Goal: Information Seeking & Learning: Learn about a topic

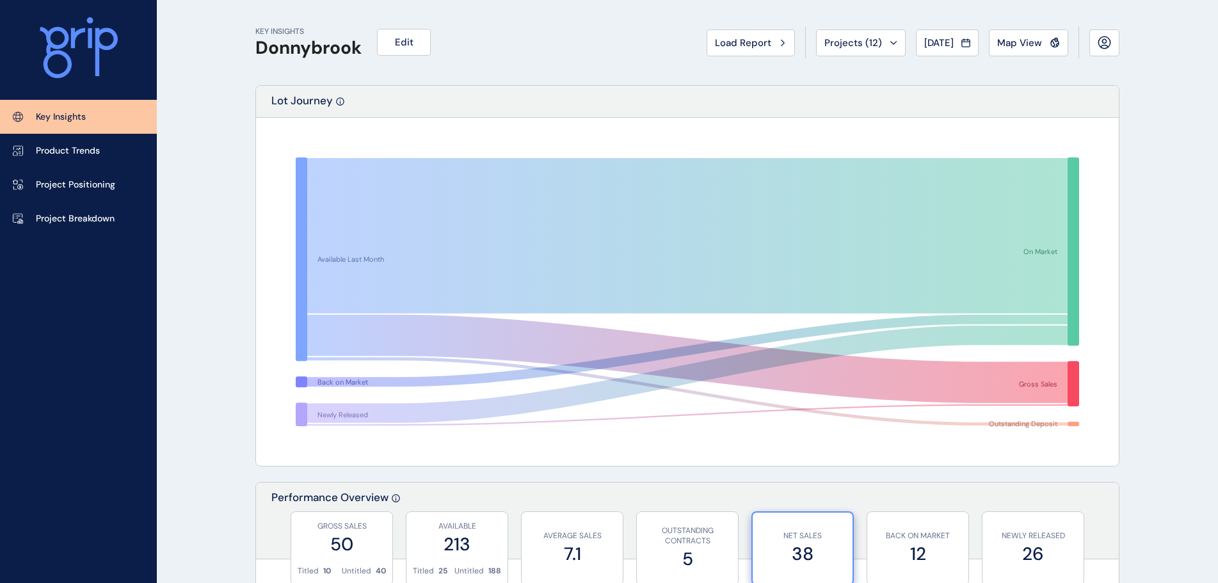
click at [747, 53] on button "Load Report" at bounding box center [751, 42] width 88 height 27
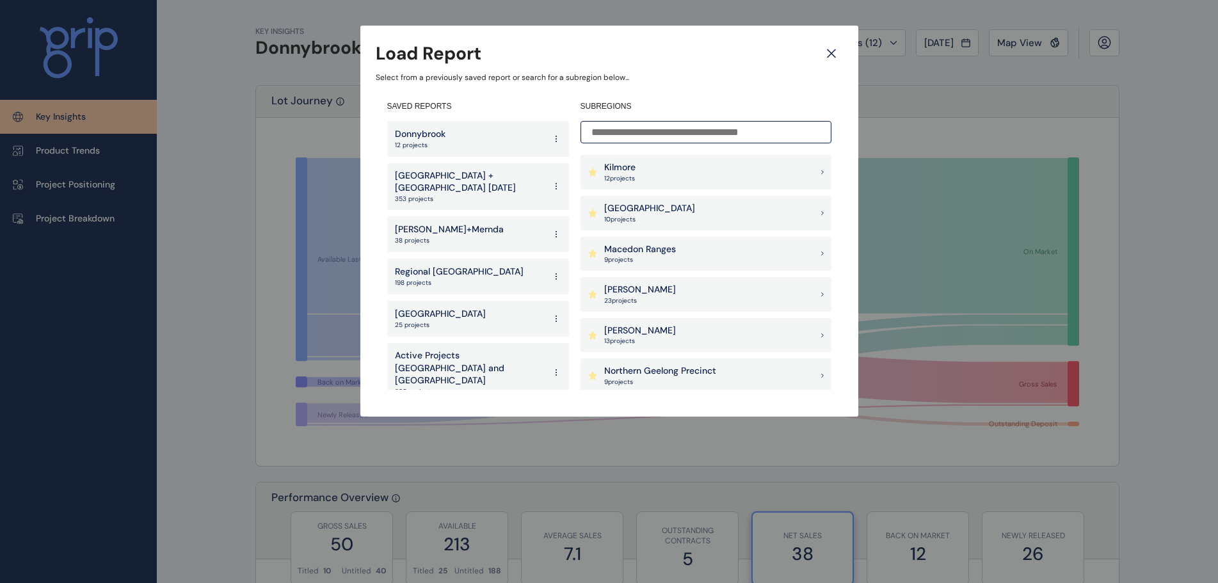
scroll to position [1089, 0]
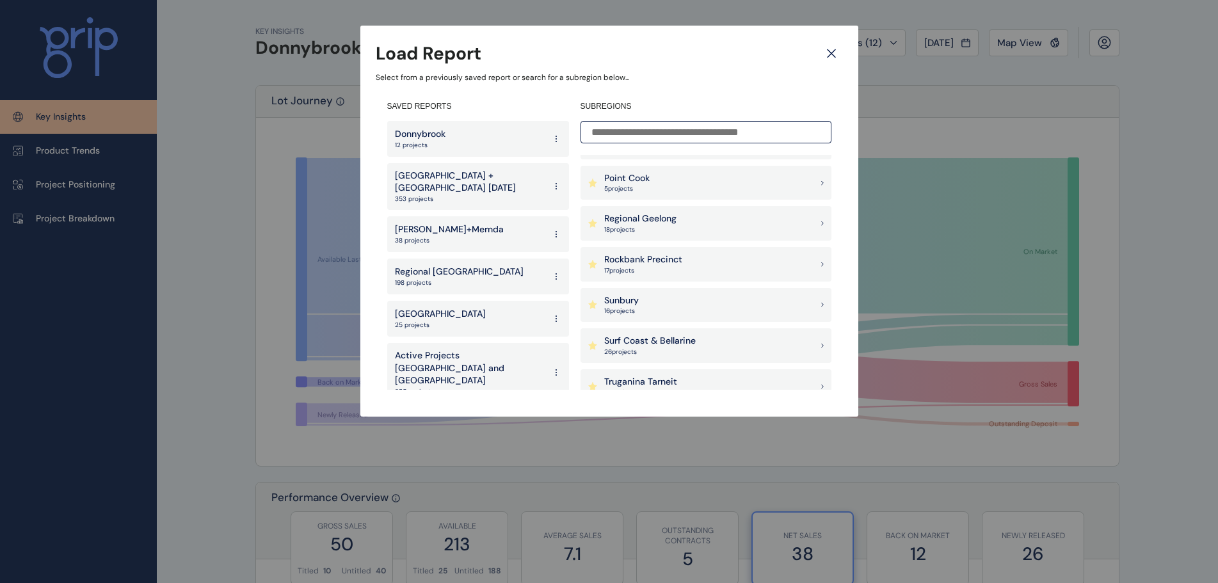
click at [656, 346] on p "Surf Coast & Bellarine" at bounding box center [650, 341] width 92 height 13
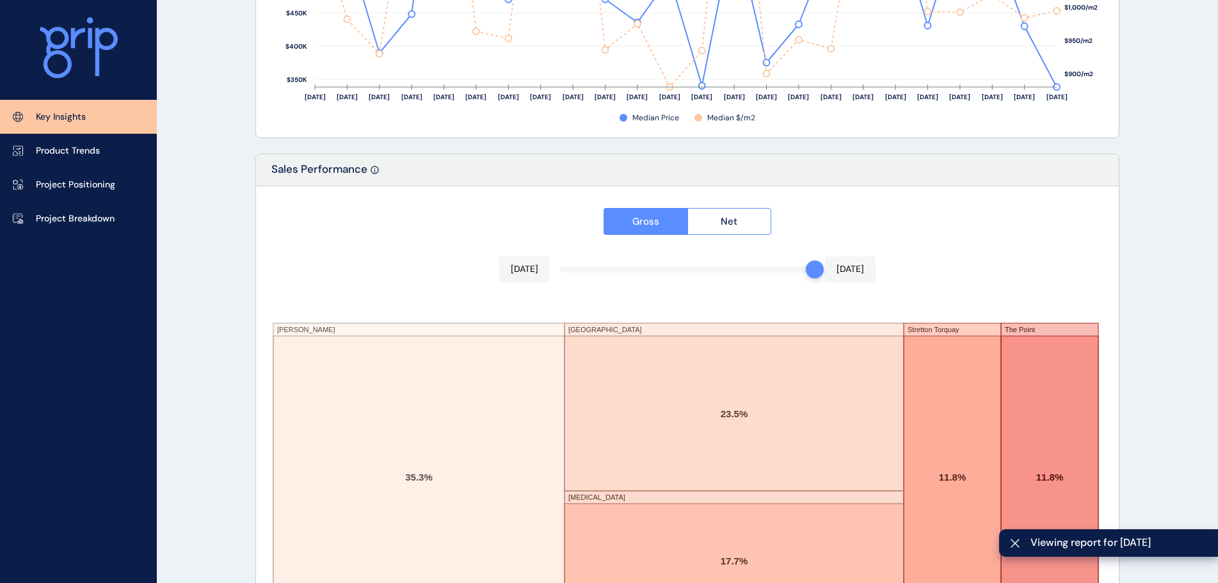
scroll to position [2112, 0]
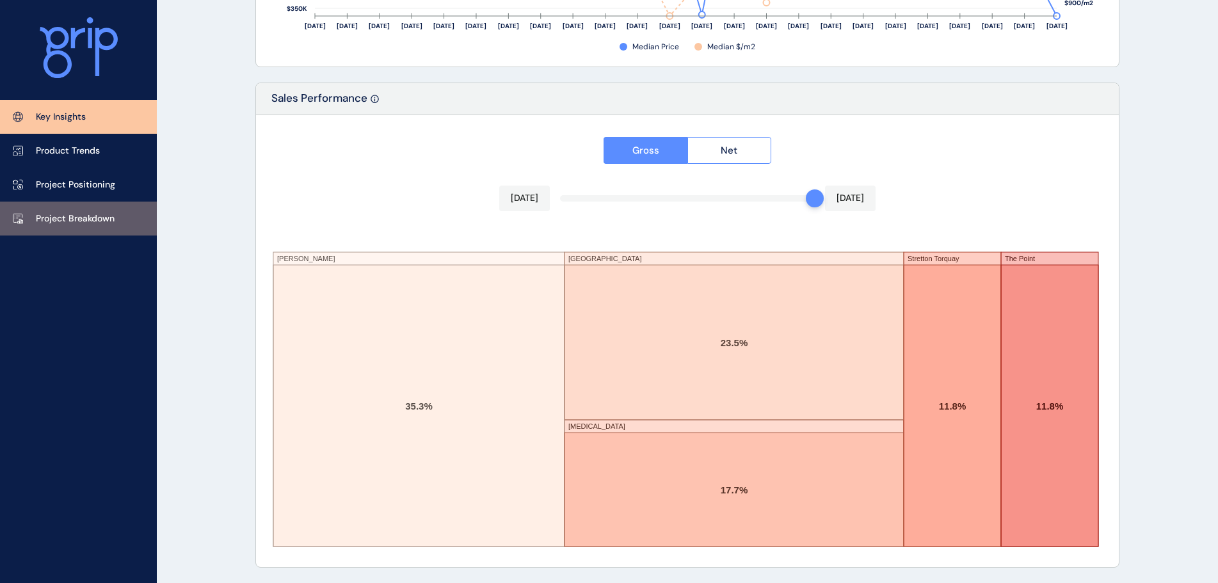
click at [51, 219] on p "Project Breakdown" at bounding box center [75, 219] width 79 height 13
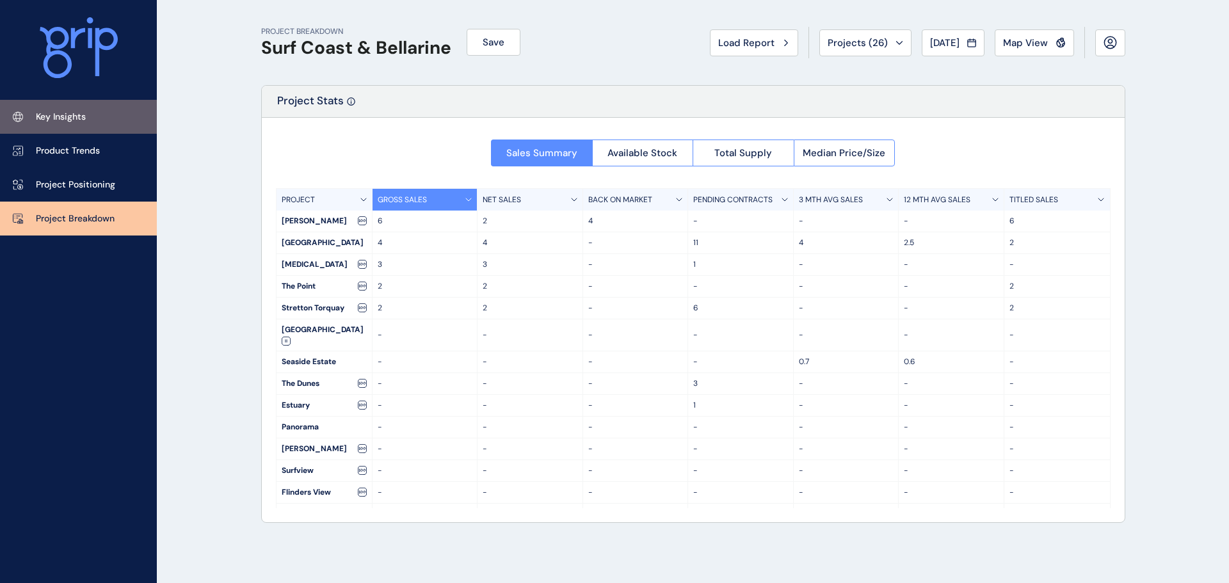
click at [107, 112] on link "Key Insights" at bounding box center [78, 117] width 157 height 34
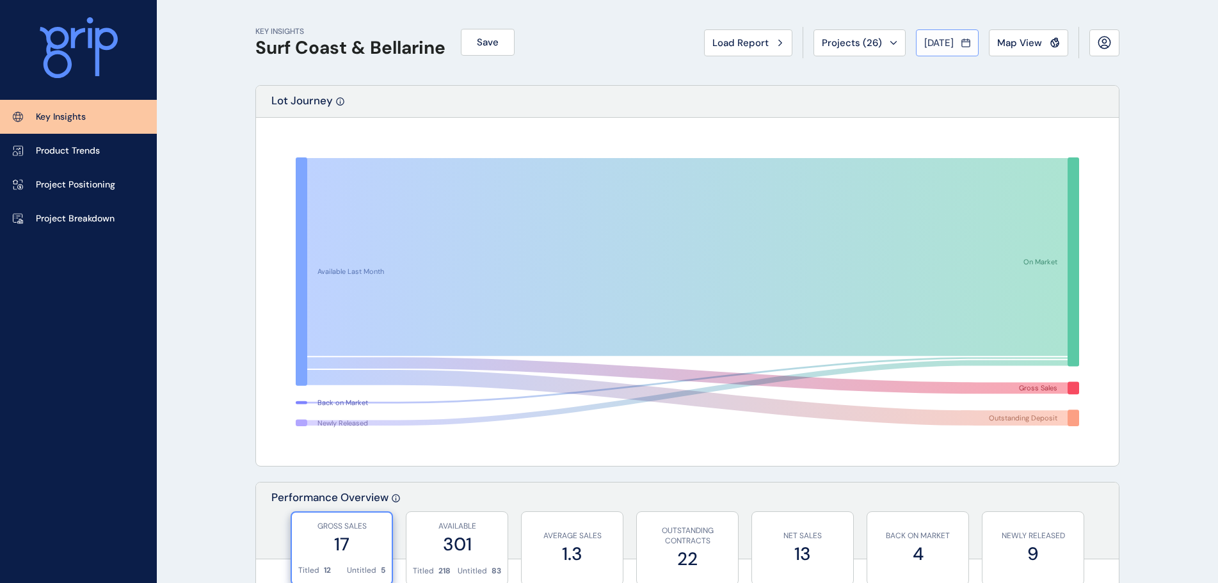
click at [945, 45] on span "[DATE]" at bounding box center [939, 42] width 29 height 13
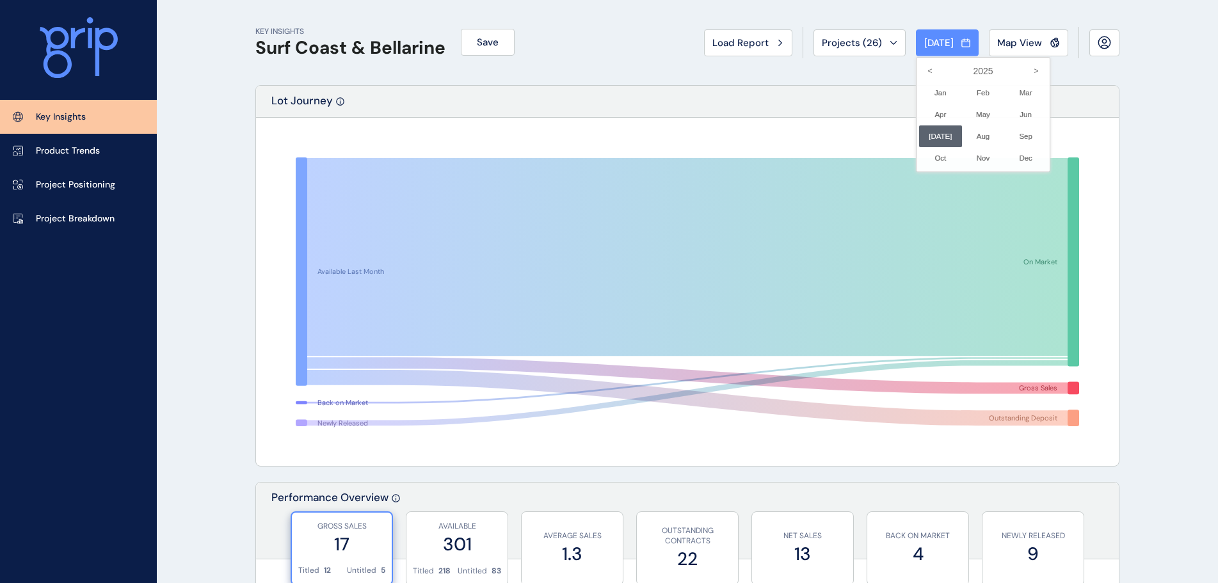
click at [833, 70] on div at bounding box center [609, 291] width 1218 height 583
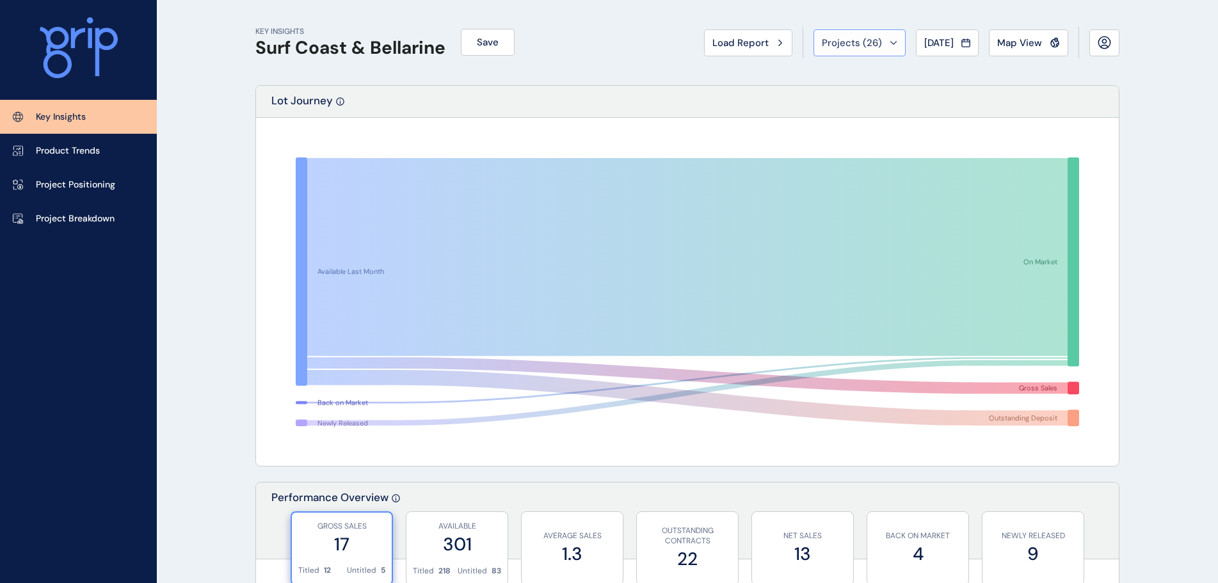
click at [843, 49] on span "Projects ( 26 )" at bounding box center [852, 42] width 60 height 13
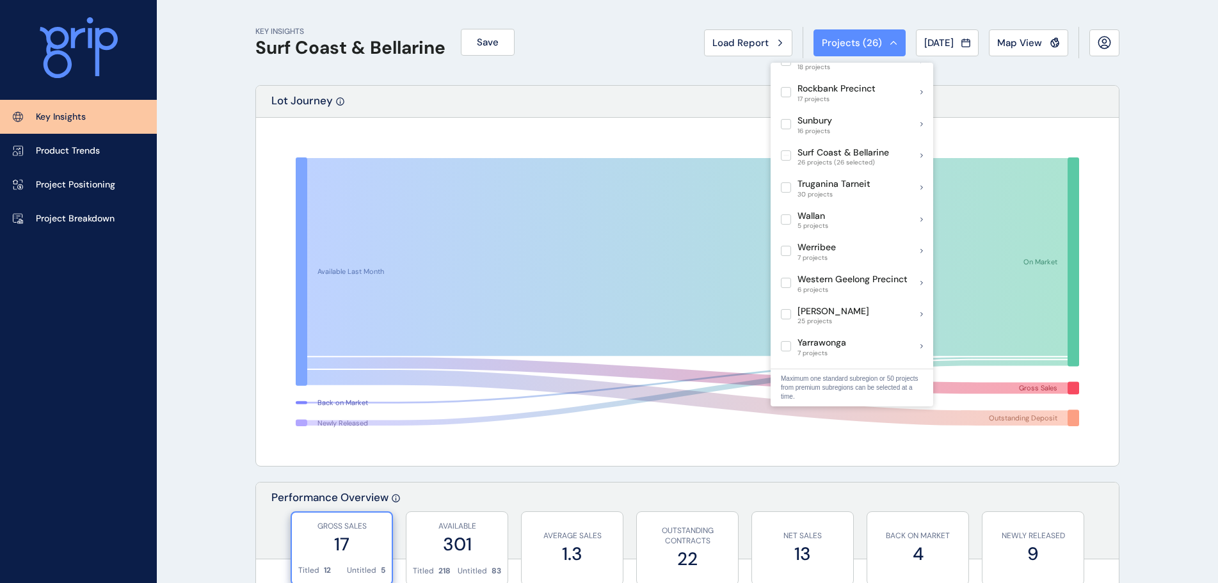
click at [604, 18] on div "KEY INSIGHTS Surf Coast & [PERSON_NAME] Save Load Report Projects ( 26 ) [DATE]…" at bounding box center [687, 42] width 864 height 85
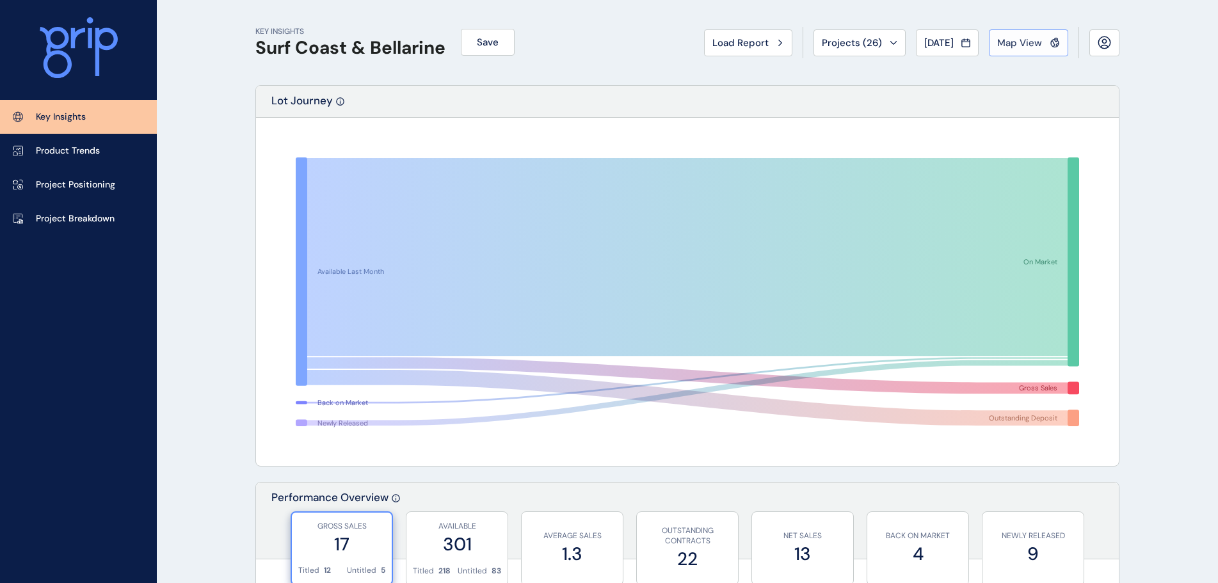
click at [1009, 42] on span "Map View" at bounding box center [1020, 42] width 45 height 13
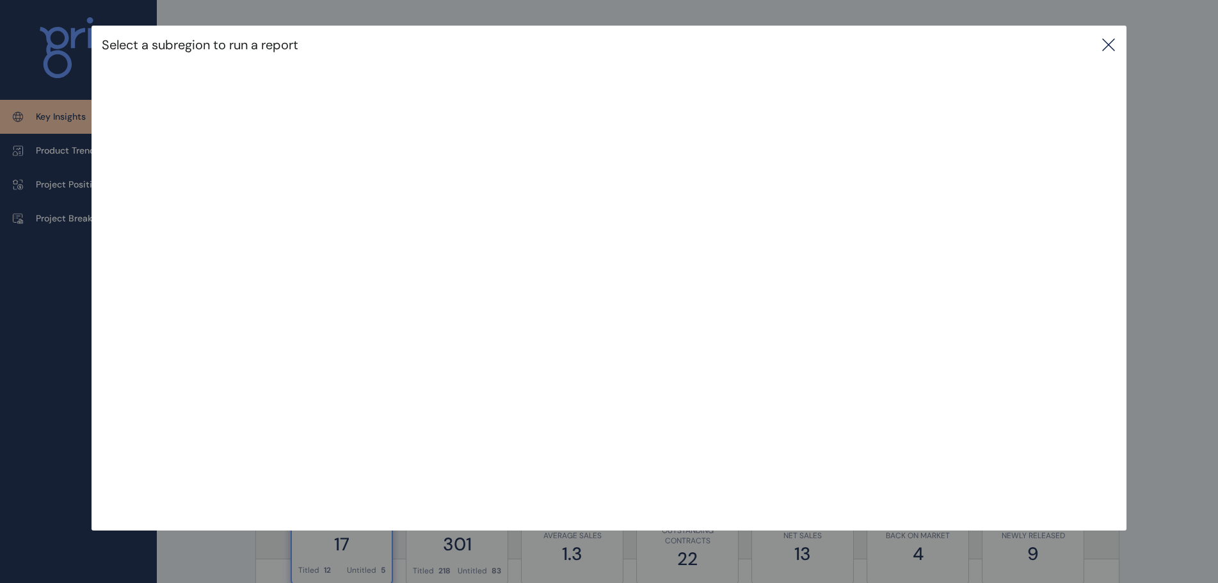
click at [1122, 50] on div "Select a subregion to run a report" at bounding box center [610, 45] width 1036 height 38
click at [1117, 45] on icon at bounding box center [1108, 44] width 15 height 15
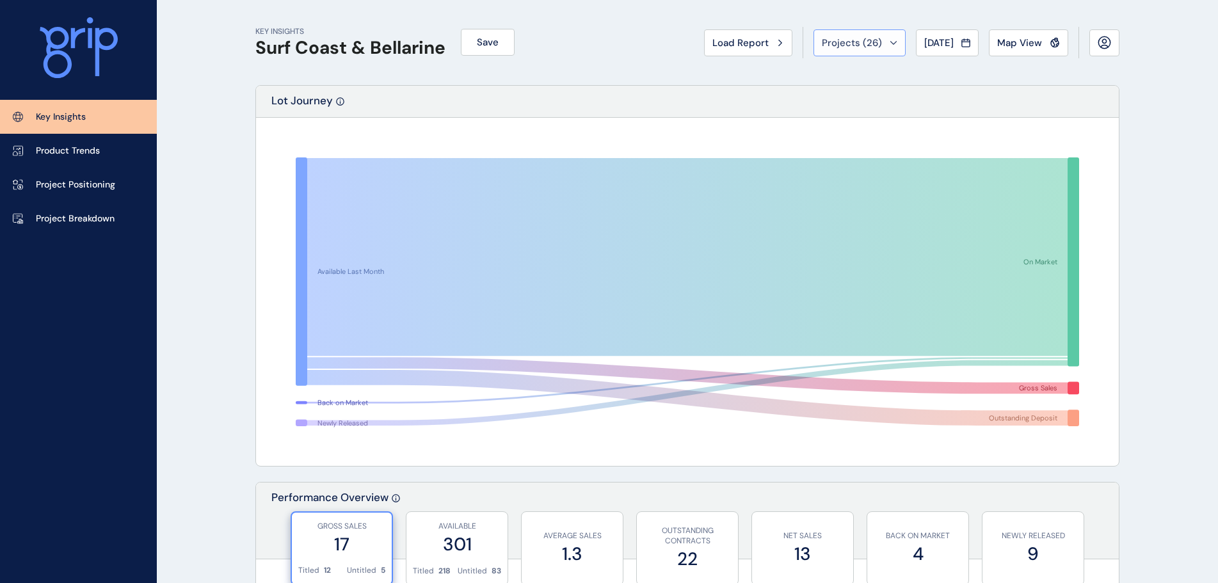
click at [862, 38] on span "Projects ( 26 )" at bounding box center [852, 42] width 60 height 13
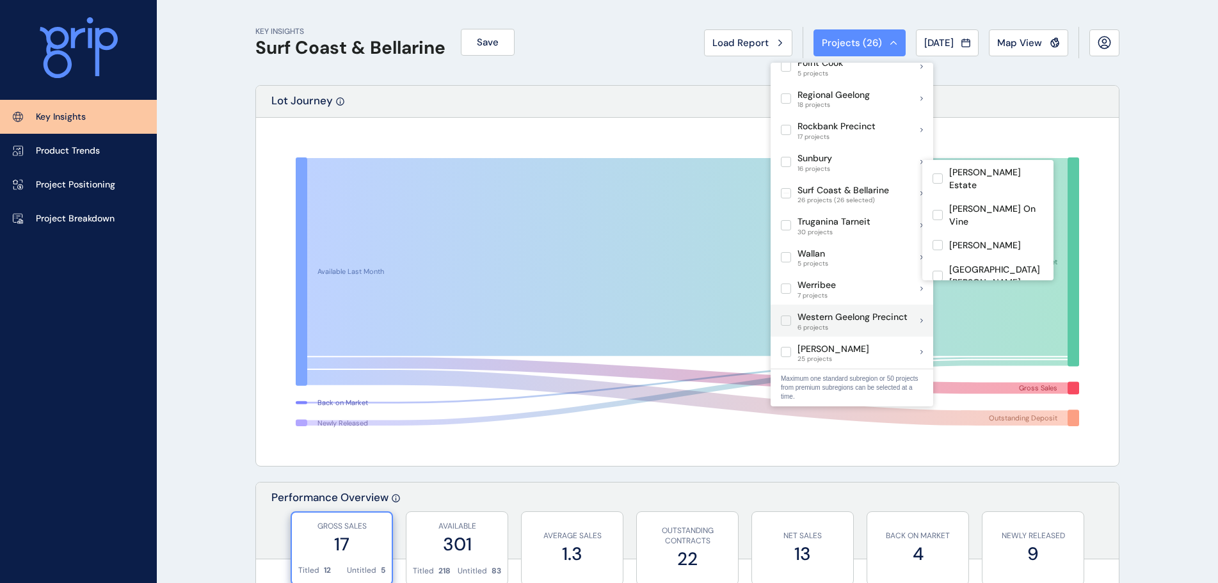
scroll to position [868, 0]
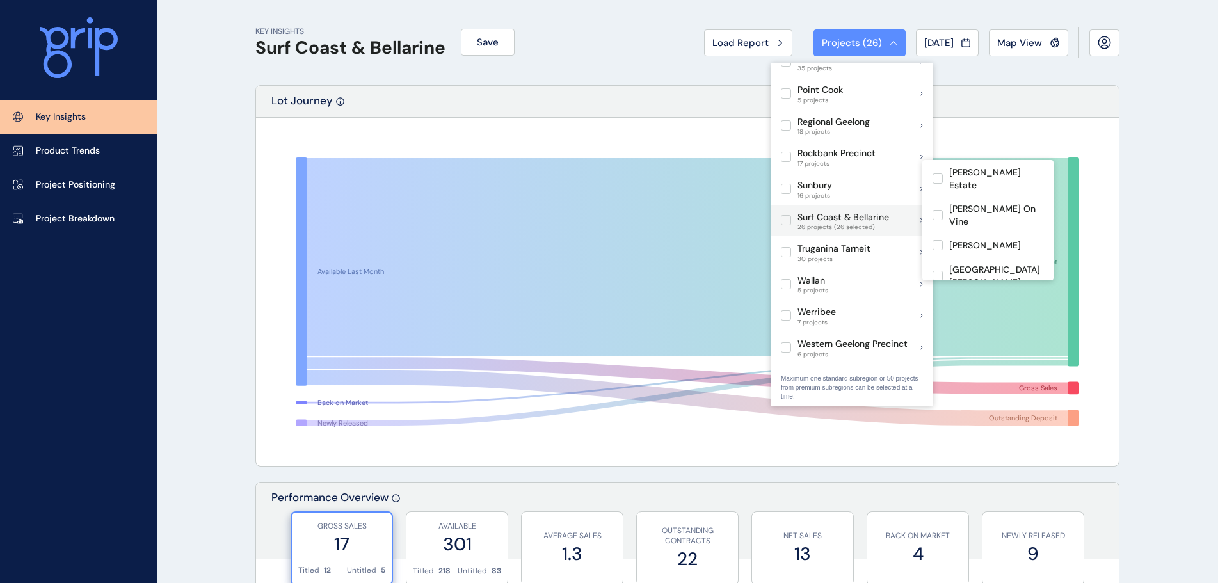
click at [786, 215] on label at bounding box center [786, 220] width 10 height 10
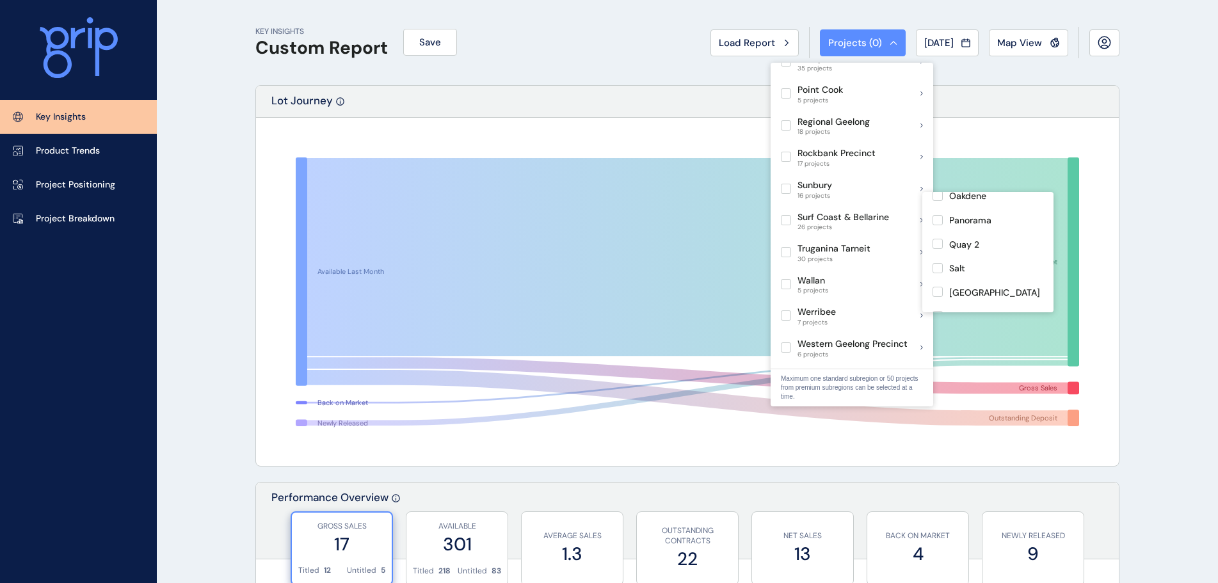
scroll to position [518, 0]
click at [938, 254] on label at bounding box center [938, 252] width 10 height 10
click at [941, 274] on label at bounding box center [938, 276] width 10 height 10
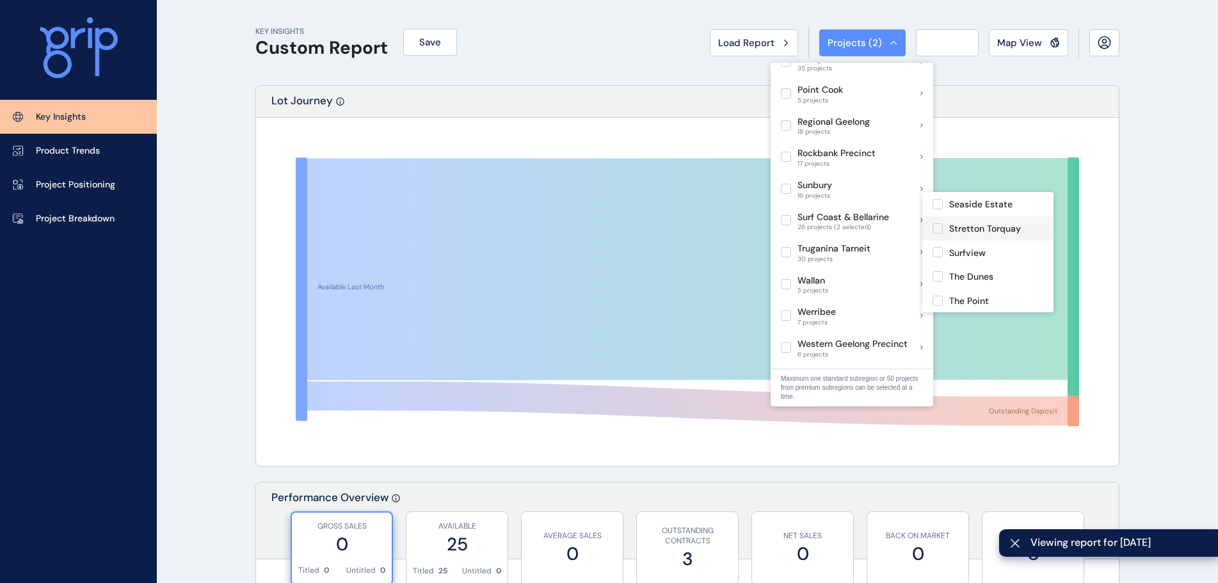
click at [938, 233] on label at bounding box center [938, 228] width 10 height 10
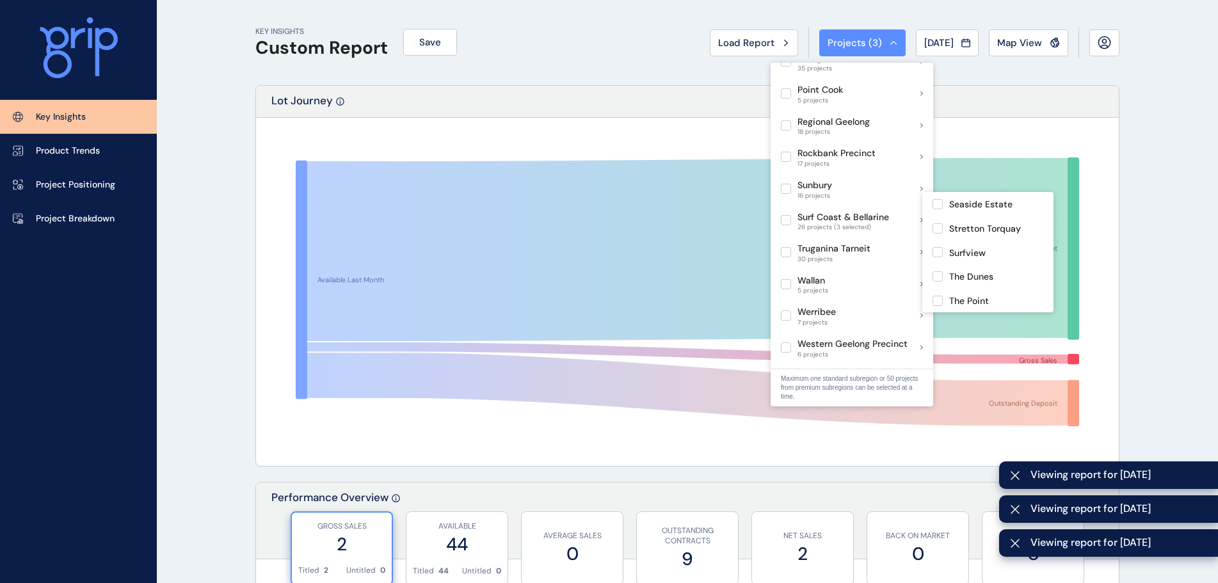
scroll to position [390, 0]
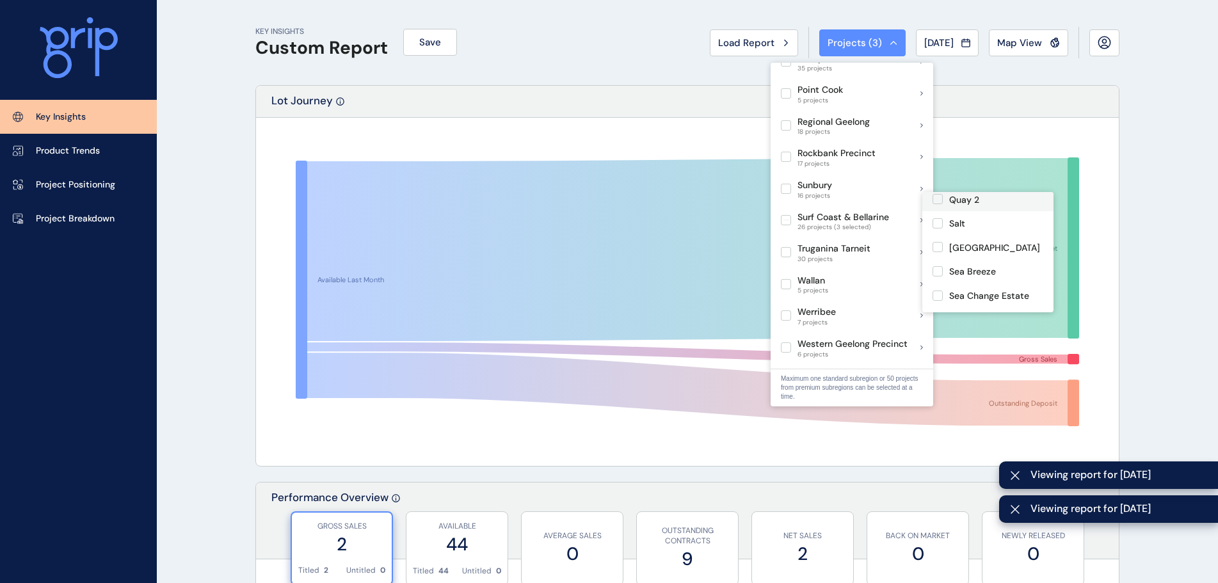
click at [942, 204] on label at bounding box center [938, 199] width 10 height 10
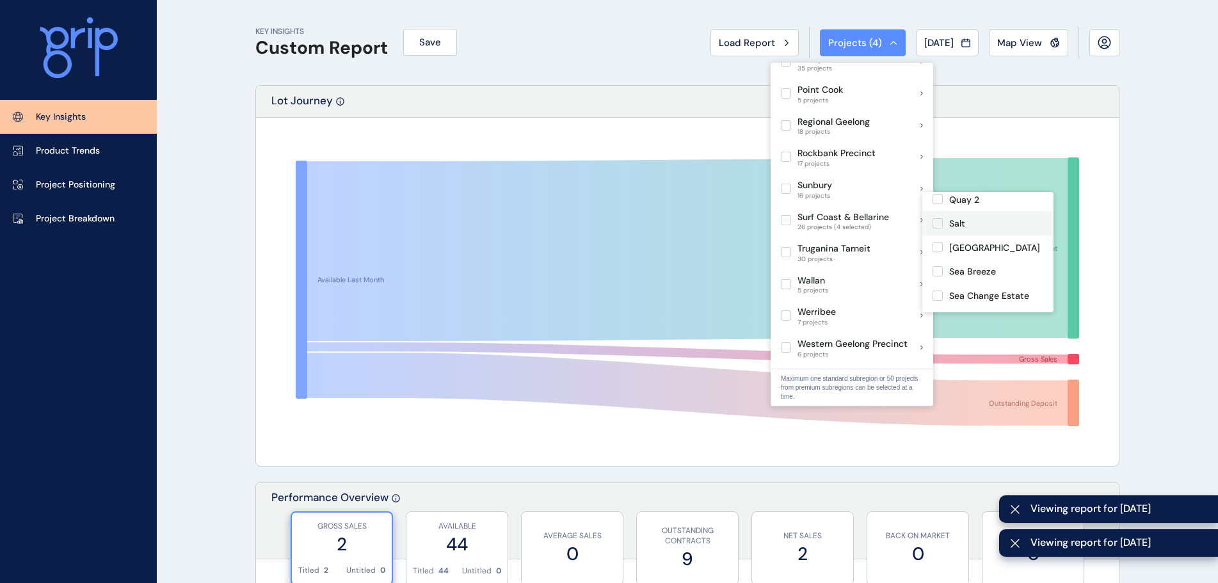
click at [940, 229] on label at bounding box center [938, 223] width 10 height 10
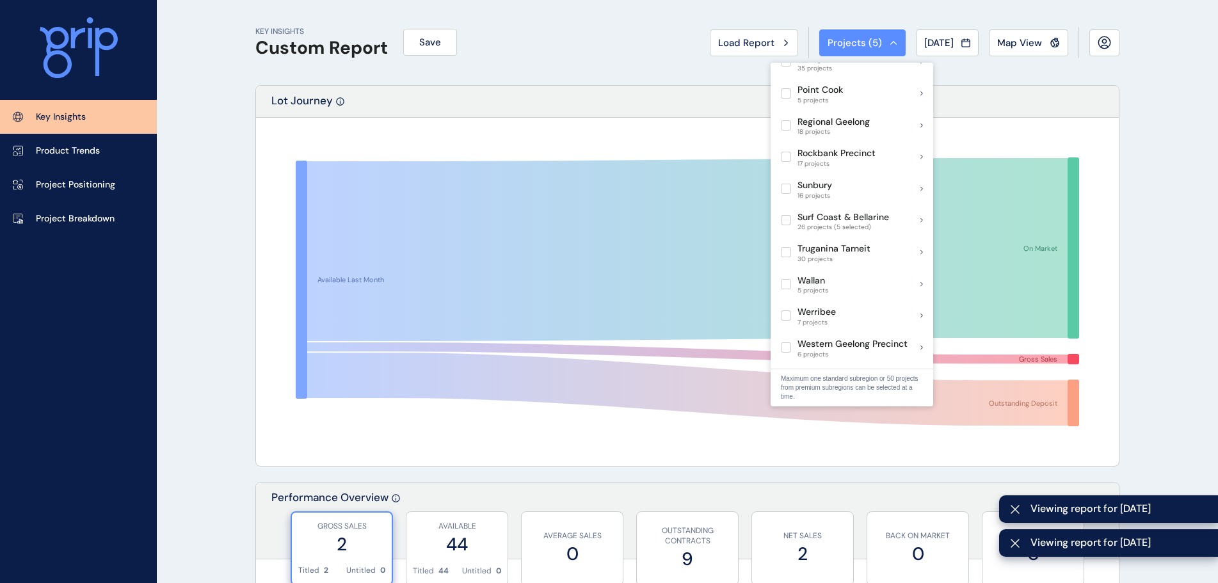
click at [601, 63] on div "KEY INSIGHTS Custom Report Save Load Report Projects ( 5 ) [DATE] 2025 < > Jan …" at bounding box center [687, 42] width 864 height 85
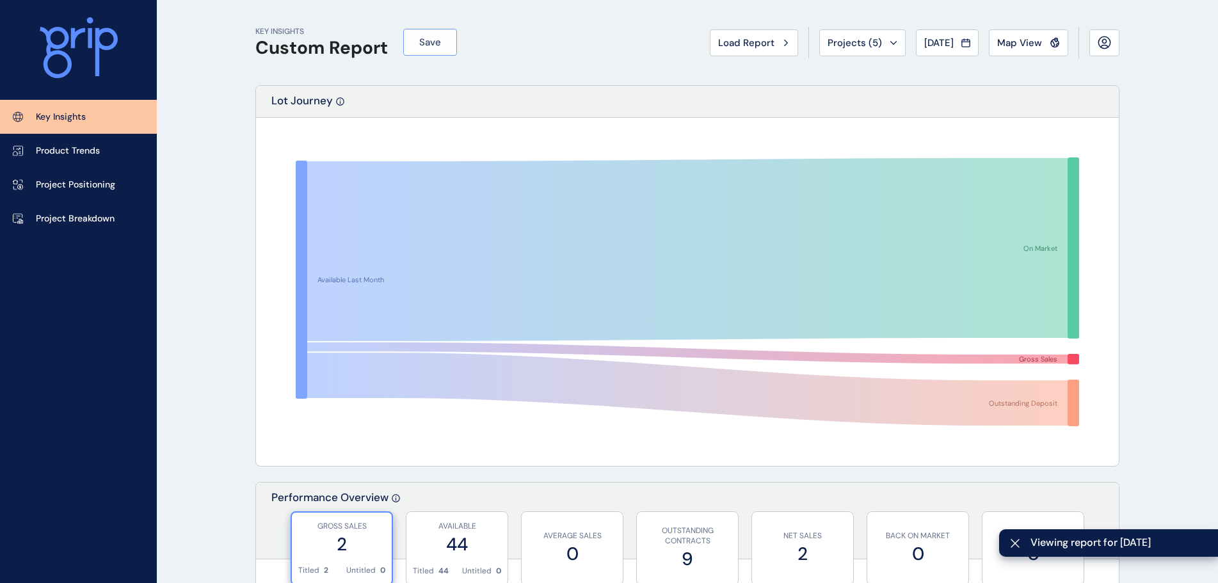
click at [432, 33] on button "Save" at bounding box center [430, 42] width 54 height 27
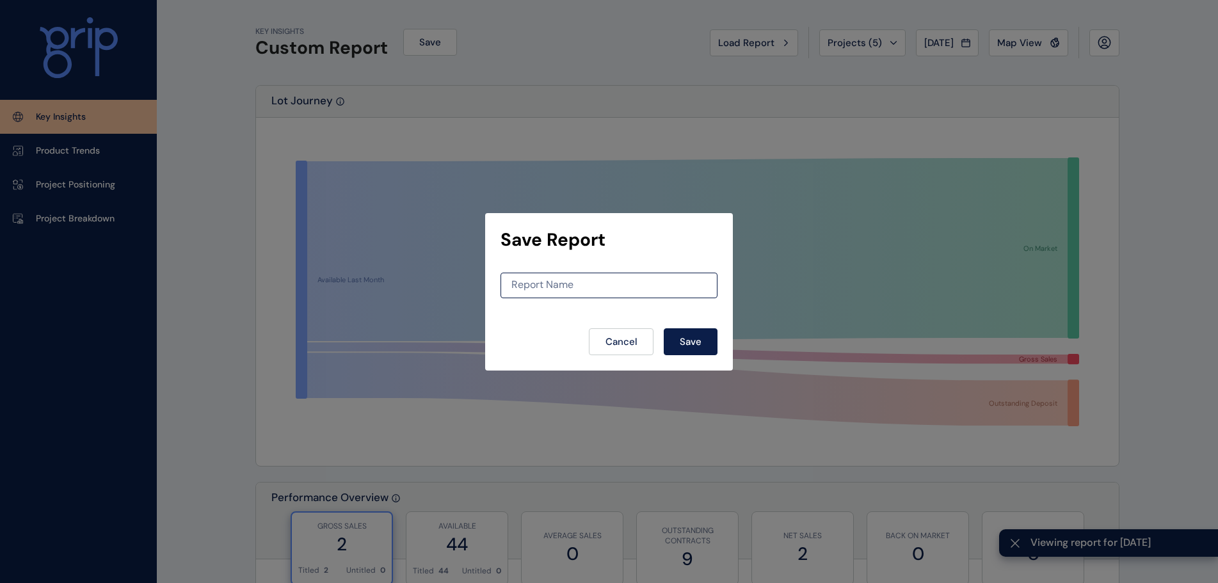
click at [565, 275] on div "Report Name" at bounding box center [609, 286] width 217 height 26
click at [565, 287] on input at bounding box center [609, 285] width 216 height 11
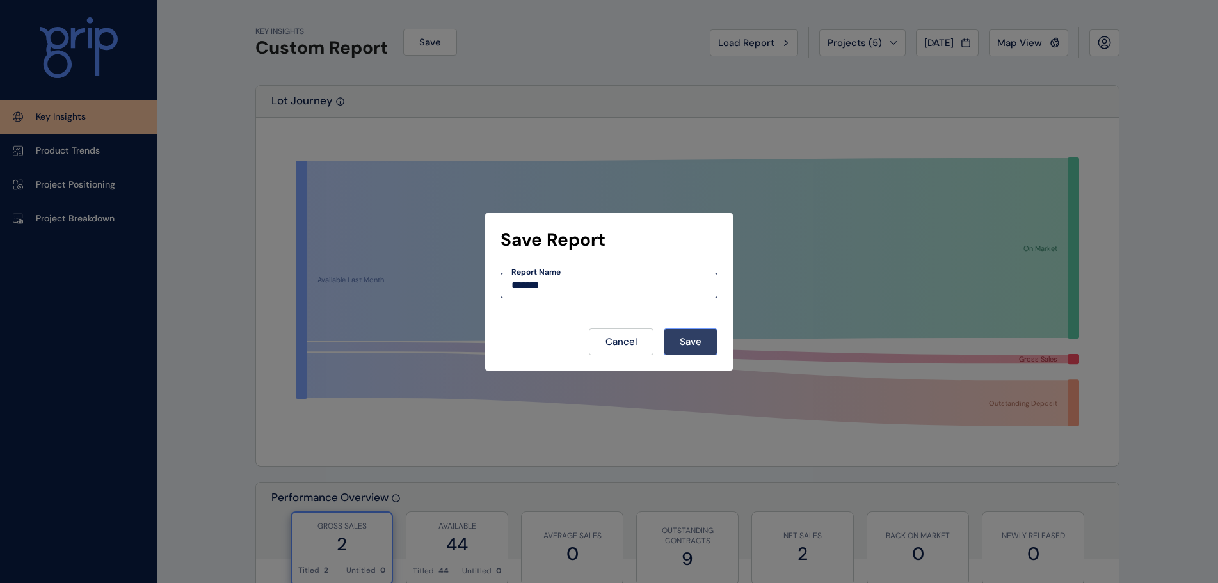
type input "*******"
click at [692, 343] on span "Save" at bounding box center [691, 342] width 22 height 13
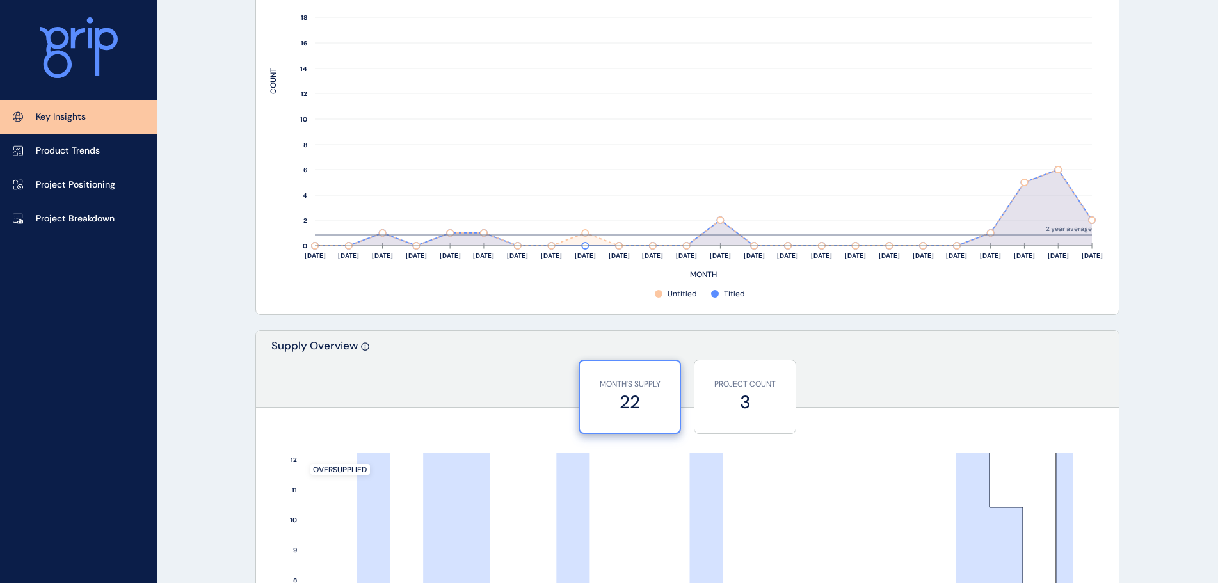
scroll to position [832, 0]
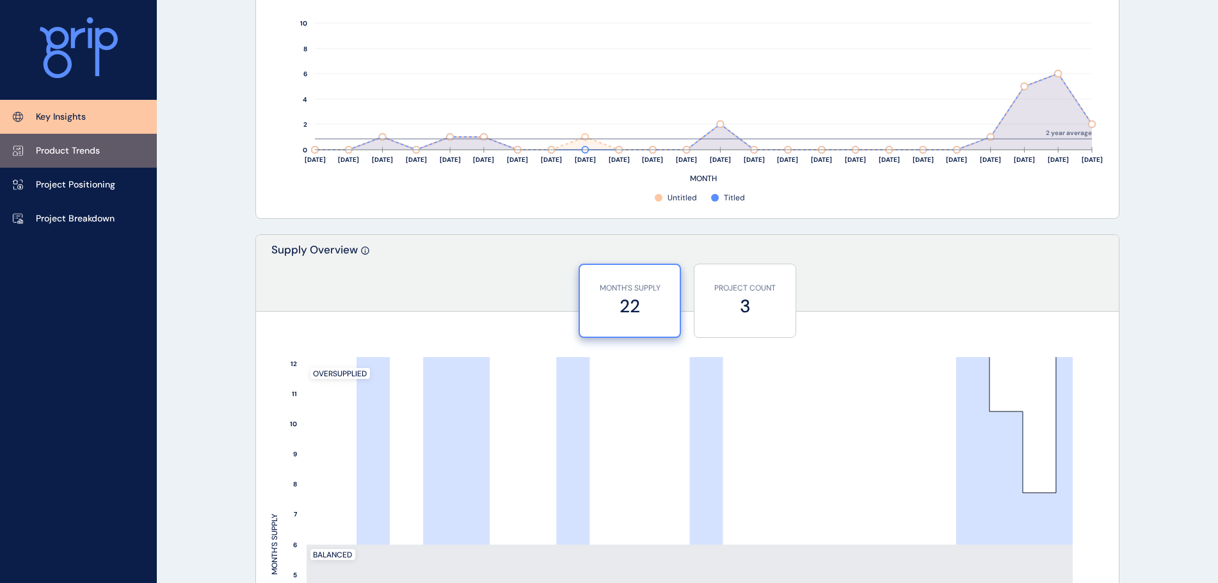
click at [48, 156] on p "Product Trends" at bounding box center [68, 151] width 64 height 13
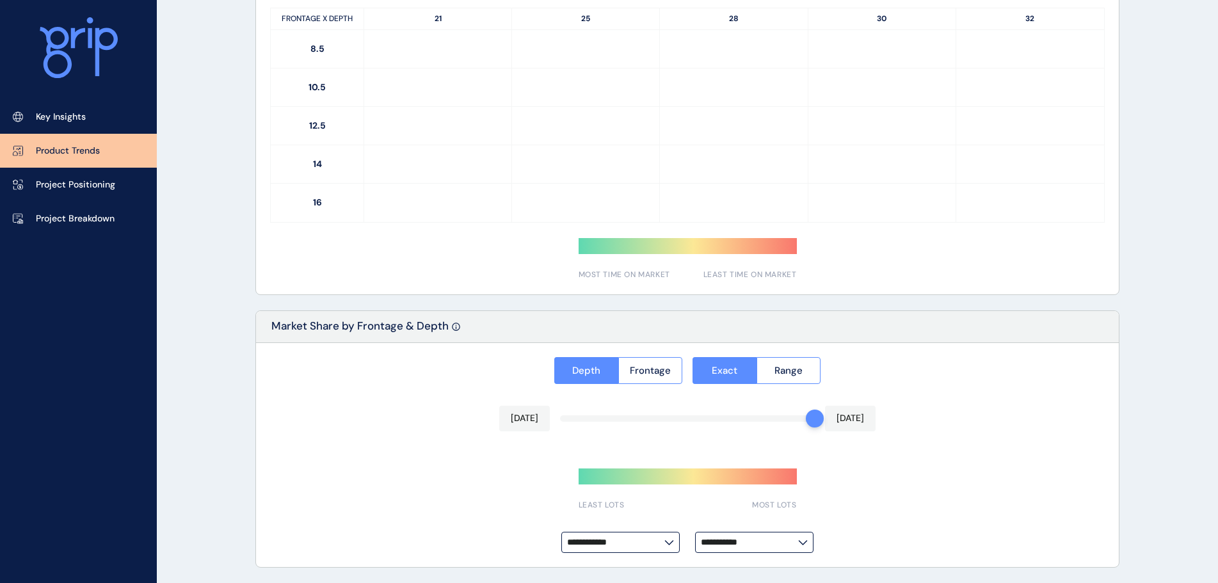
type input "*********"
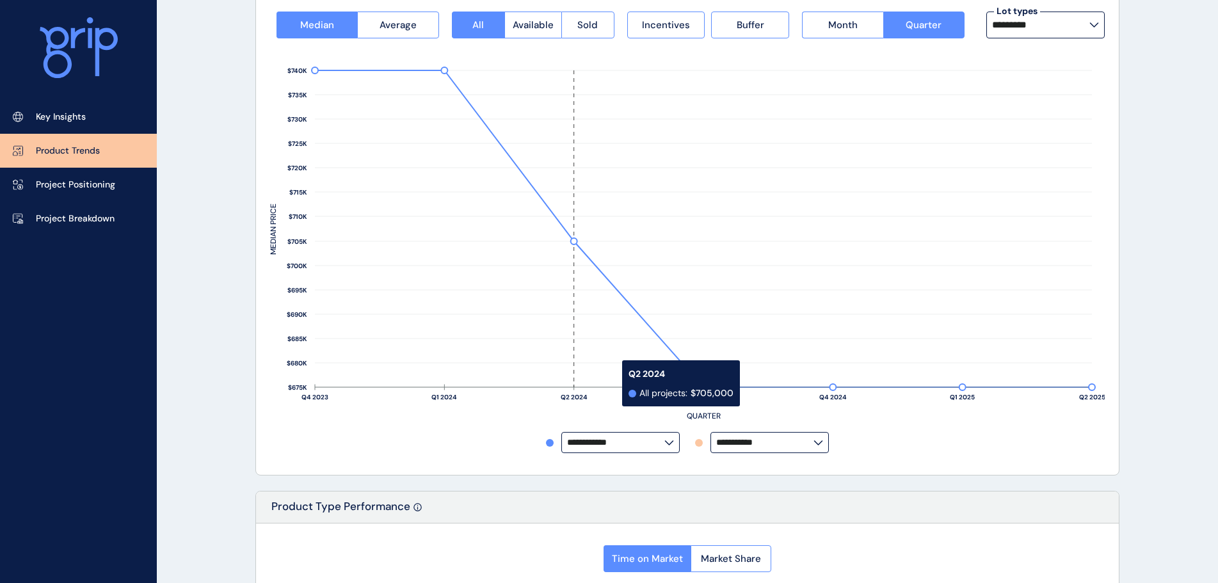
scroll to position [64, 0]
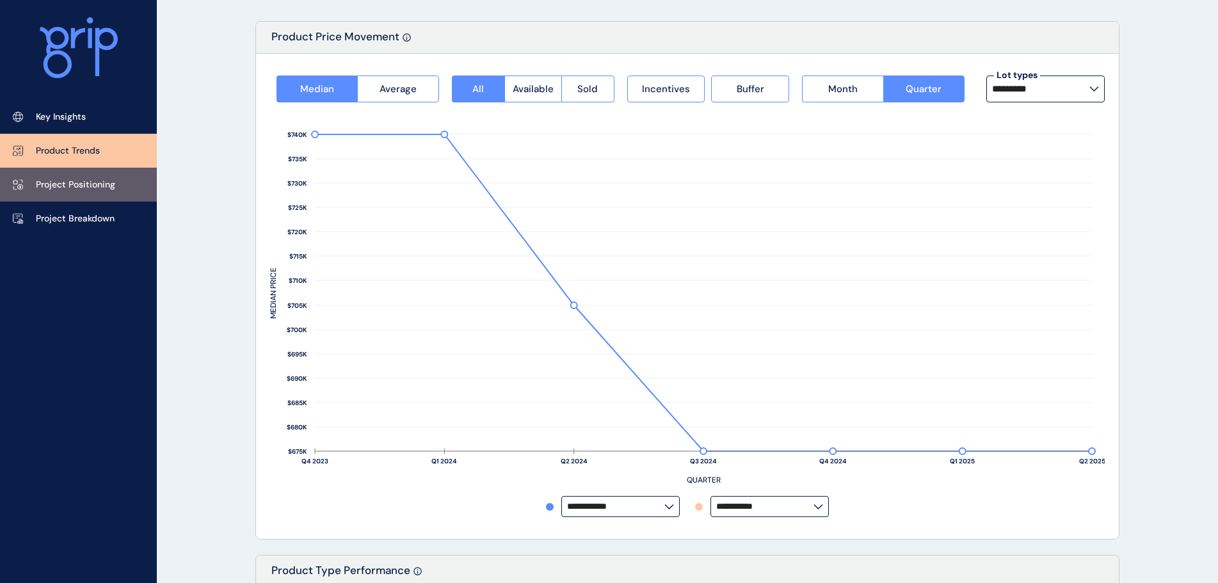
click at [79, 174] on link "Project Positioning" at bounding box center [78, 185] width 157 height 34
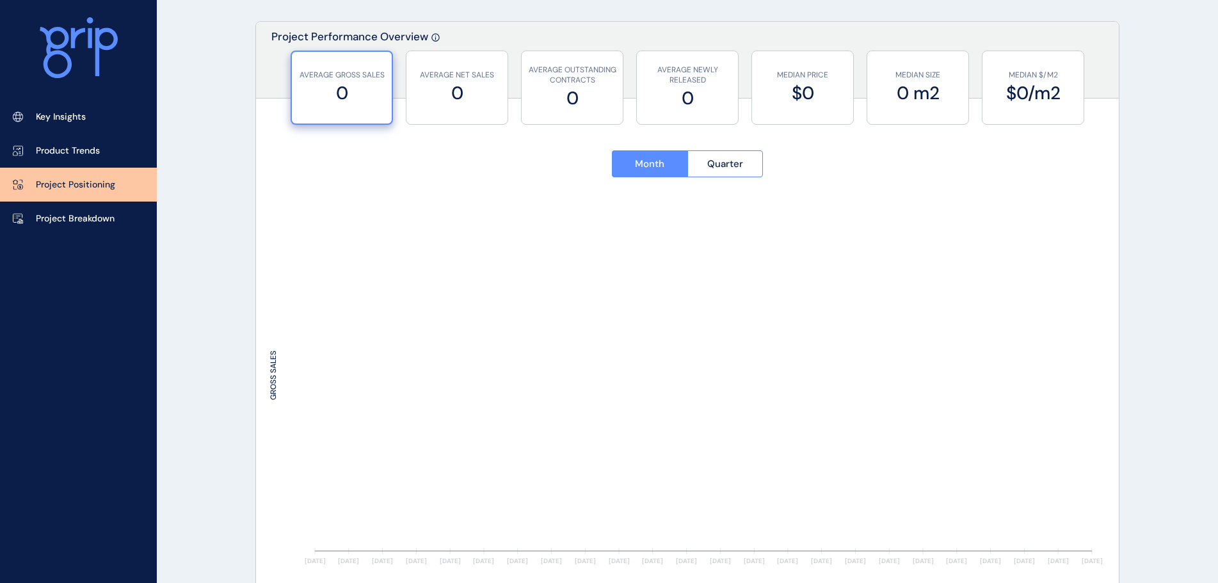
type input "**********"
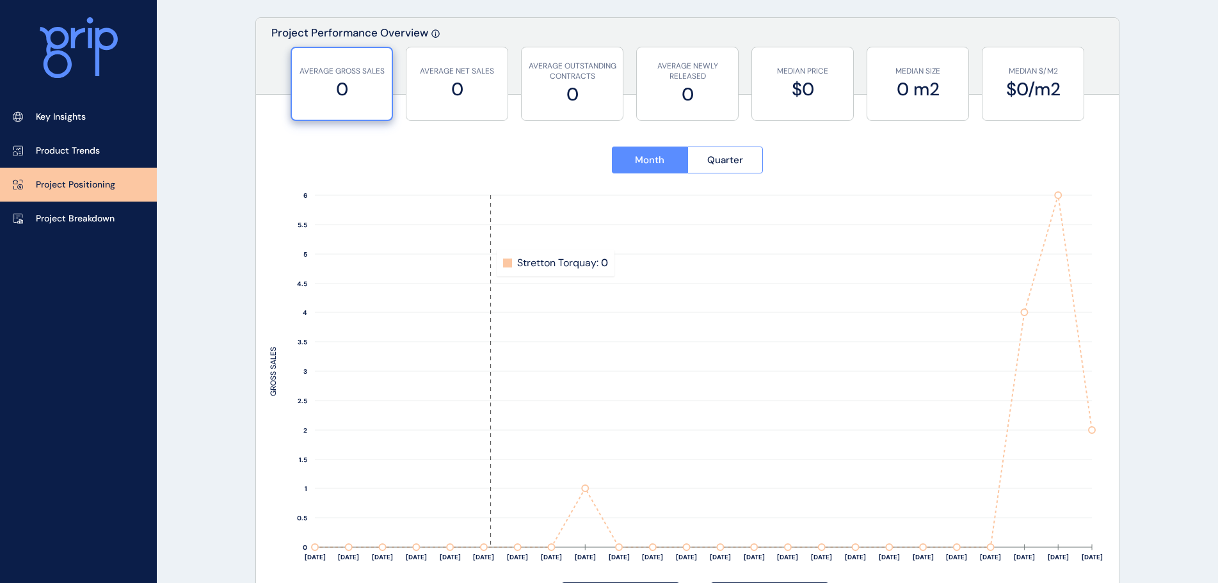
scroll to position [128, 0]
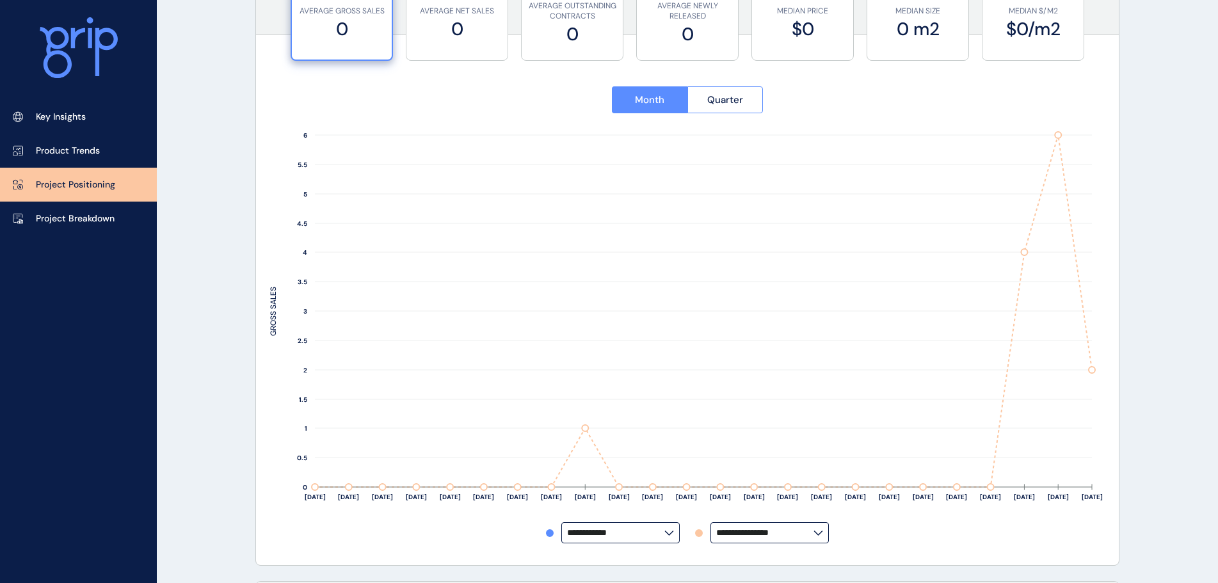
click at [622, 526] on label "**********" at bounding box center [621, 532] width 118 height 21
click at [622, 530] on input "**********" at bounding box center [615, 533] width 97 height 10
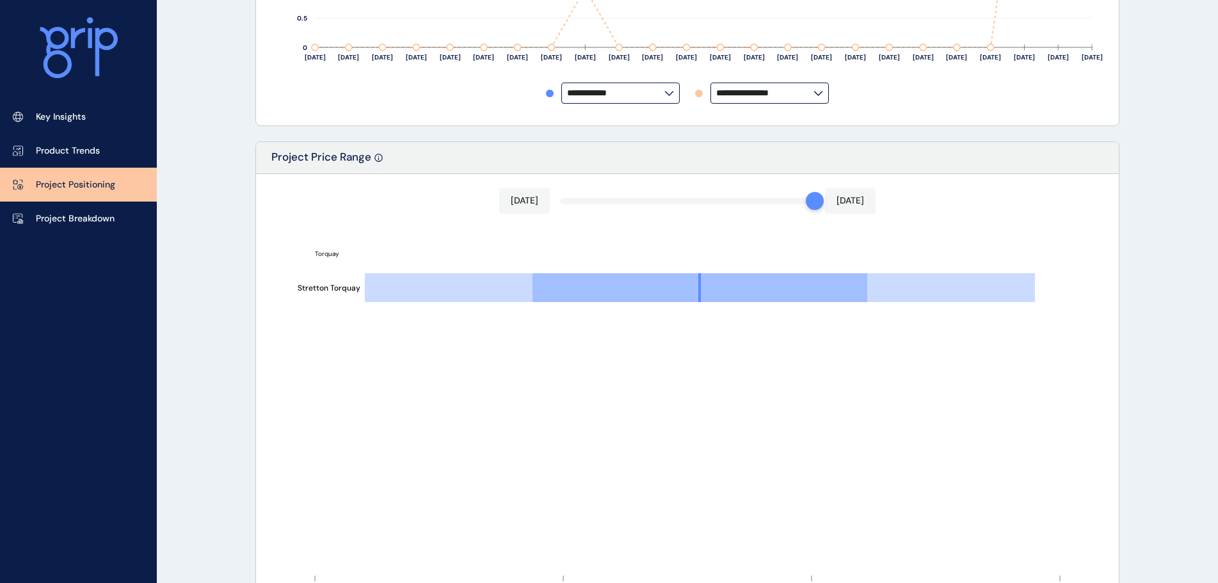
scroll to position [448, 0]
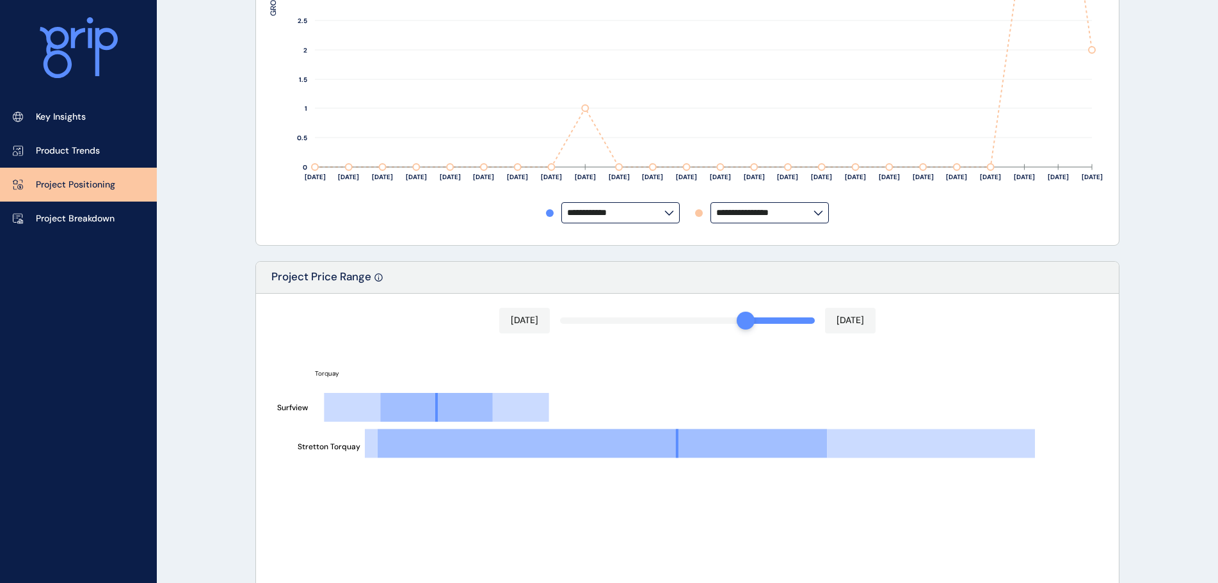
drag, startPoint x: 819, startPoint y: 320, endPoint x: 757, endPoint y: 320, distance: 61.5
click at [757, 320] on div at bounding box center [687, 321] width 255 height 6
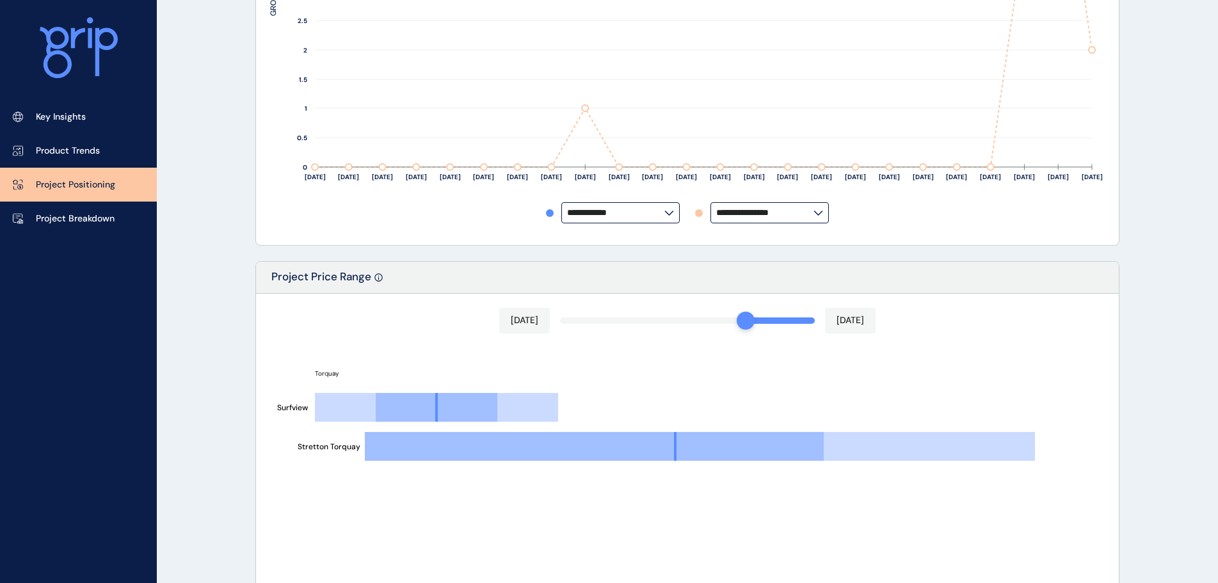
click at [775, 277] on div "Project Price Range" at bounding box center [687, 278] width 863 height 32
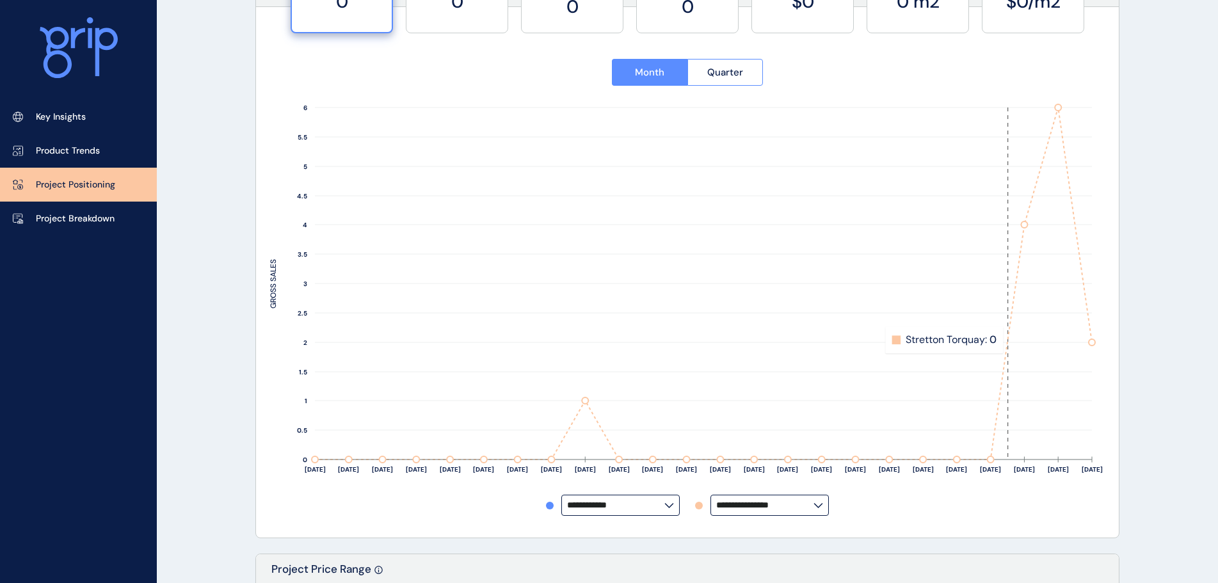
scroll to position [0, 0]
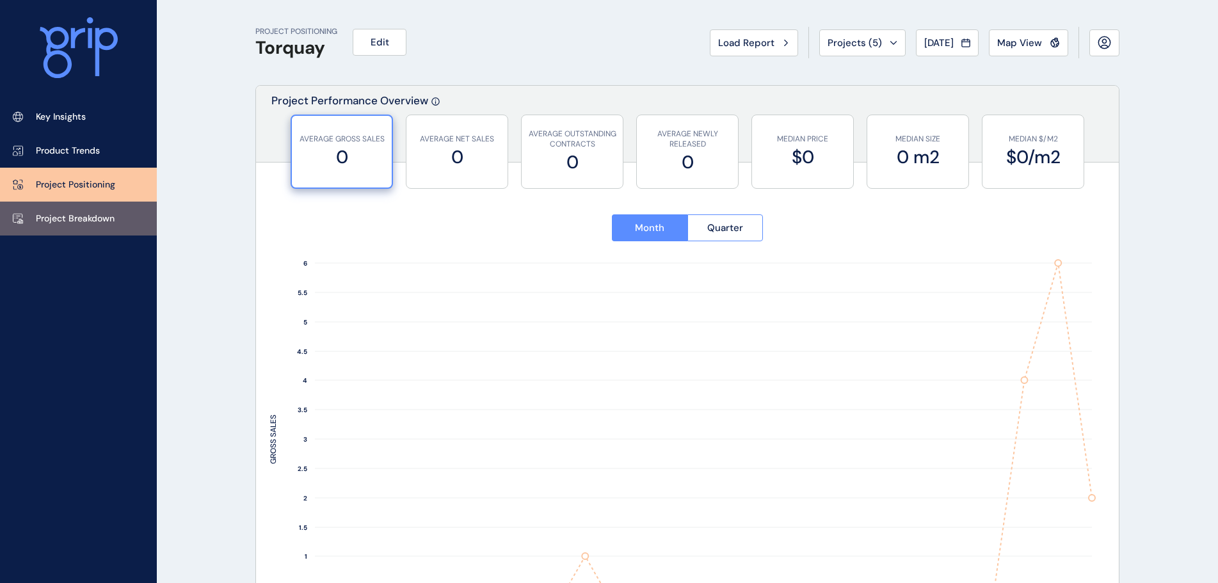
click at [69, 214] on p "Project Breakdown" at bounding box center [75, 219] width 79 height 13
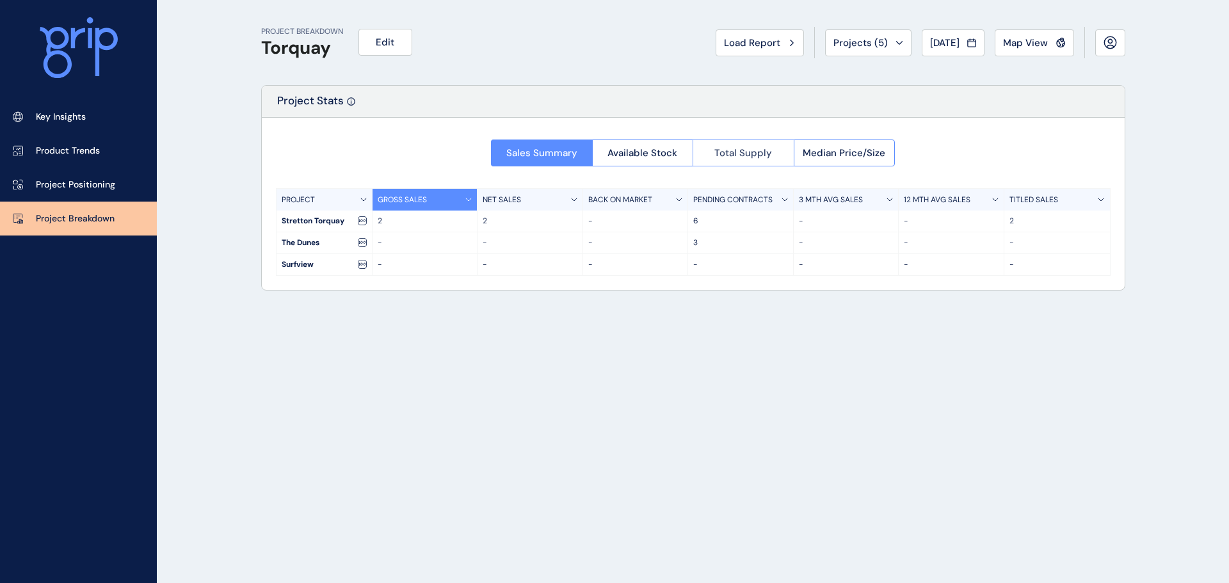
click at [726, 150] on span "Total Supply" at bounding box center [744, 153] width 58 height 13
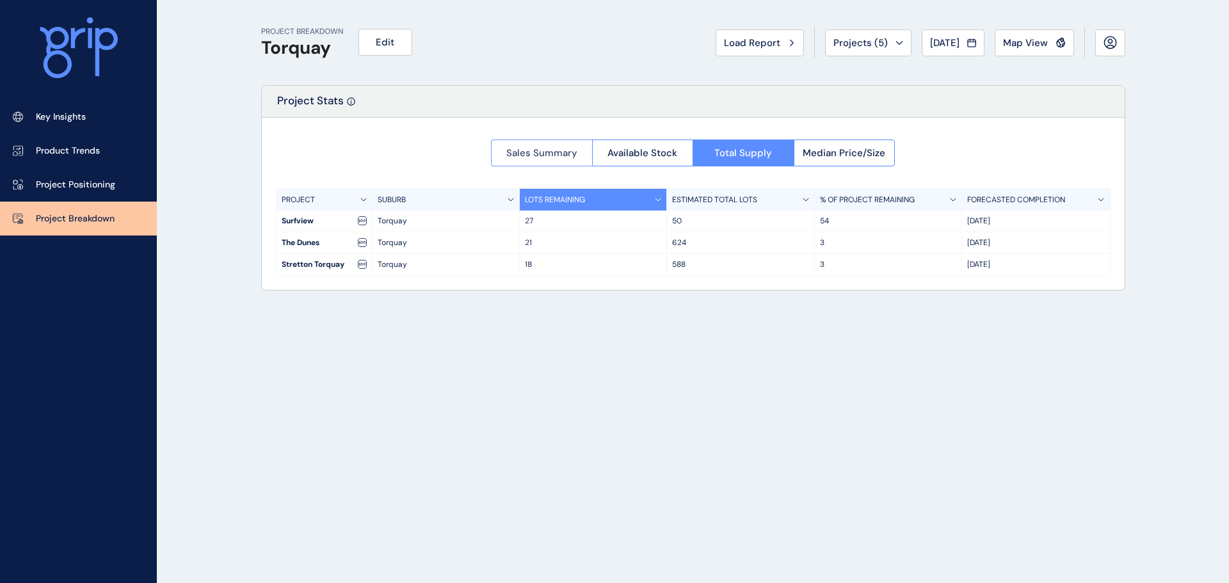
click at [547, 165] on button "Sales Summary" at bounding box center [541, 153] width 101 height 27
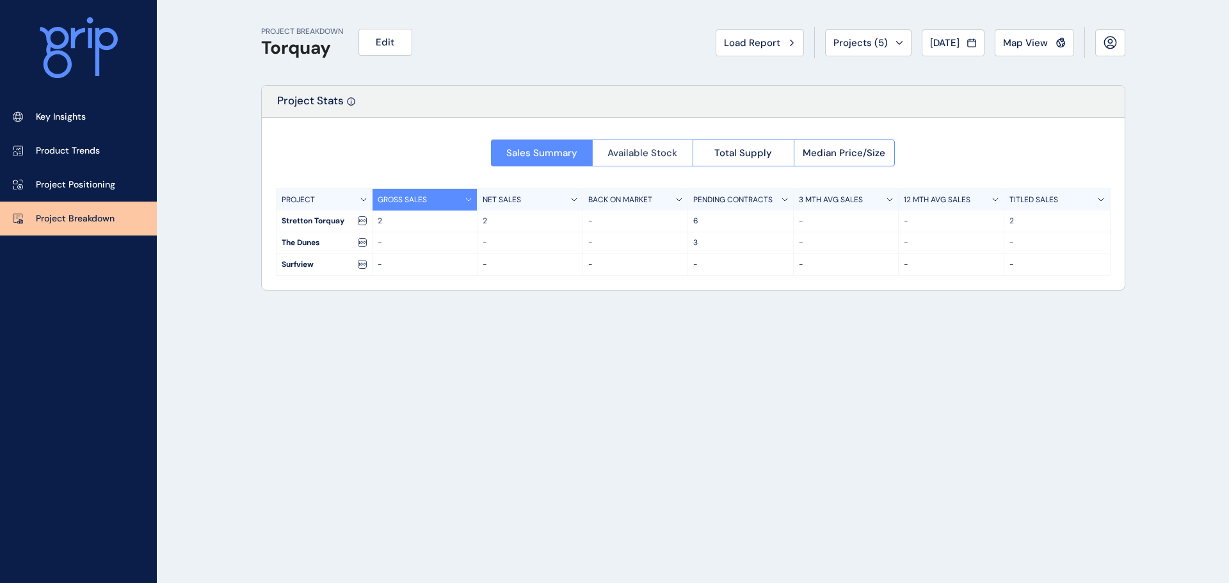
click at [642, 164] on button "Available Stock" at bounding box center [642, 153] width 101 height 27
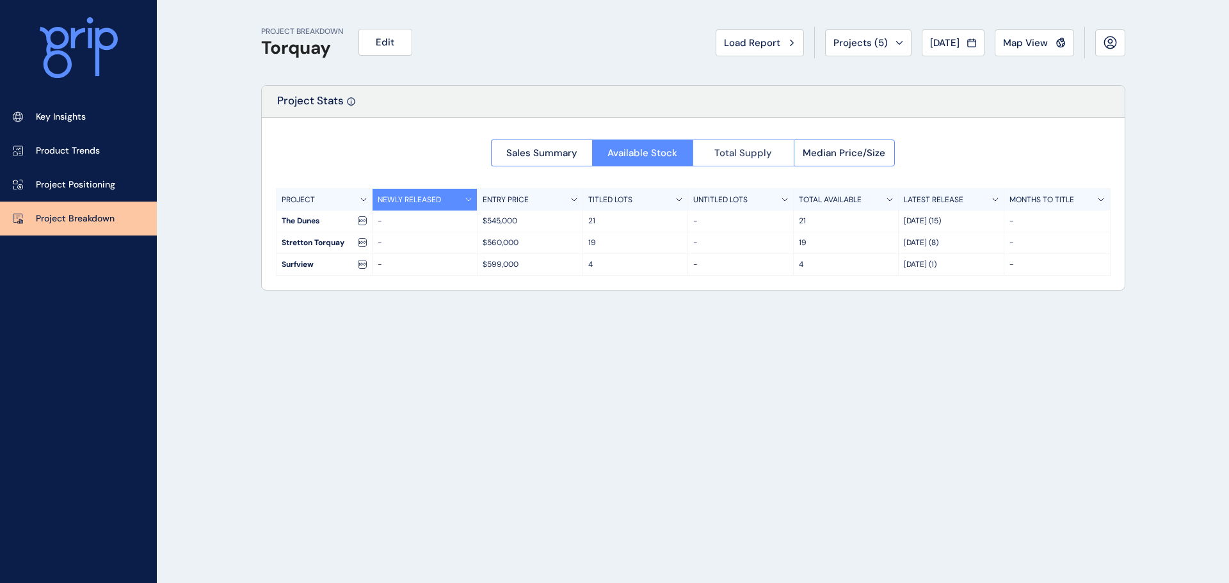
click at [716, 158] on span "Total Supply" at bounding box center [744, 153] width 58 height 13
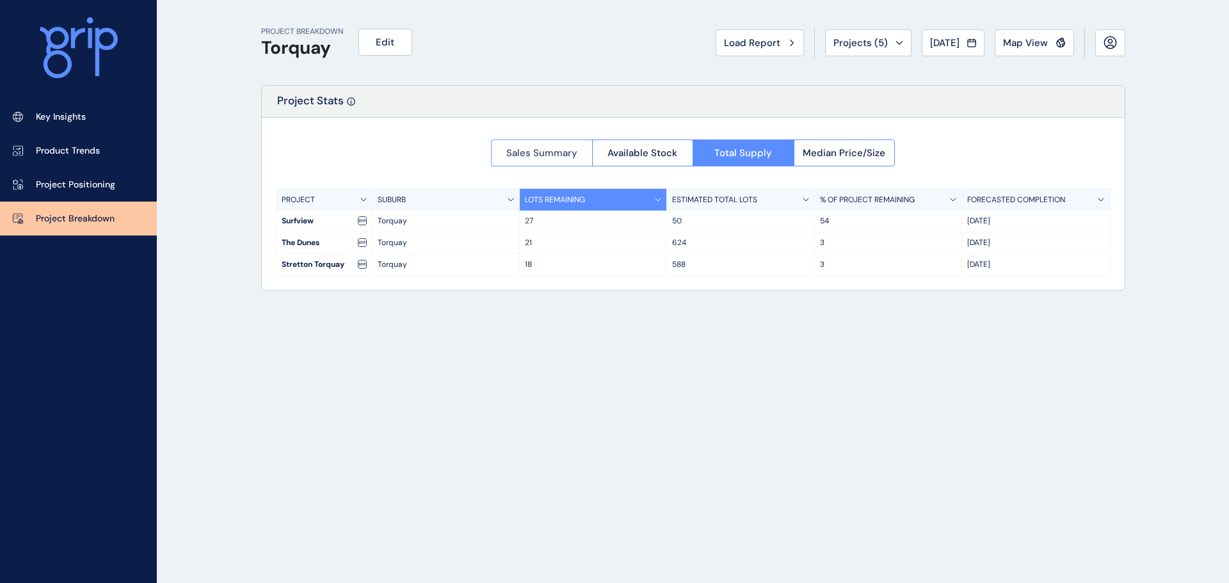
click at [532, 149] on span "Sales Summary" at bounding box center [541, 153] width 71 height 13
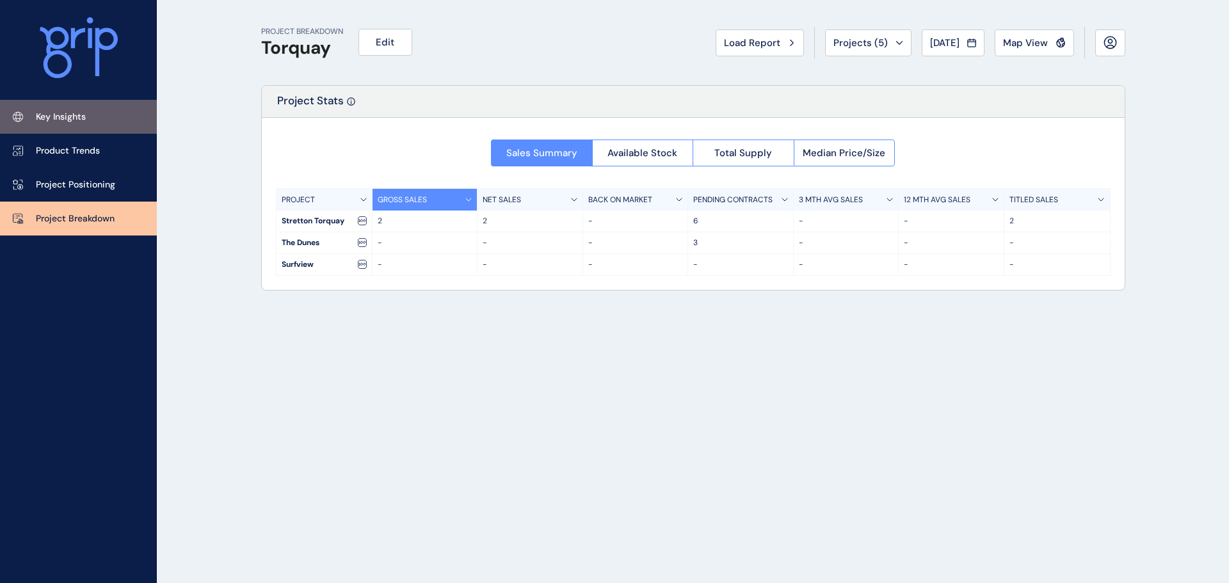
click at [60, 124] on link "Key Insights" at bounding box center [78, 117] width 157 height 34
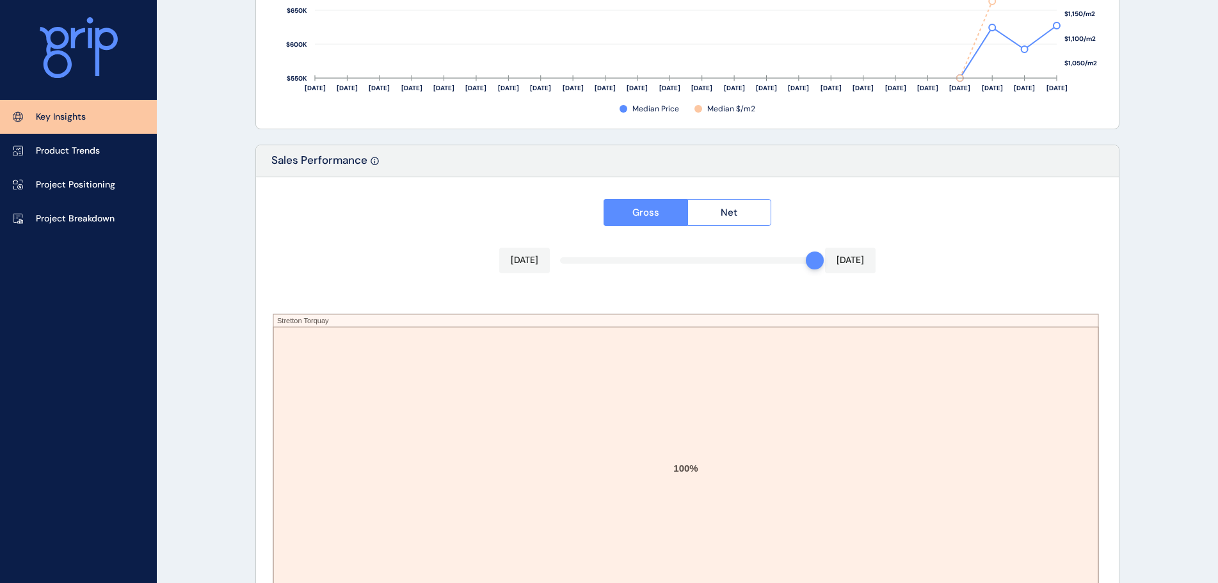
scroll to position [2112, 0]
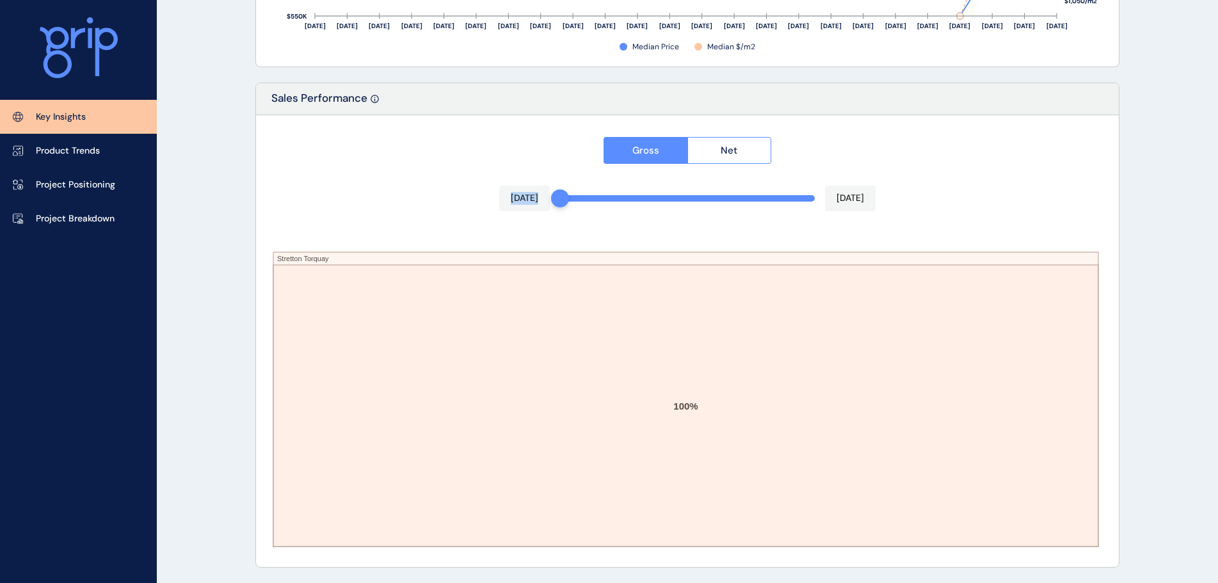
click at [566, 162] on div "Gross Net [DATE] [DATE] Stretton Torquay 100%" at bounding box center [687, 341] width 863 height 452
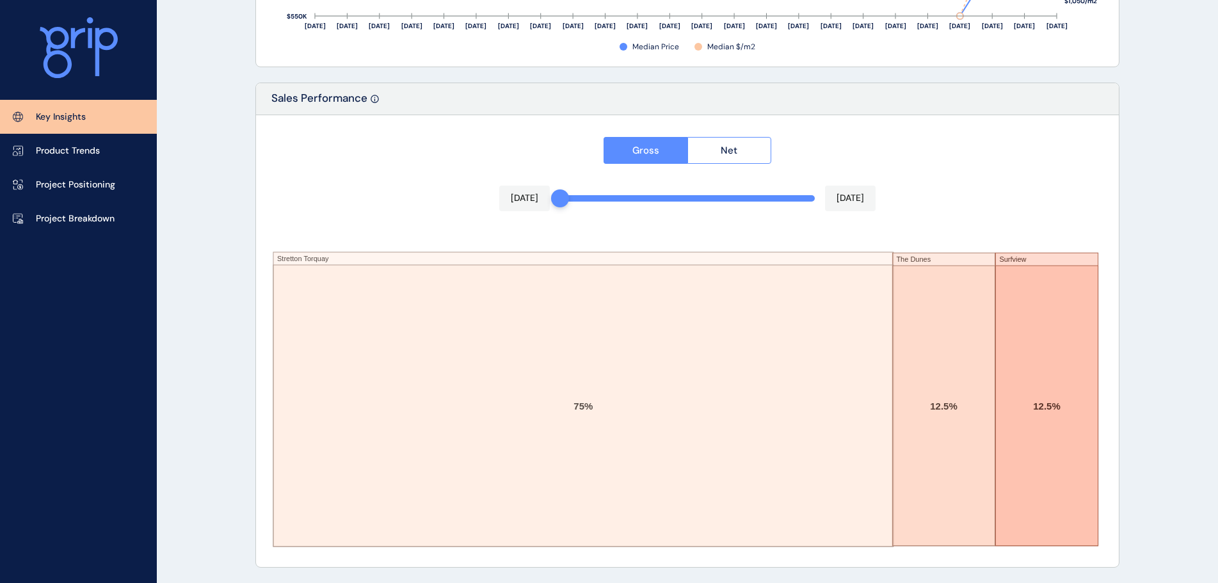
click at [428, 141] on div "Gross Net [DATE] [DATE] Stretton Torquay The Dunes Surfview 75% 12.5% 12.5%" at bounding box center [687, 341] width 863 height 452
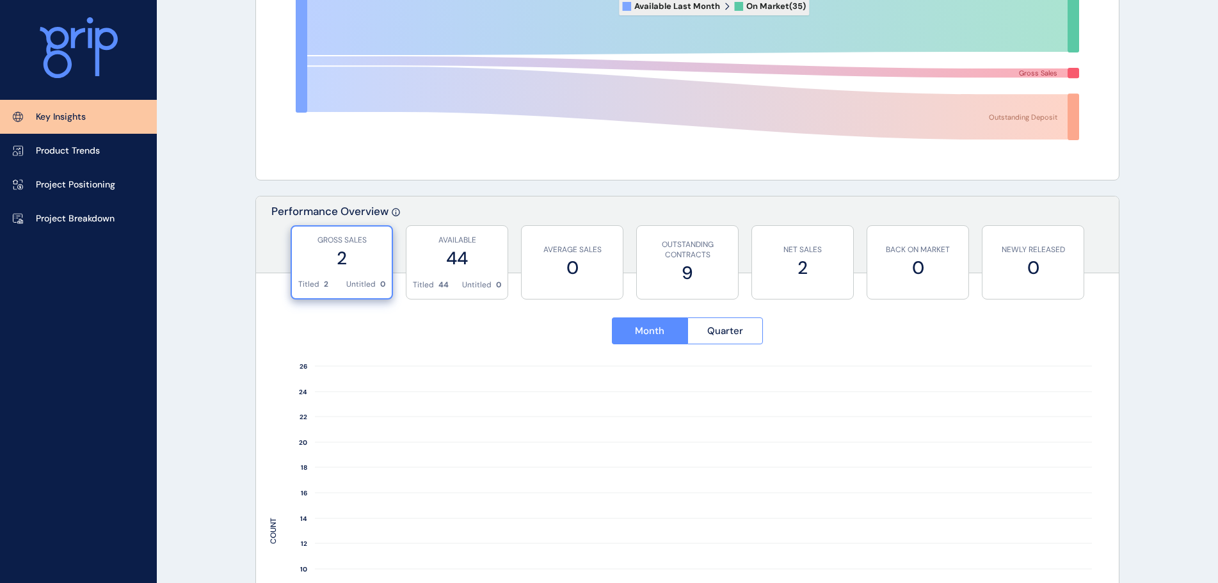
scroll to position [63, 0]
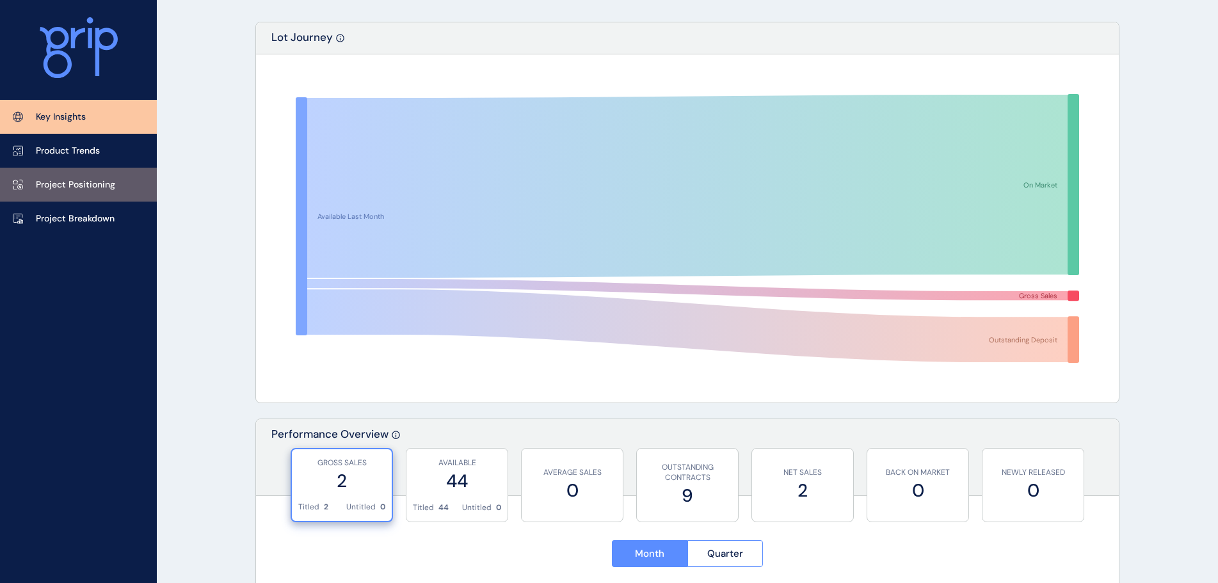
click at [83, 181] on p "Project Positioning" at bounding box center [75, 185] width 79 height 13
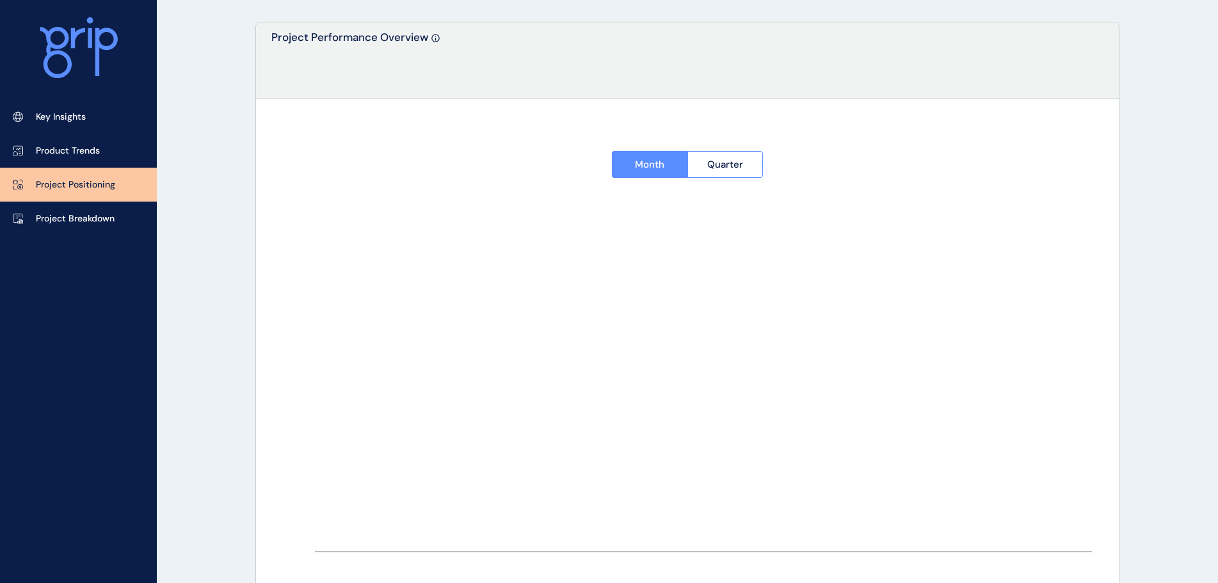
type input "**********"
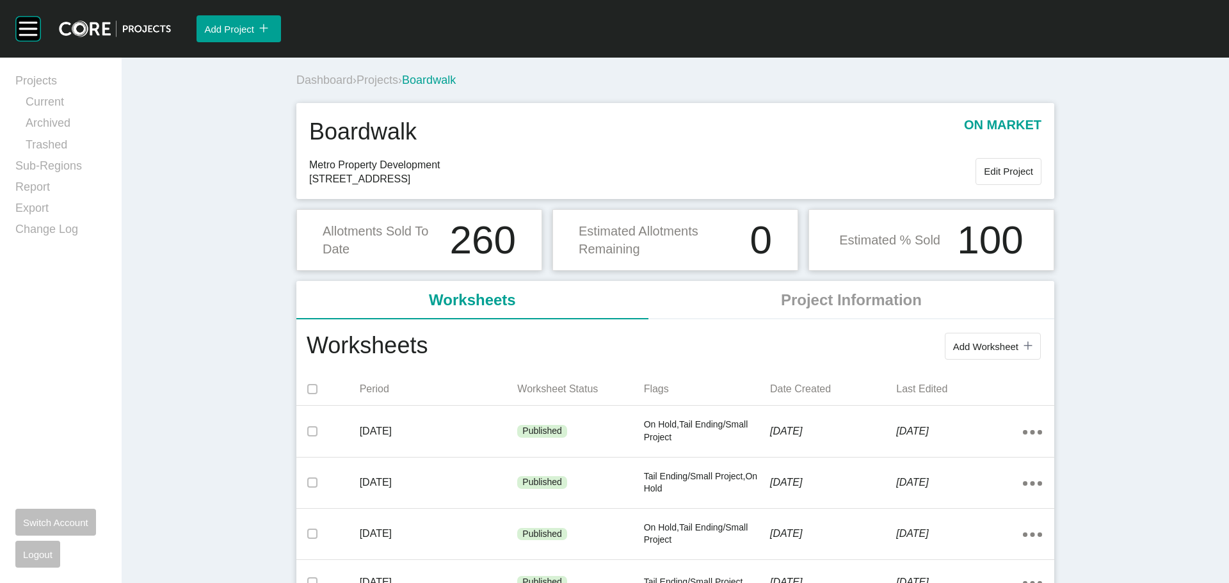
click at [390, 74] on span "Projects" at bounding box center [378, 80] width 42 height 13
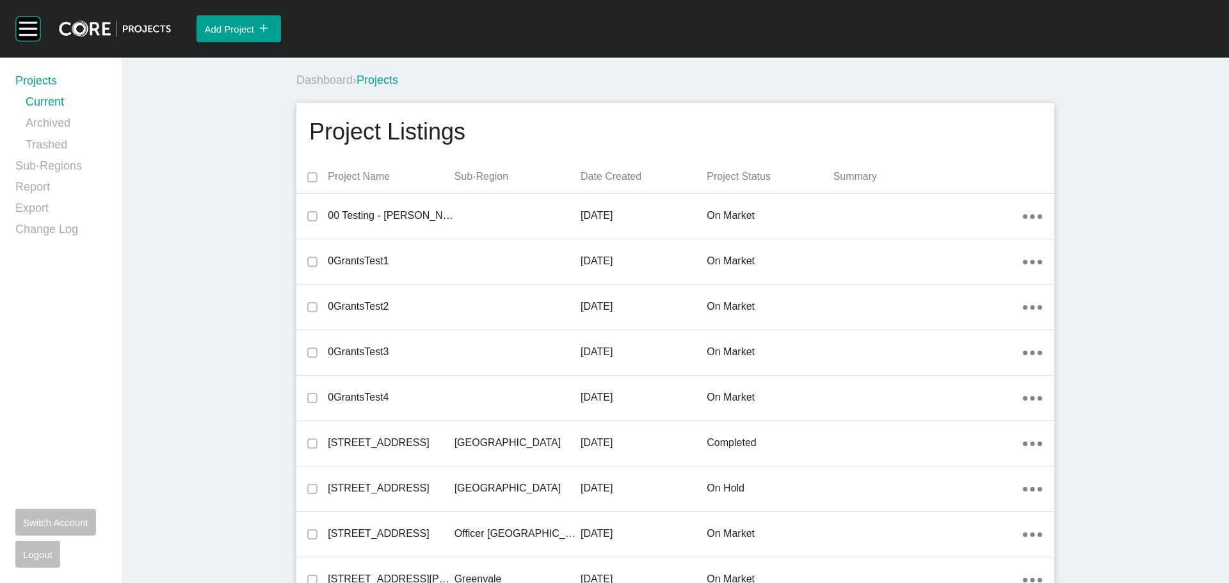
click at [509, 70] on div "Dashboard › Projects" at bounding box center [677, 80] width 763 height 35
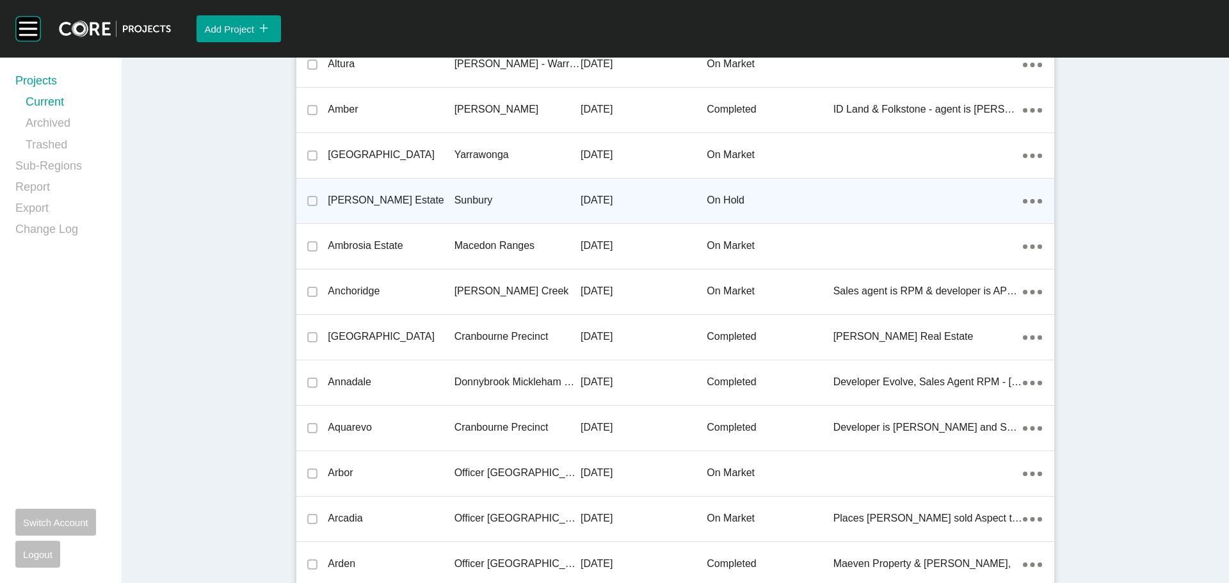
scroll to position [24837, 0]
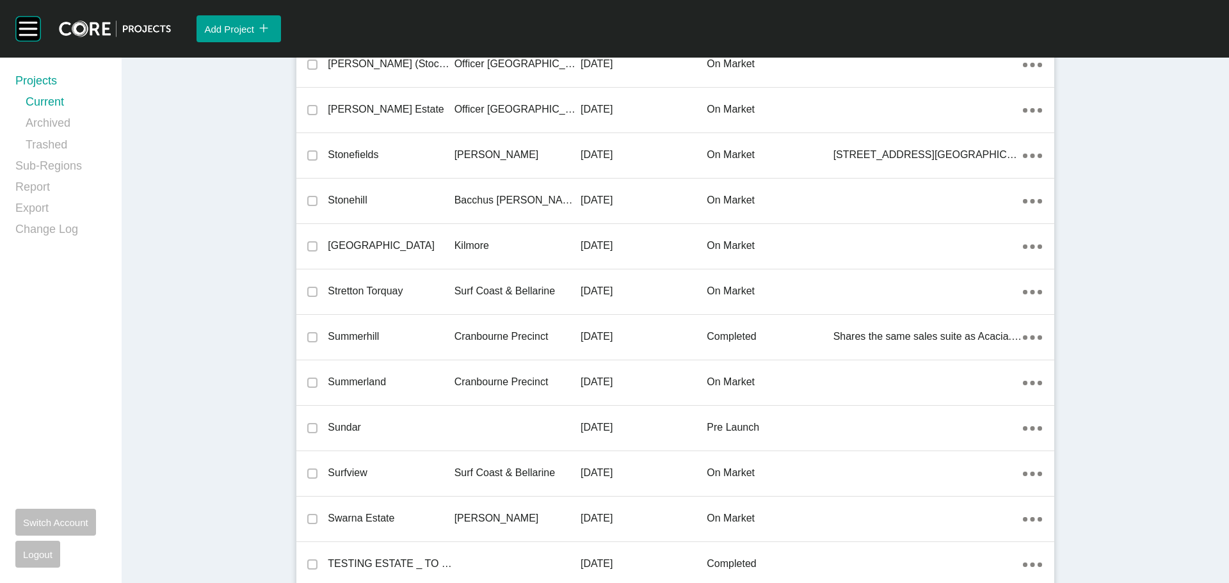
click at [345, 291] on p "Stretton Torquay" at bounding box center [391, 291] width 126 height 14
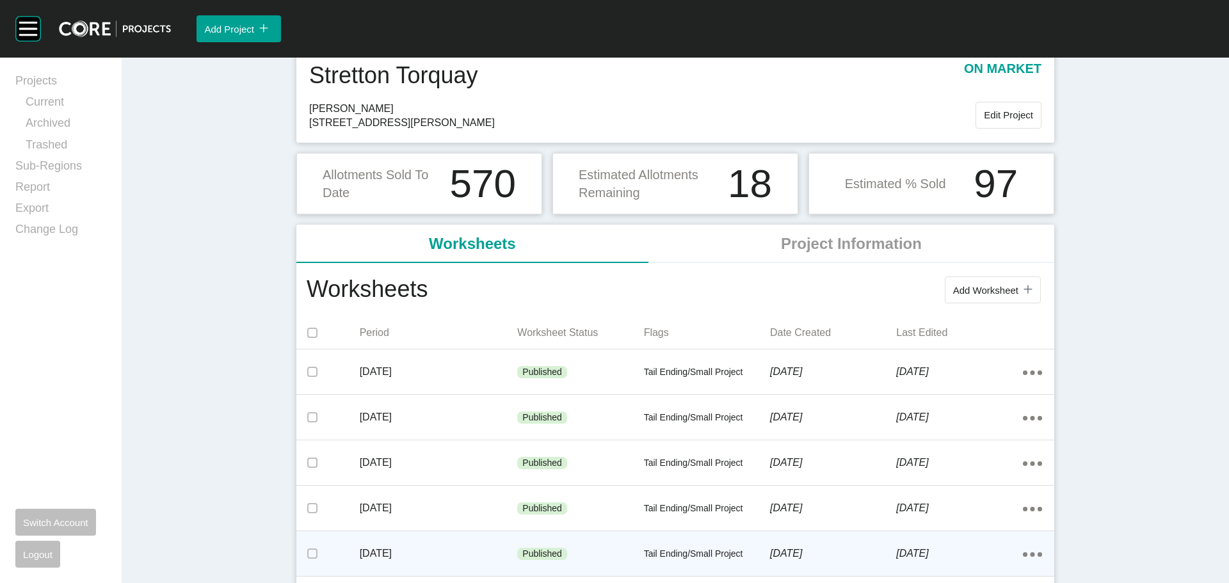
scroll to position [128, 0]
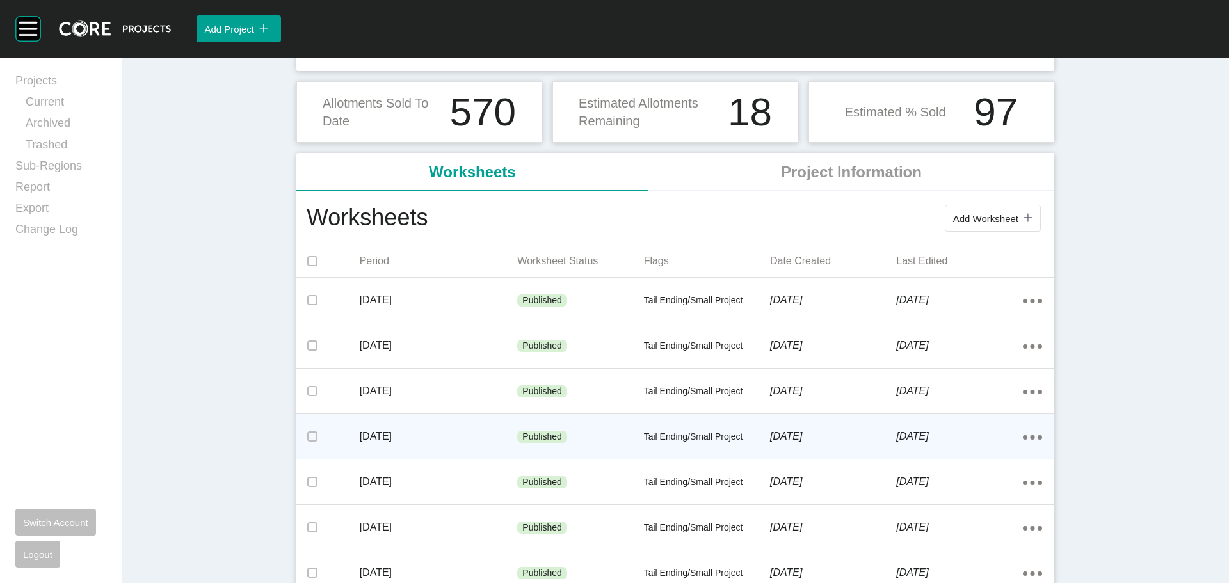
click at [492, 432] on p "April 2025" at bounding box center [439, 437] width 158 height 14
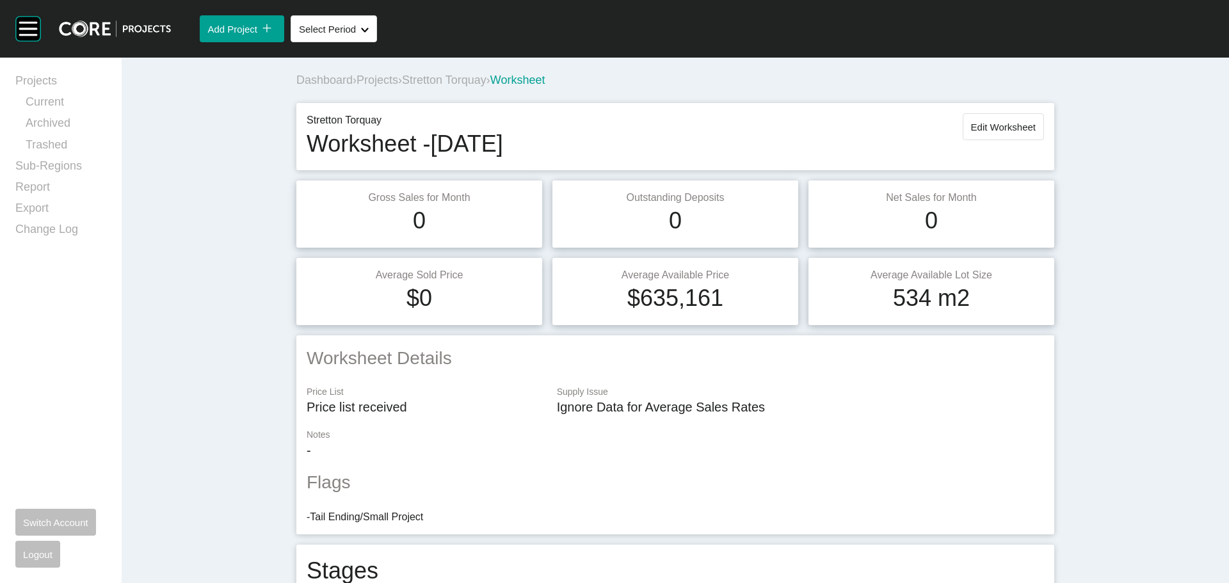
click at [450, 79] on span "Stretton Torquay" at bounding box center [444, 80] width 85 height 13
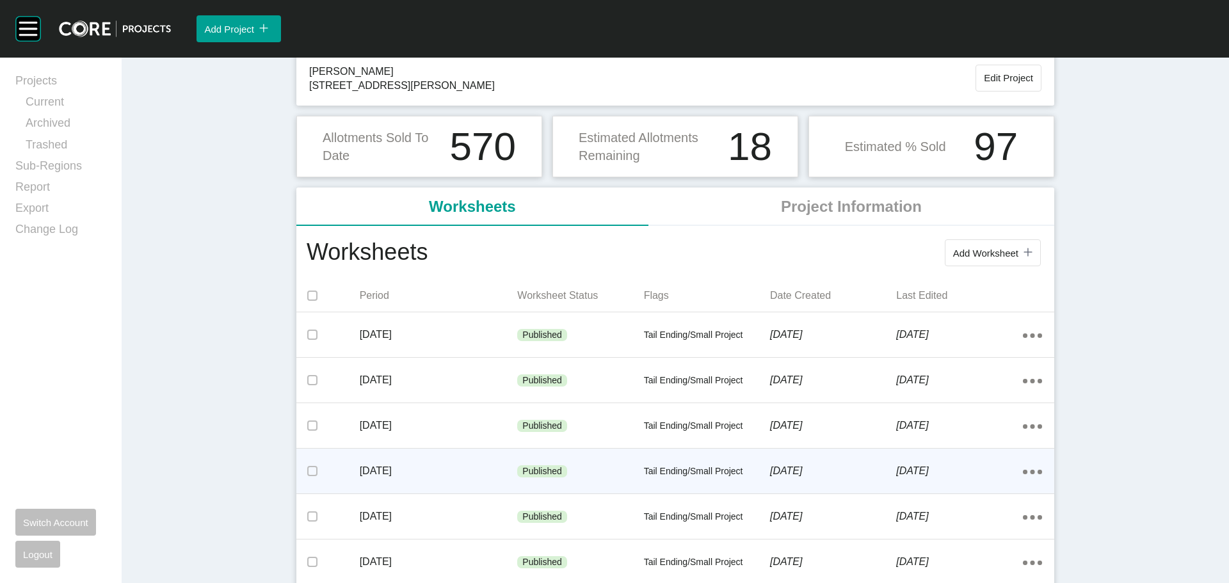
scroll to position [192, 0]
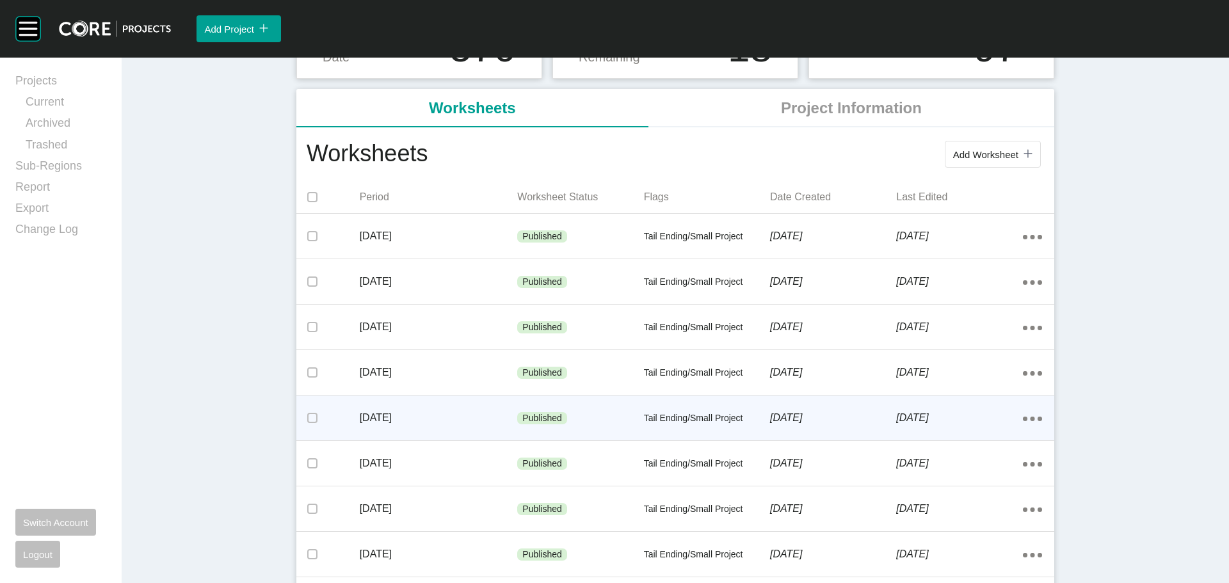
click at [531, 413] on p "Published" at bounding box center [542, 418] width 40 height 13
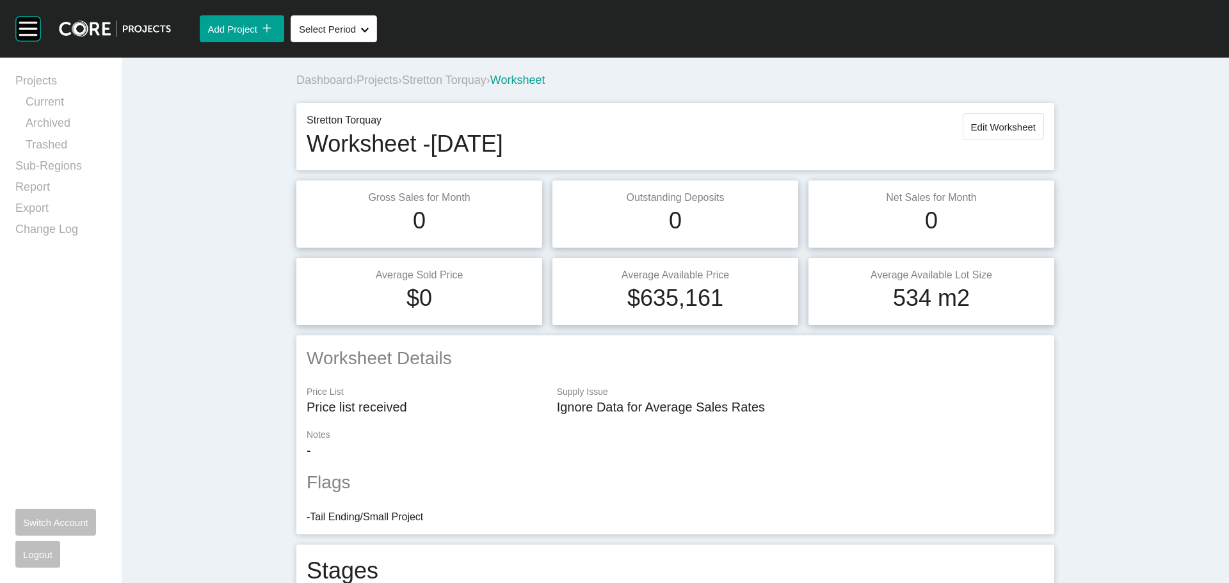
click at [463, 73] on div "Dashboard › Projects › Stretton Torquay › Worksheet" at bounding box center [677, 80] width 763 height 16
click at [462, 75] on span "Stretton Torquay" at bounding box center [444, 80] width 85 height 13
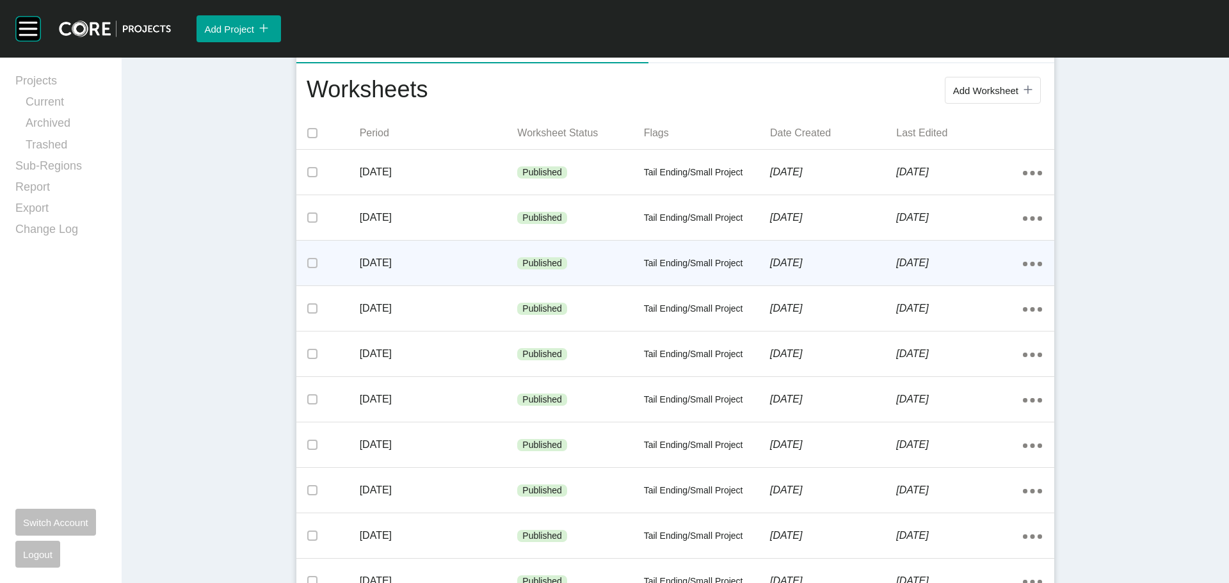
click at [540, 259] on p "Published" at bounding box center [542, 263] width 40 height 13
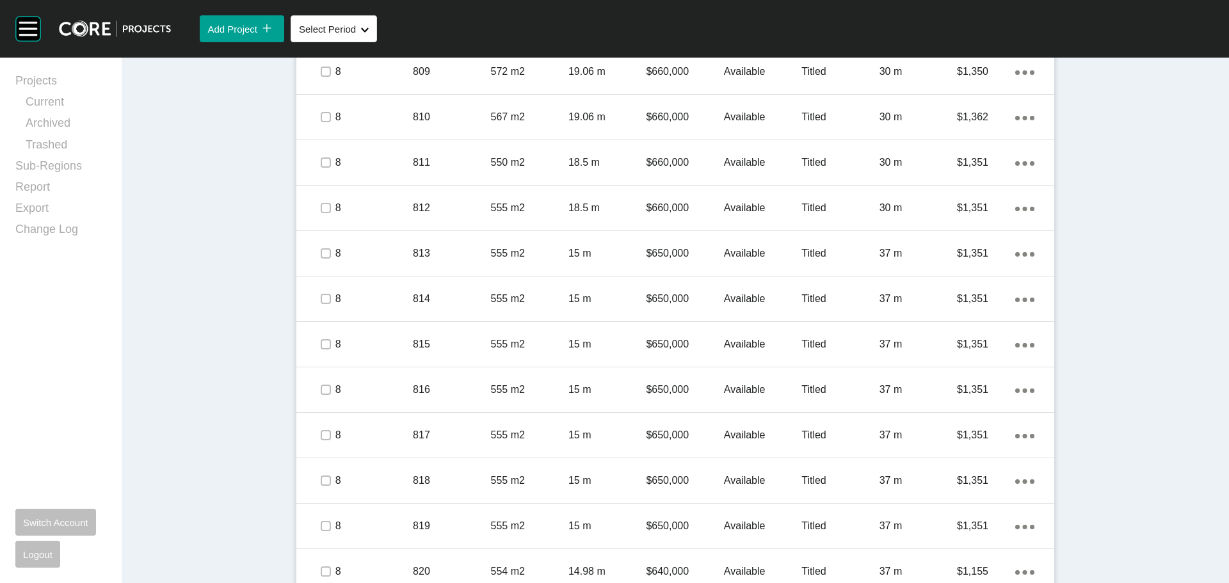
scroll to position [1648, 0]
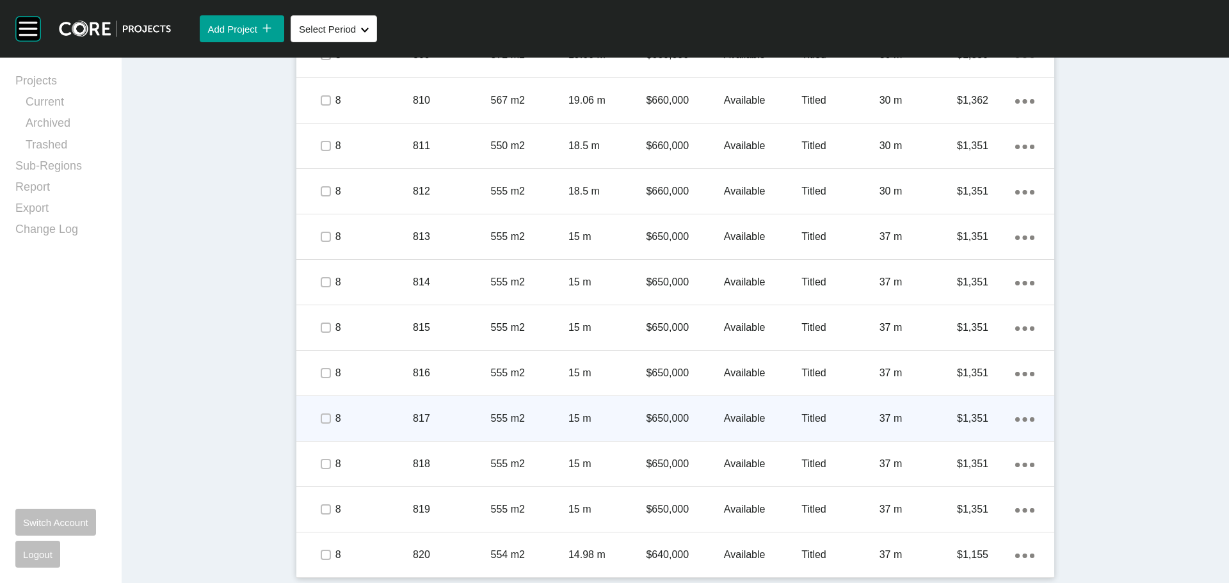
click at [663, 406] on div "$650,000" at bounding box center [684, 419] width 77 height 40
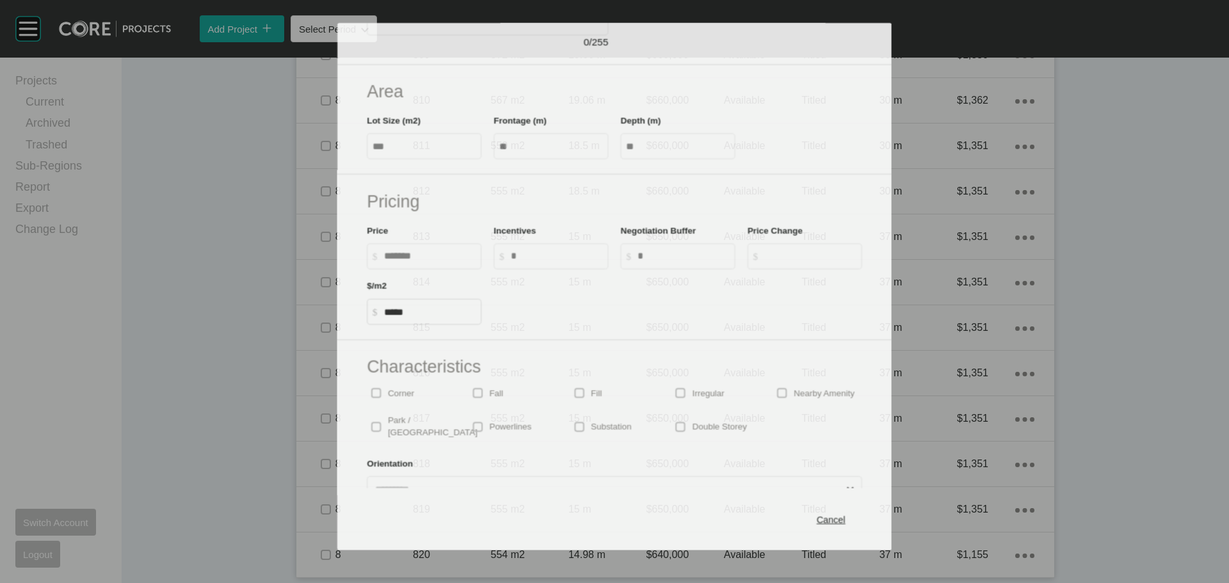
scroll to position [192, 0]
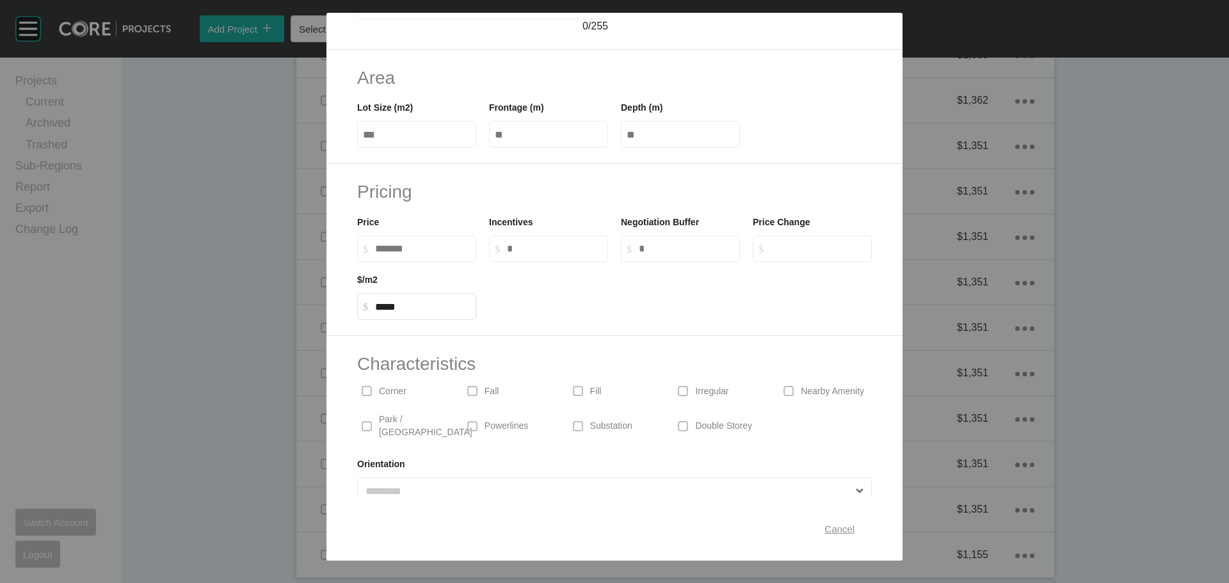
click at [822, 521] on div "Cancel" at bounding box center [840, 529] width 36 height 17
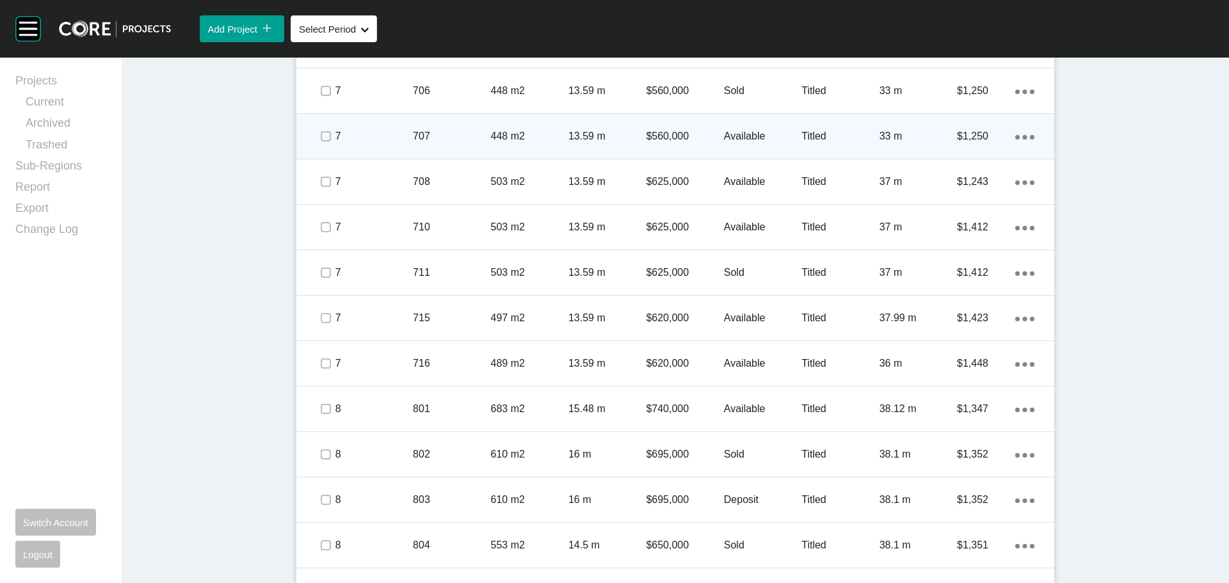
scroll to position [752, 0]
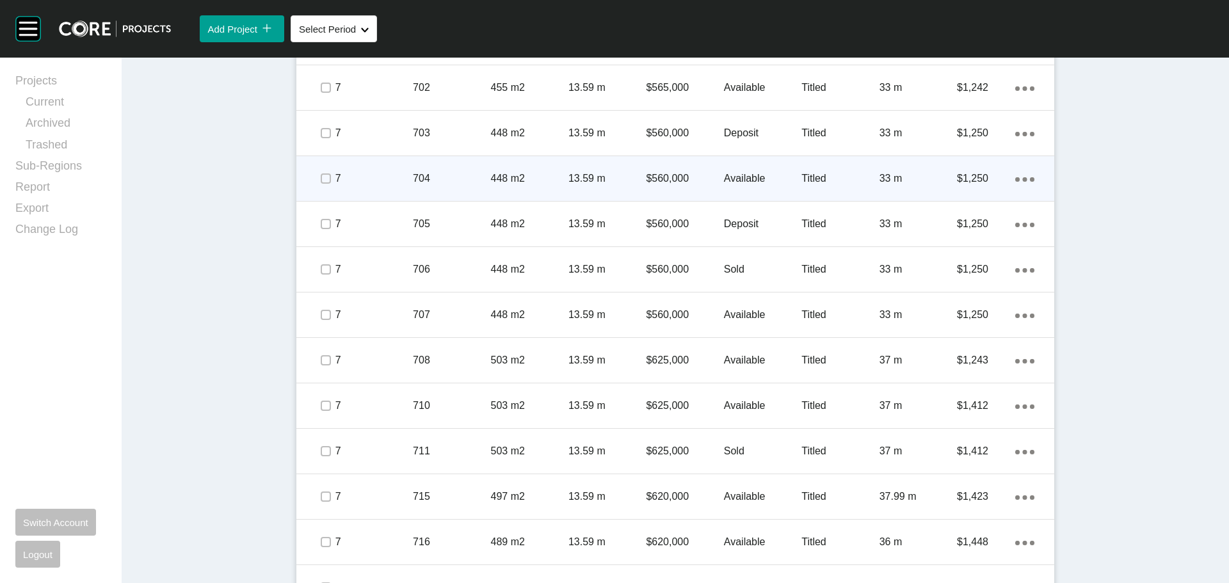
click at [665, 180] on p "$560,000" at bounding box center [684, 179] width 77 height 14
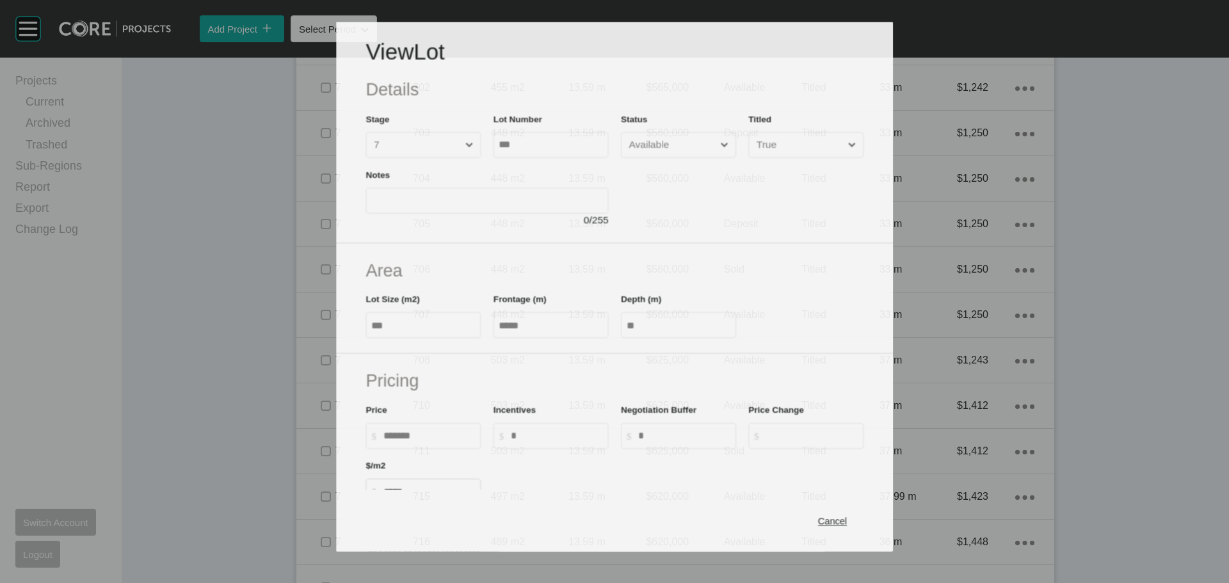
scroll to position [192, 0]
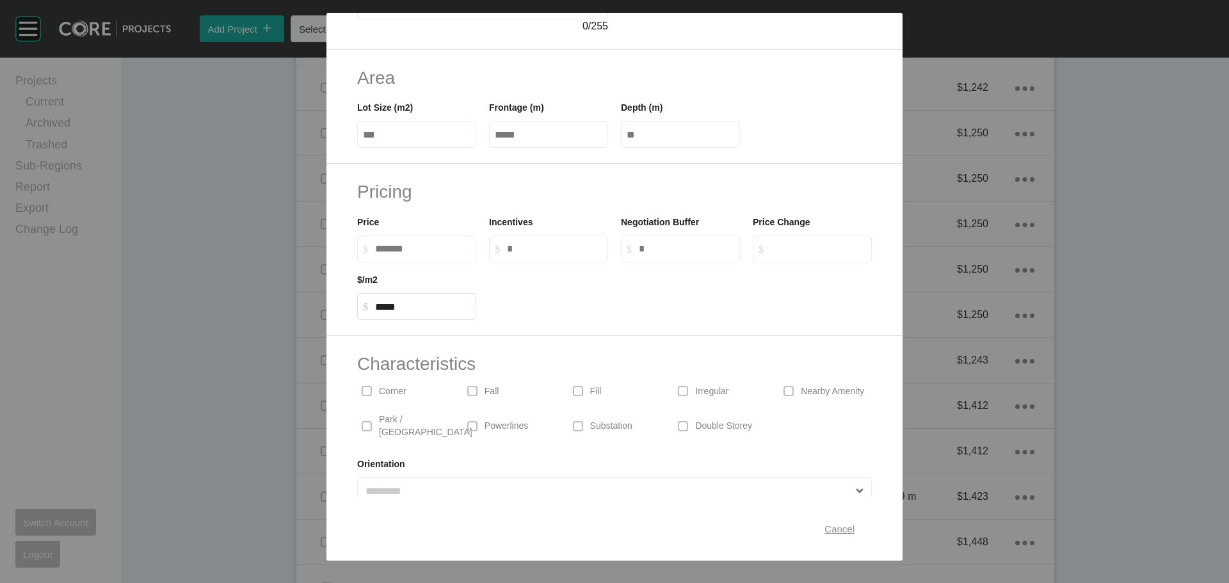
click at [827, 531] on span "Cancel" at bounding box center [840, 529] width 30 height 11
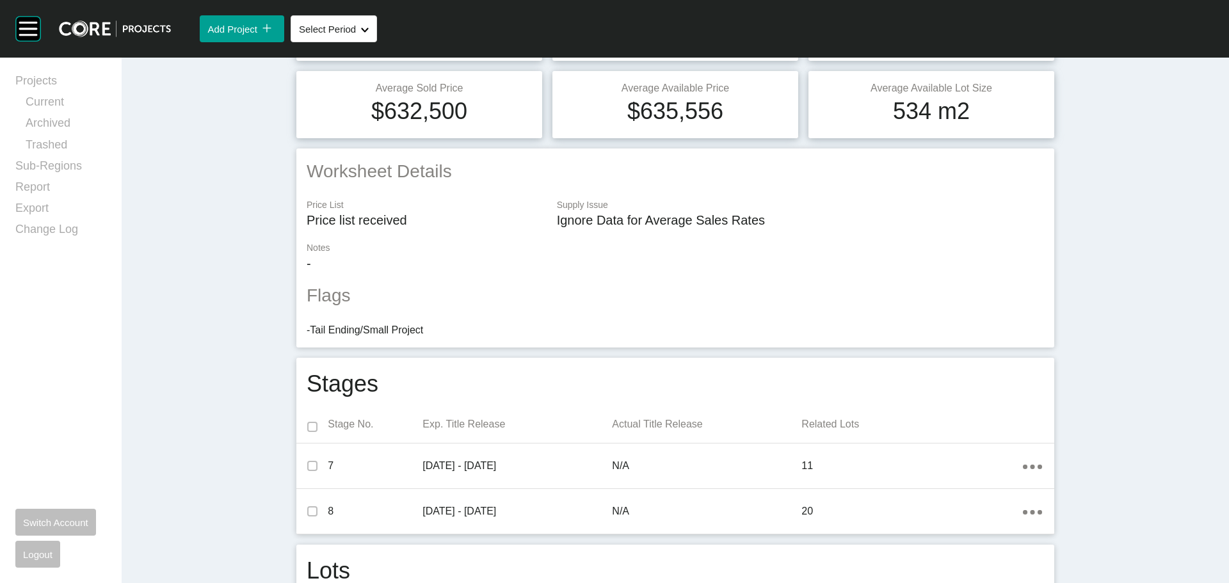
scroll to position [0, 0]
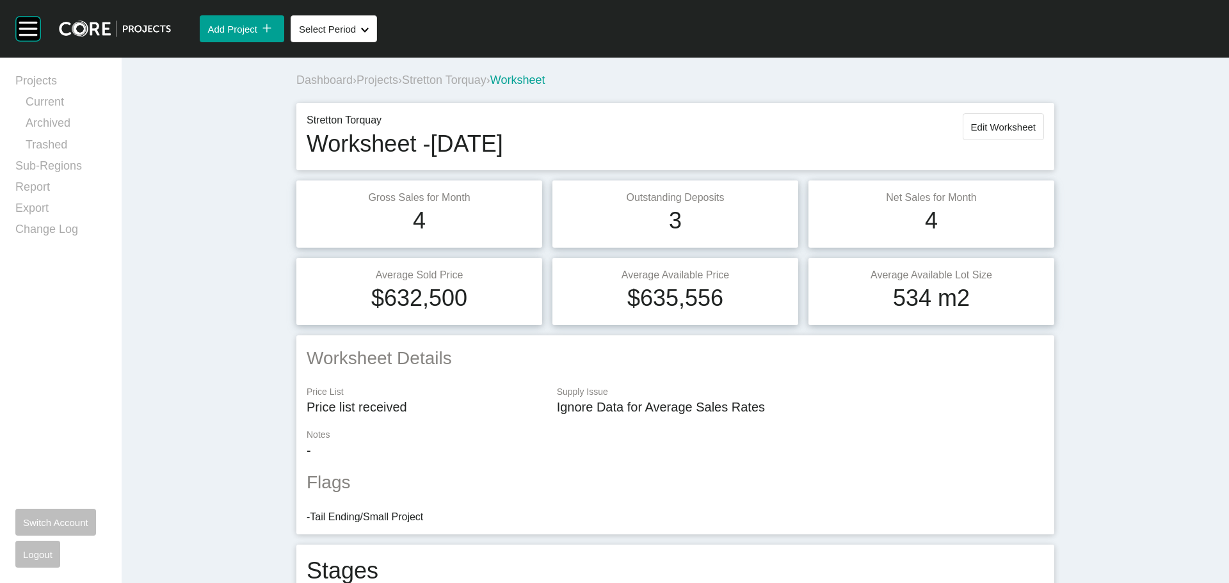
click at [428, 83] on span "Stretton Torquay" at bounding box center [444, 80] width 85 height 13
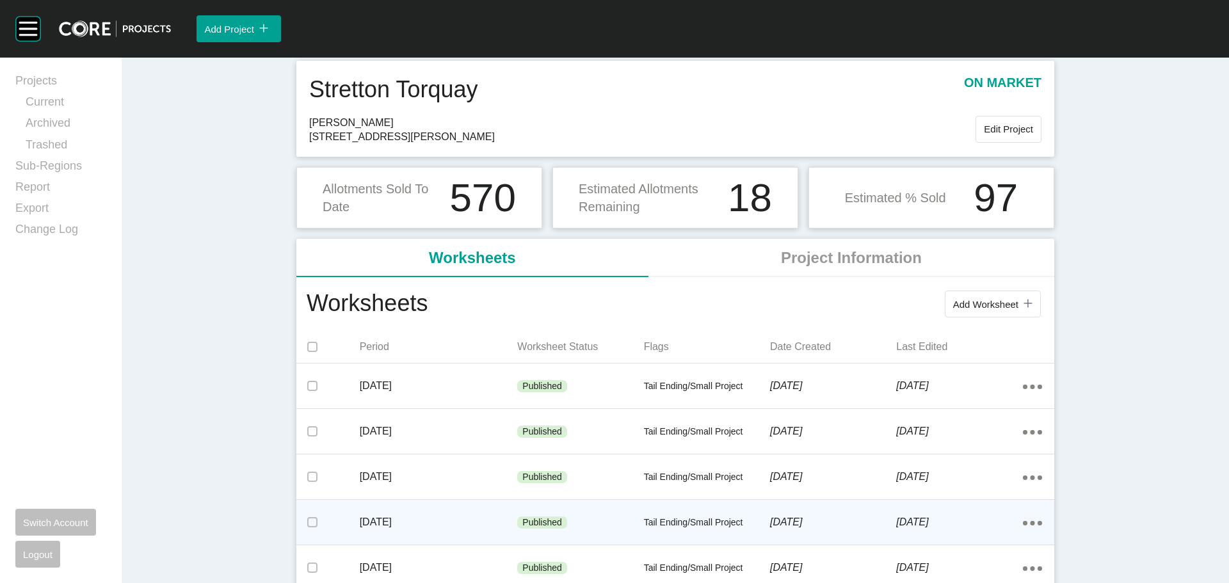
scroll to position [64, 0]
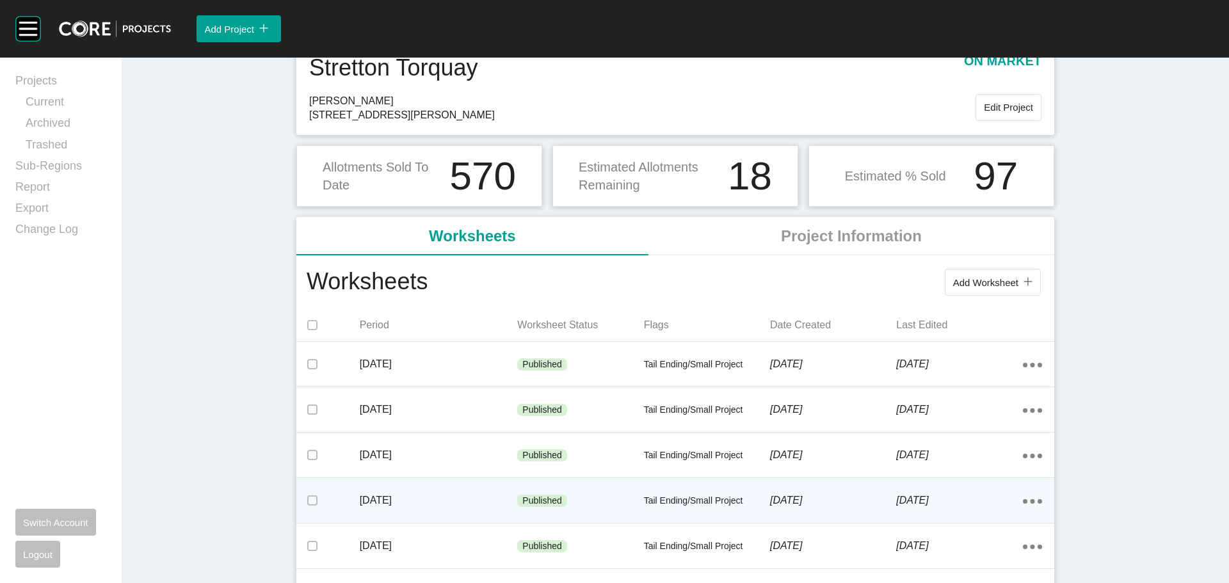
click at [535, 492] on div "Published" at bounding box center [580, 501] width 126 height 38
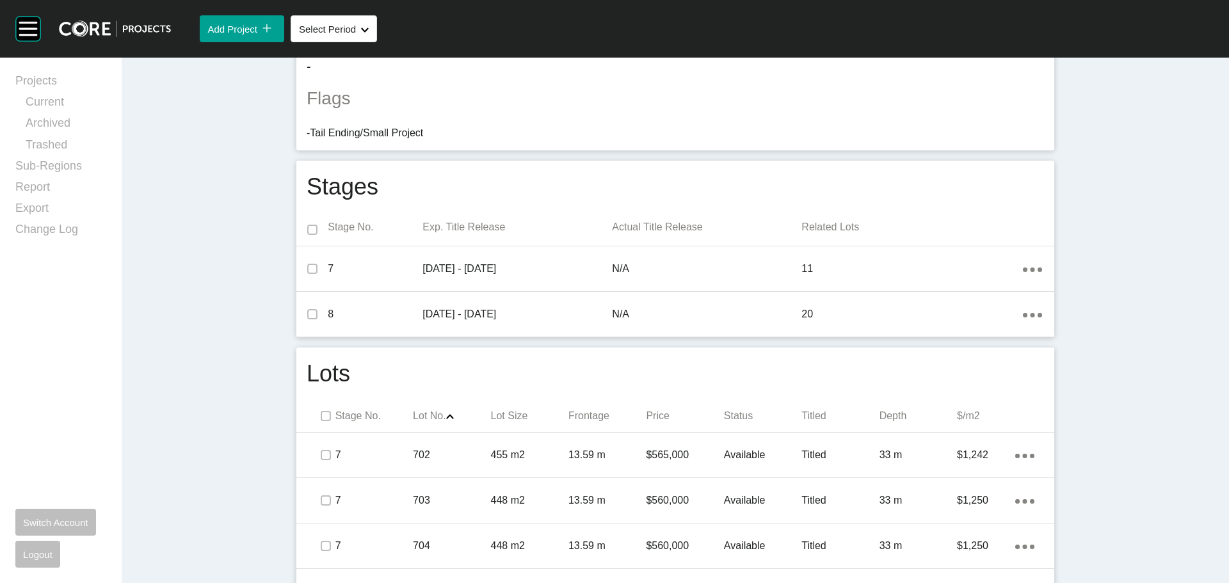
scroll to position [768, 0]
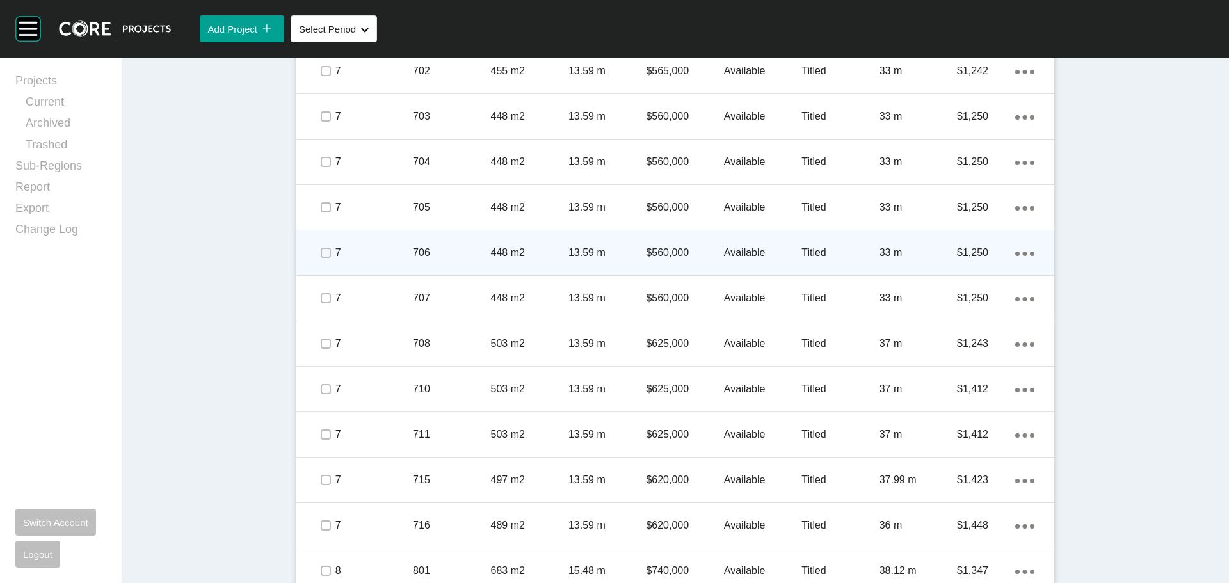
click at [670, 254] on p "$560,000" at bounding box center [684, 253] width 77 height 14
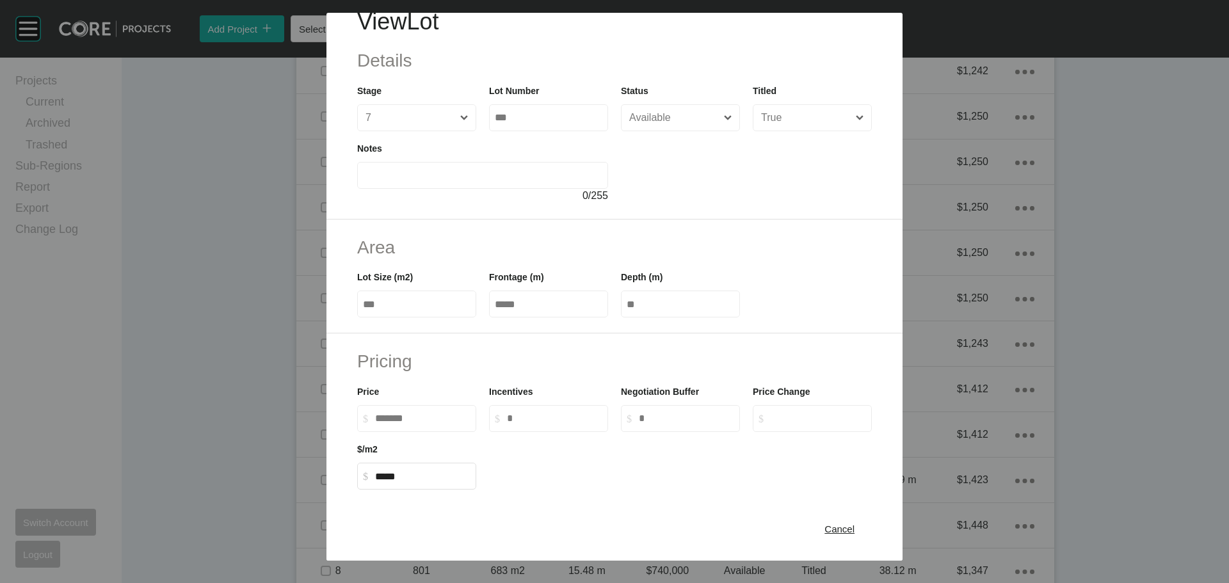
scroll to position [0, 0]
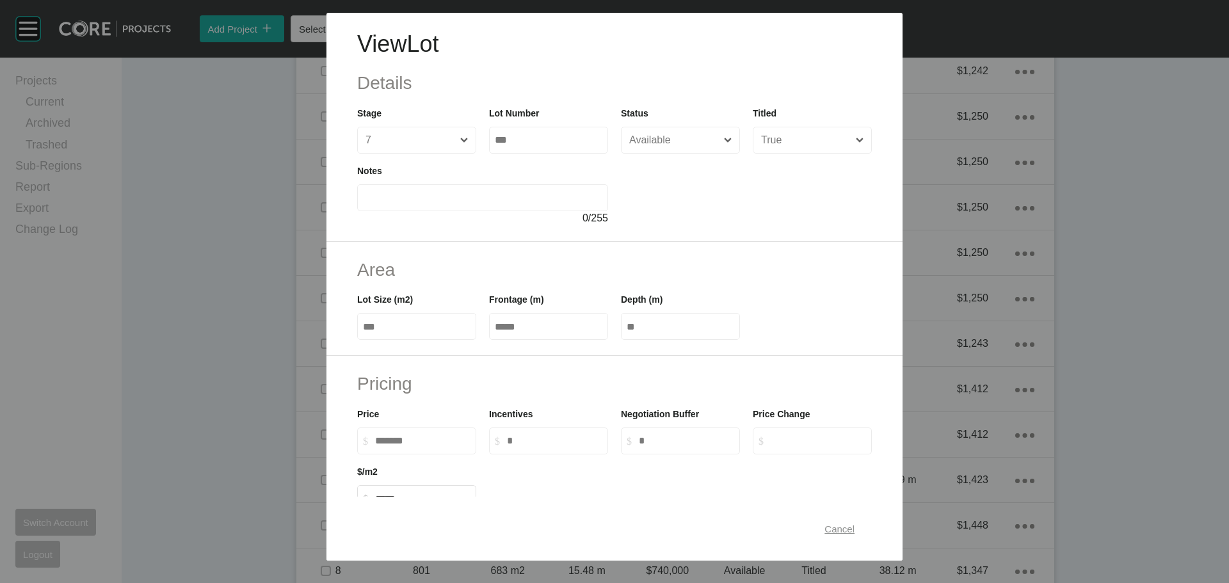
click at [843, 535] on div "Cancel" at bounding box center [840, 529] width 36 height 17
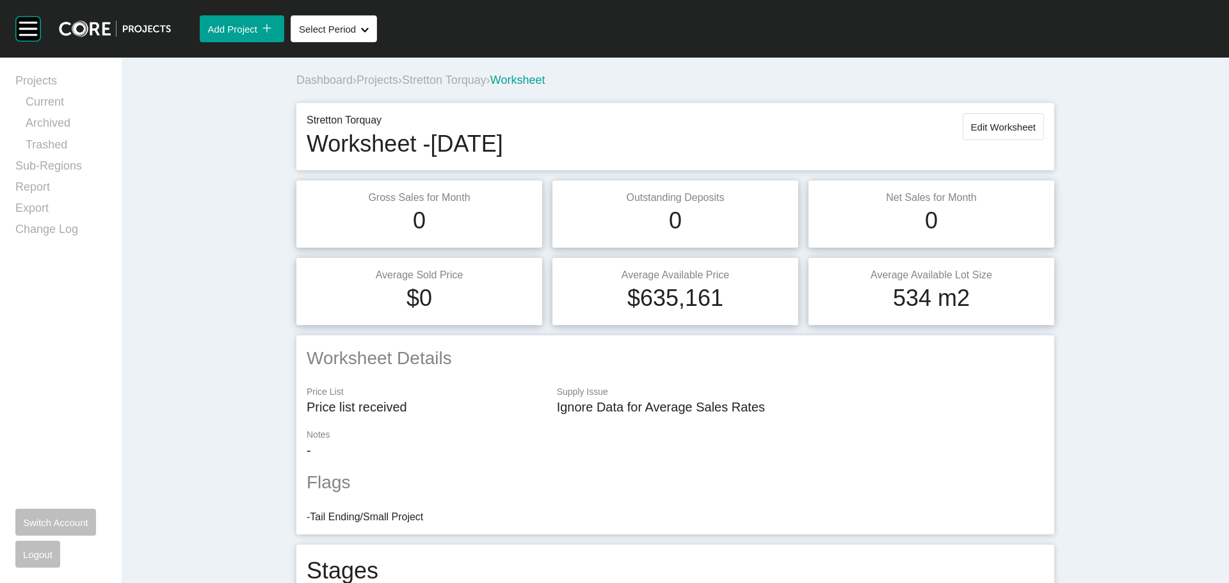
click at [475, 81] on span "Stretton Torquay" at bounding box center [444, 80] width 85 height 13
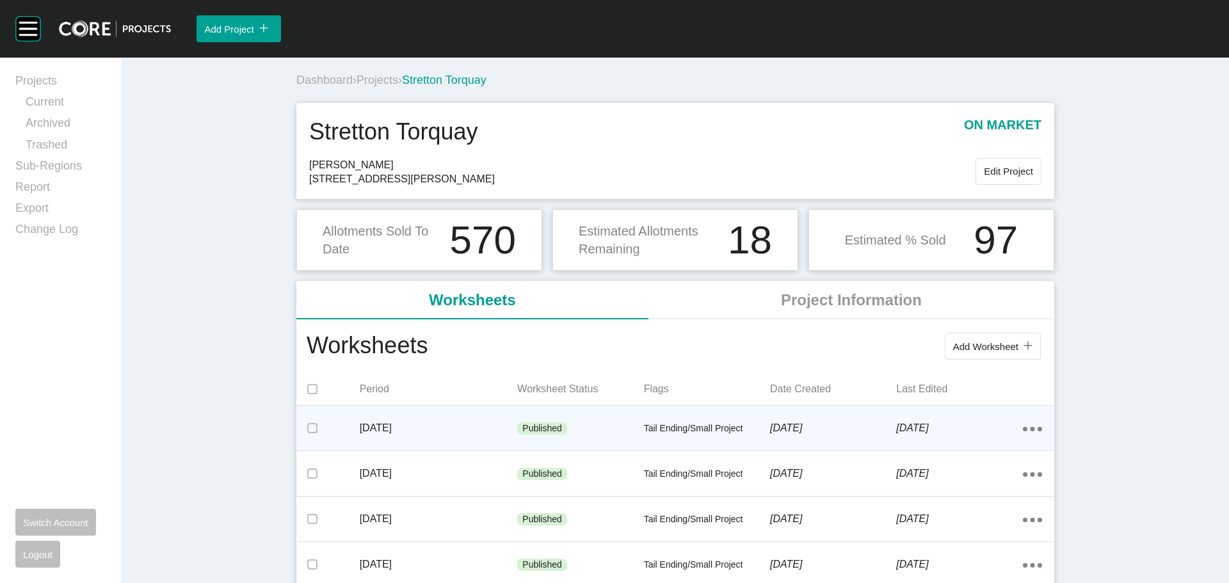
click at [517, 413] on div "Published" at bounding box center [580, 429] width 126 height 38
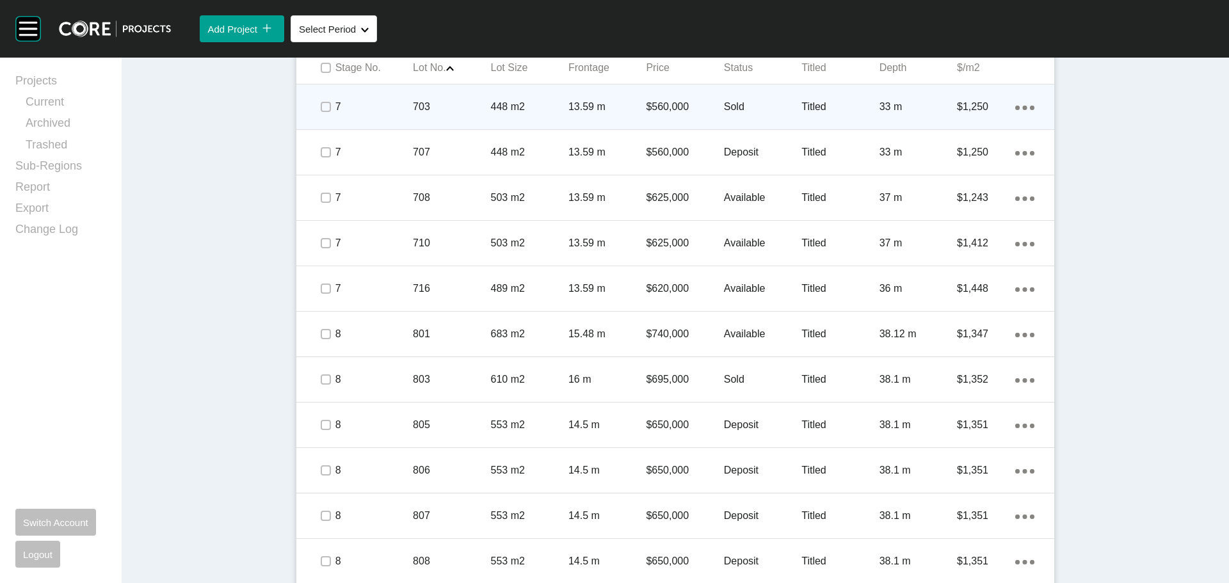
scroll to position [640, 0]
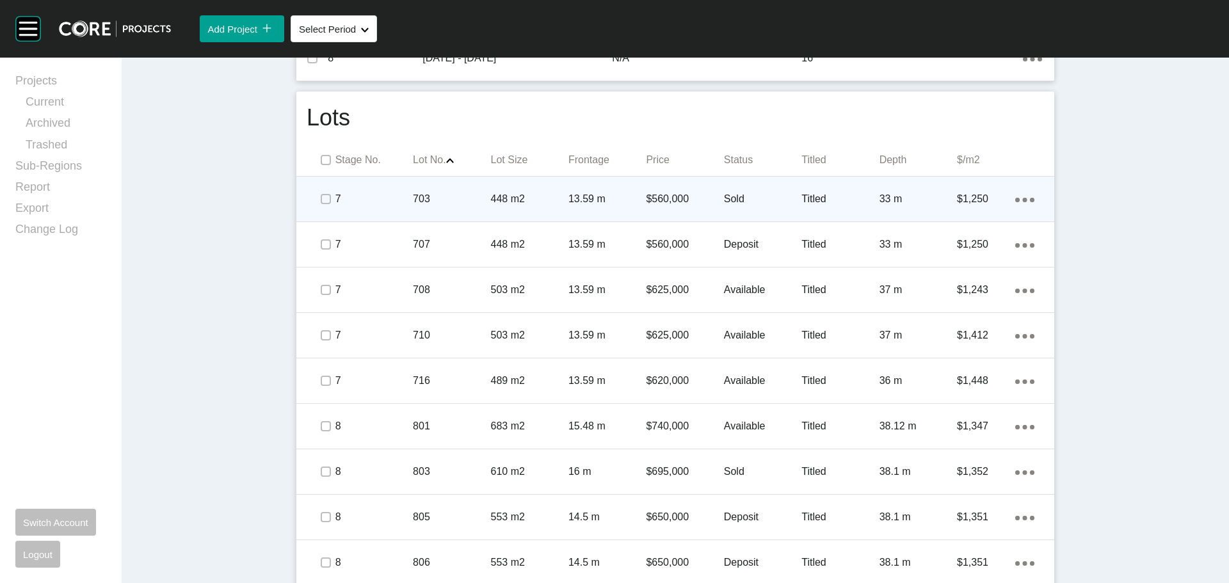
click at [659, 200] on p "$560,000" at bounding box center [684, 199] width 77 height 14
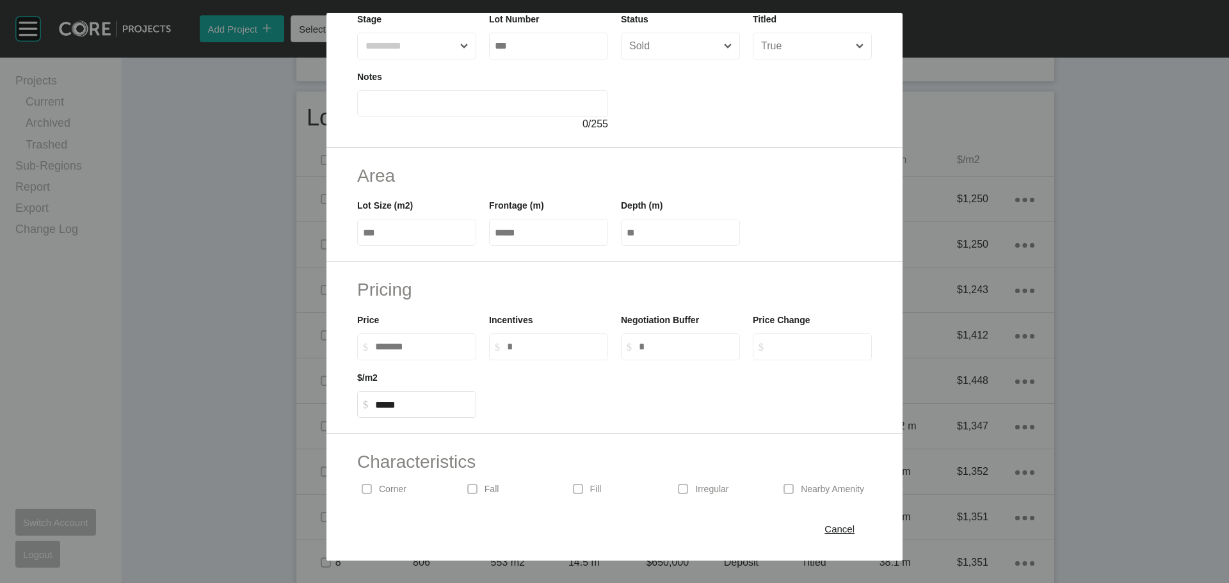
scroll to position [192, 0]
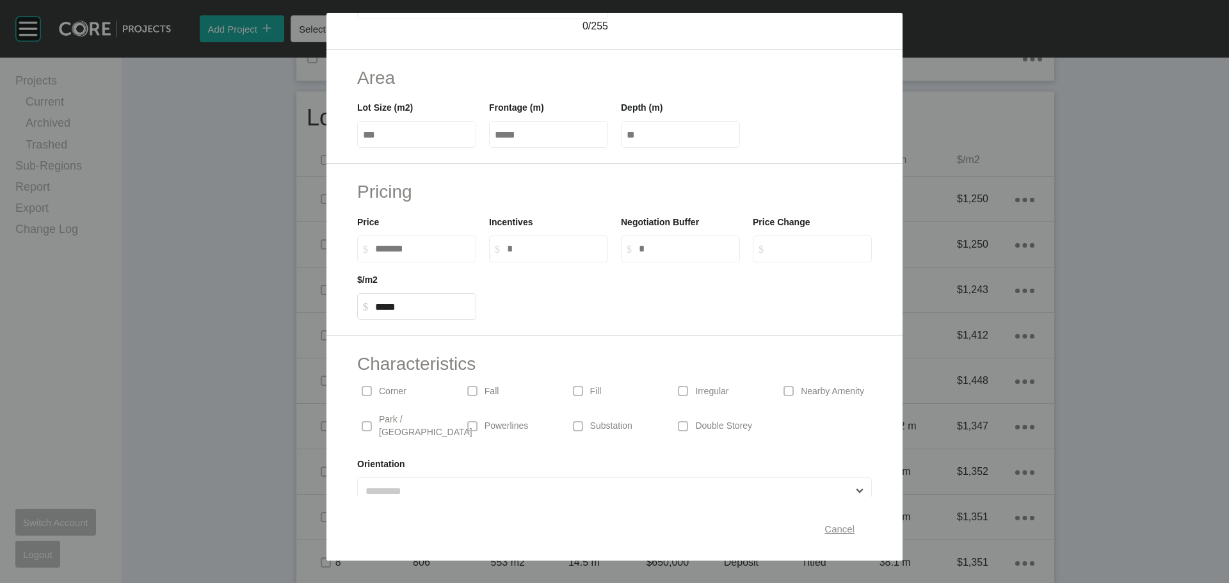
click at [825, 530] on span "Cancel" at bounding box center [840, 529] width 30 height 11
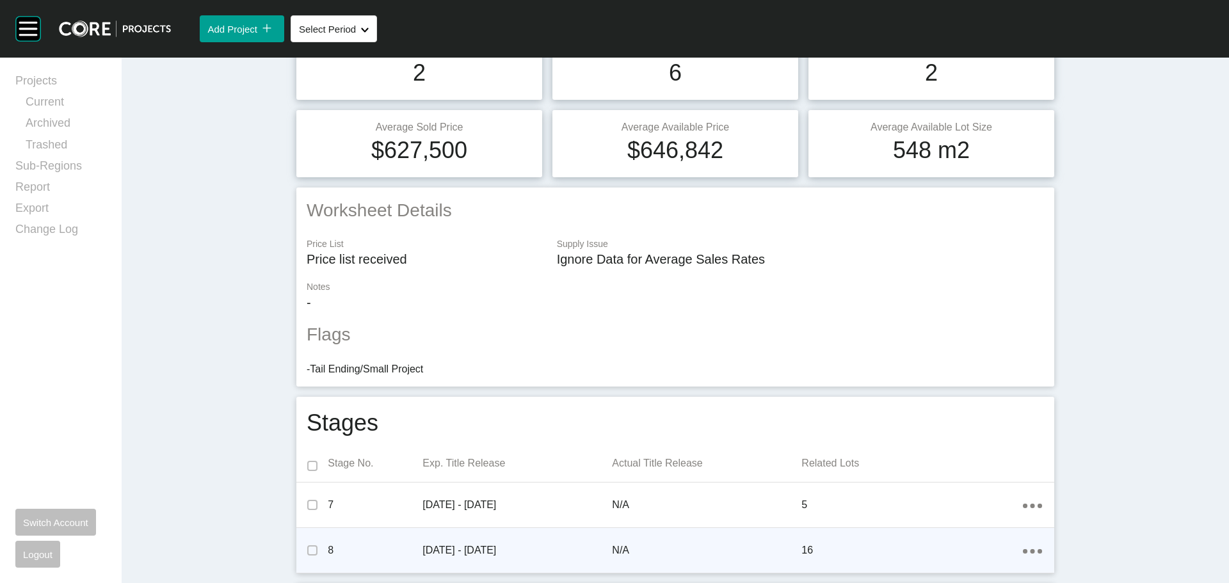
scroll to position [0, 0]
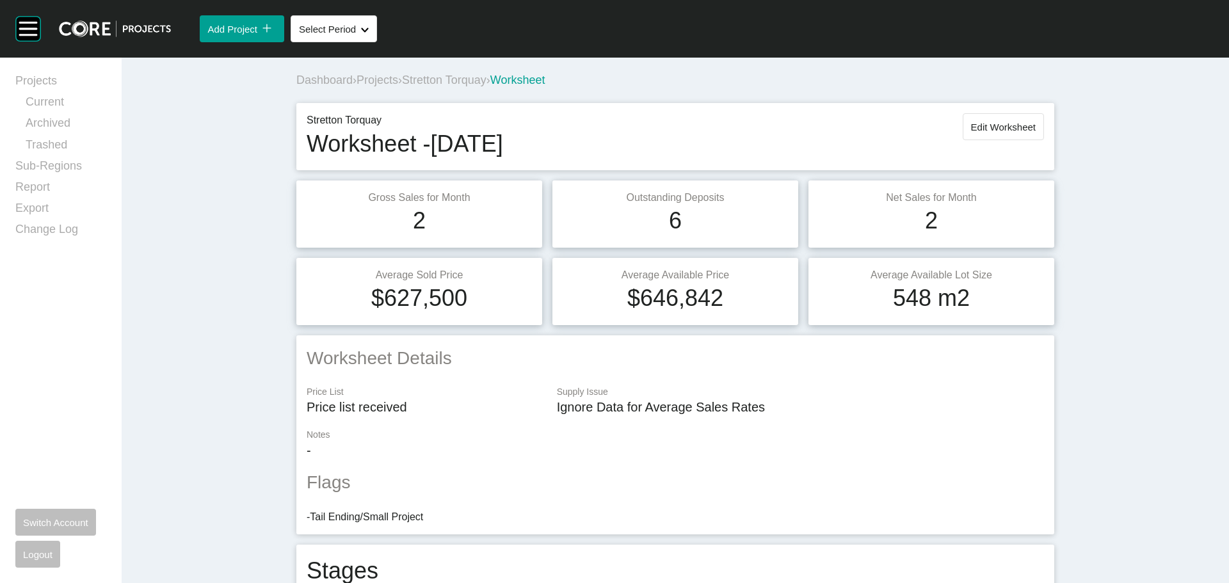
click at [474, 79] on span "Stretton Torquay" at bounding box center [444, 80] width 85 height 13
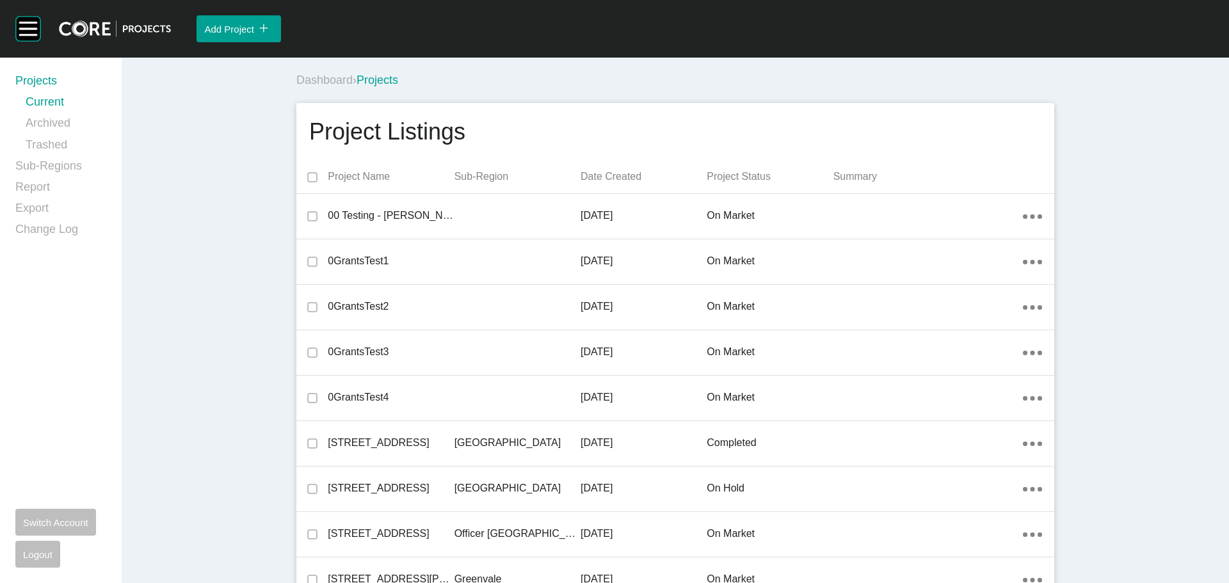
scroll to position [25792, 0]
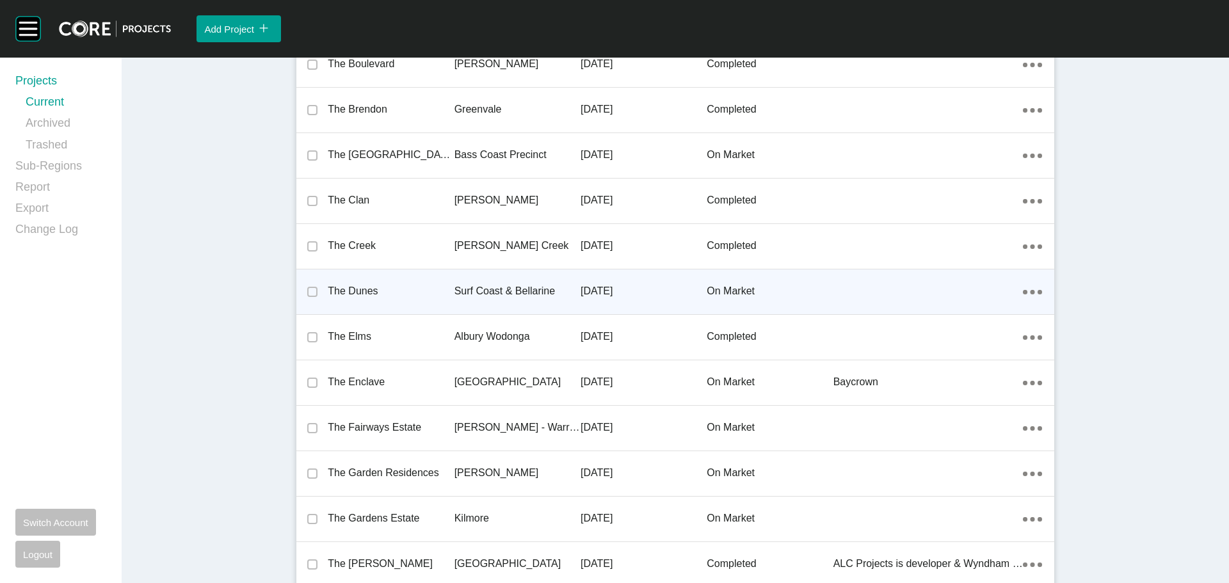
click at [350, 289] on p "The Dunes" at bounding box center [391, 291] width 126 height 14
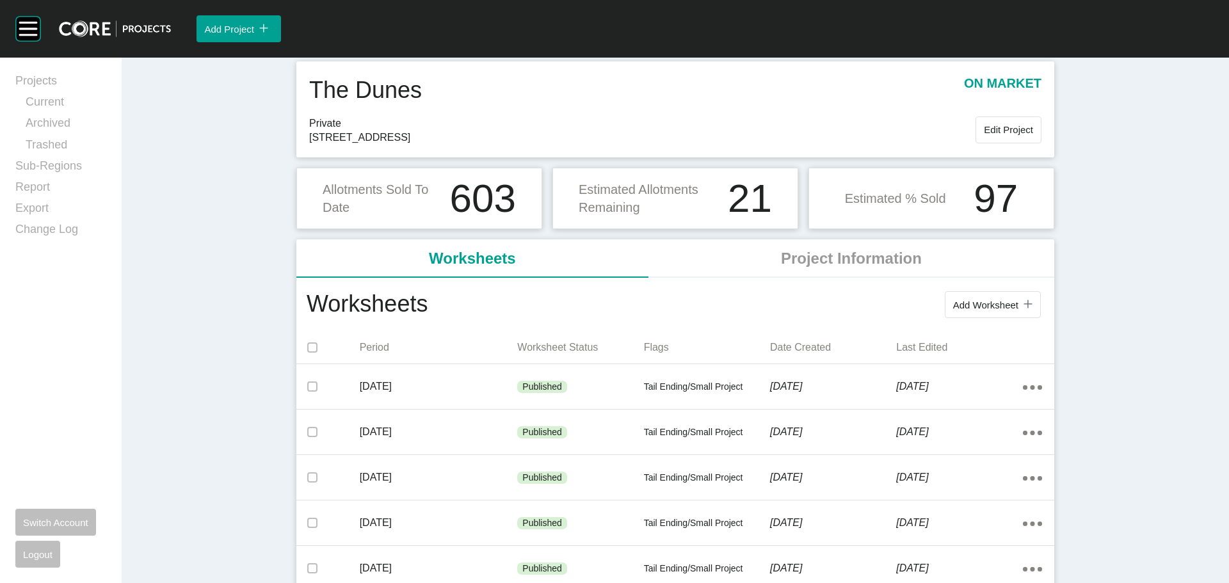
scroll to position [64, 0]
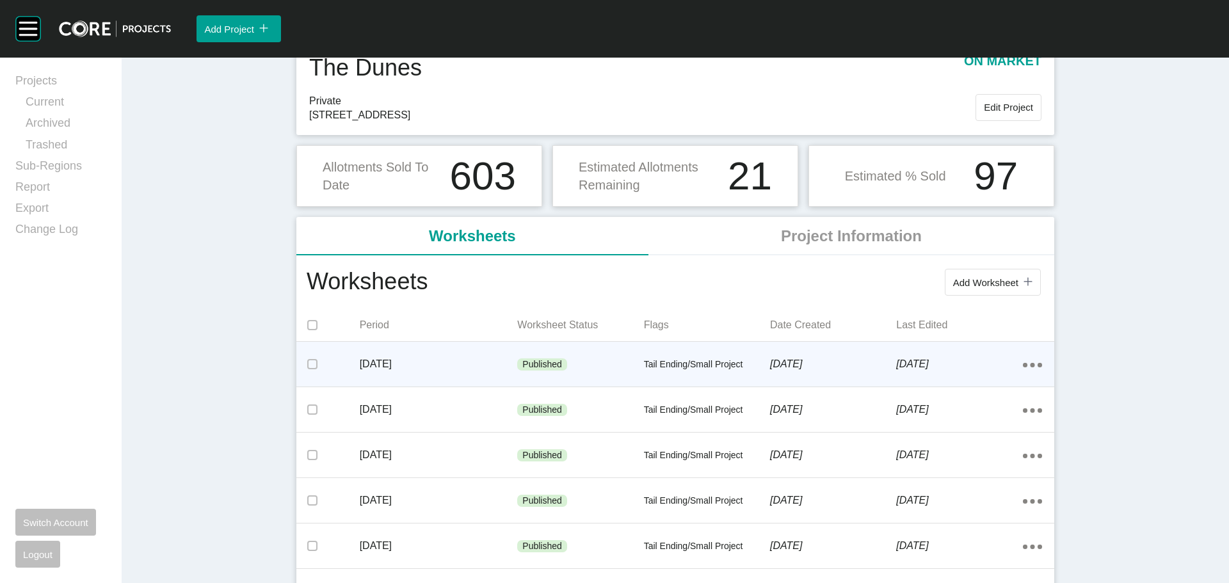
click at [664, 355] on div "Tail Ending/Small Project" at bounding box center [707, 365] width 126 height 38
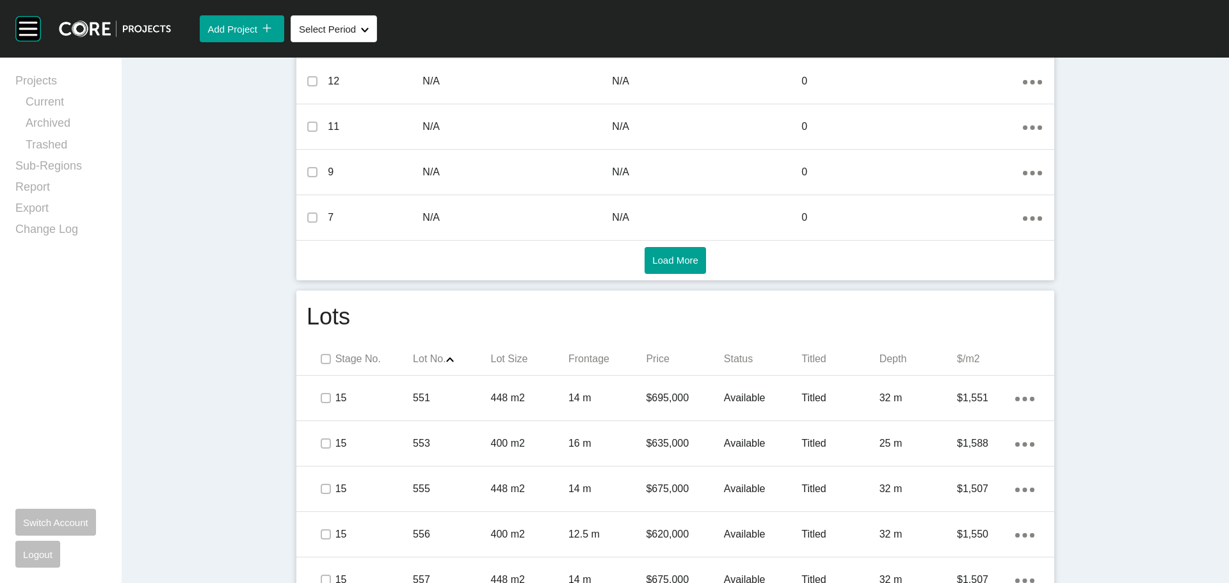
scroll to position [601, 0]
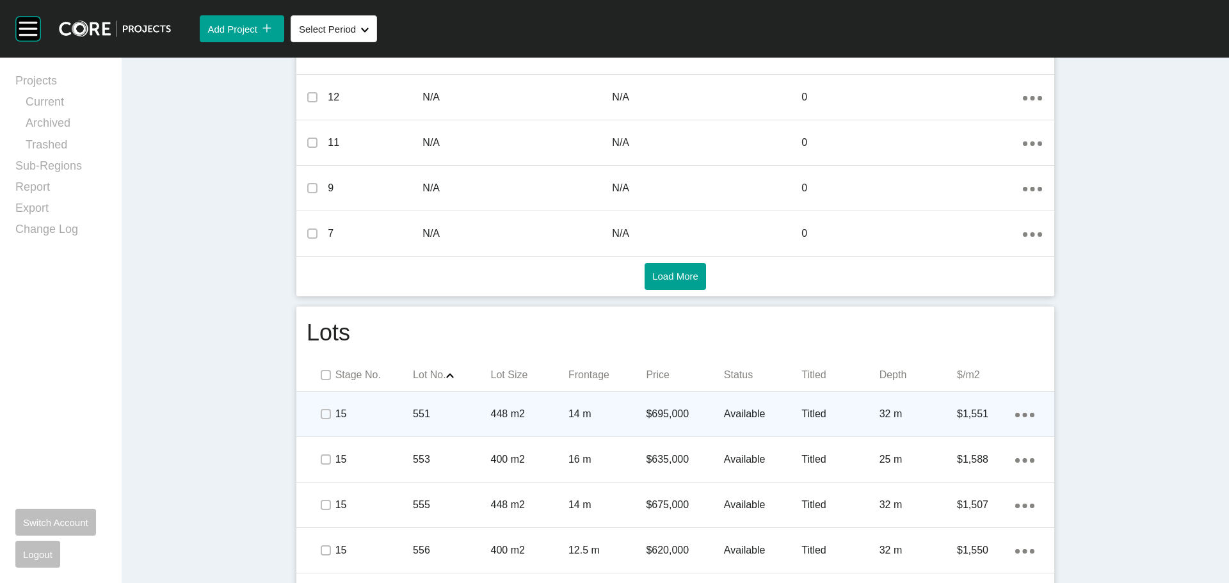
click at [651, 409] on p "$695,000" at bounding box center [684, 414] width 77 height 14
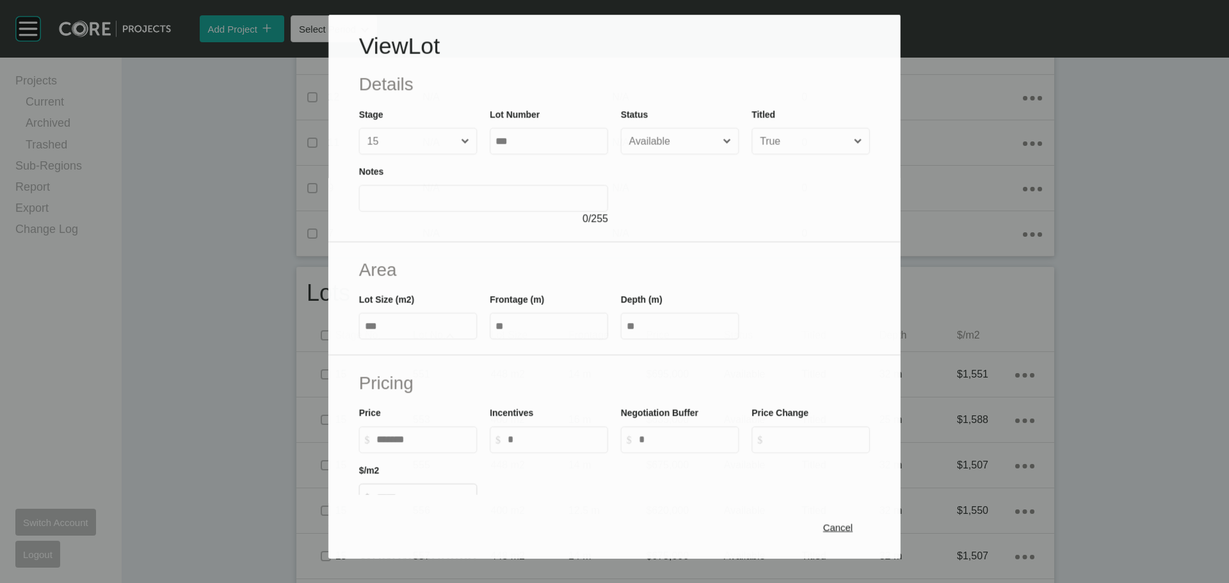
scroll to position [192, 0]
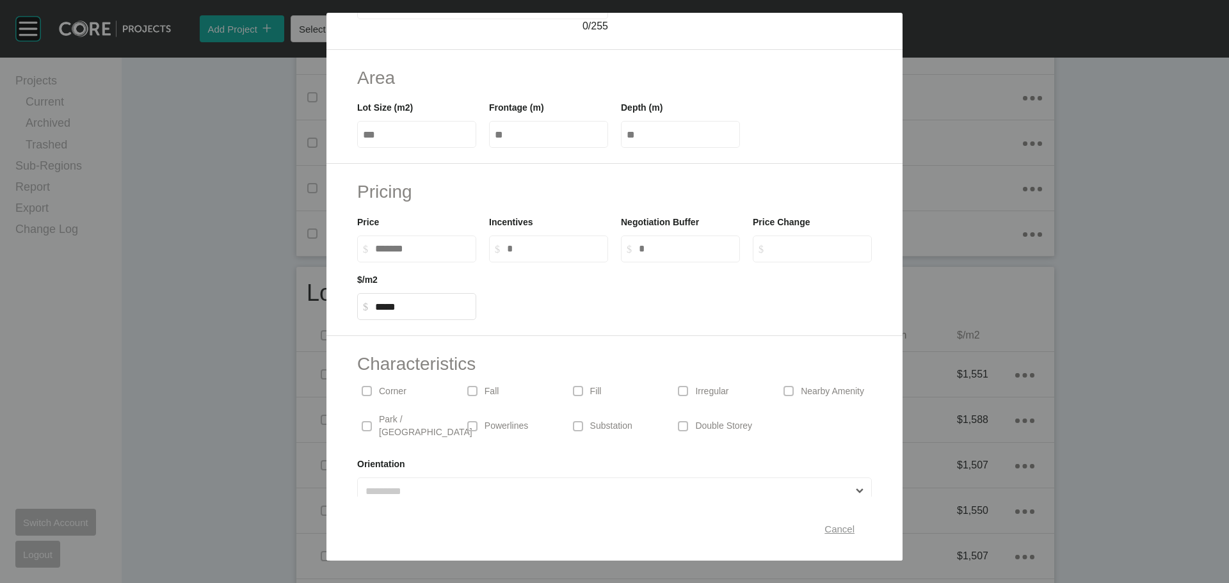
click at [830, 530] on span "Cancel" at bounding box center [840, 529] width 30 height 11
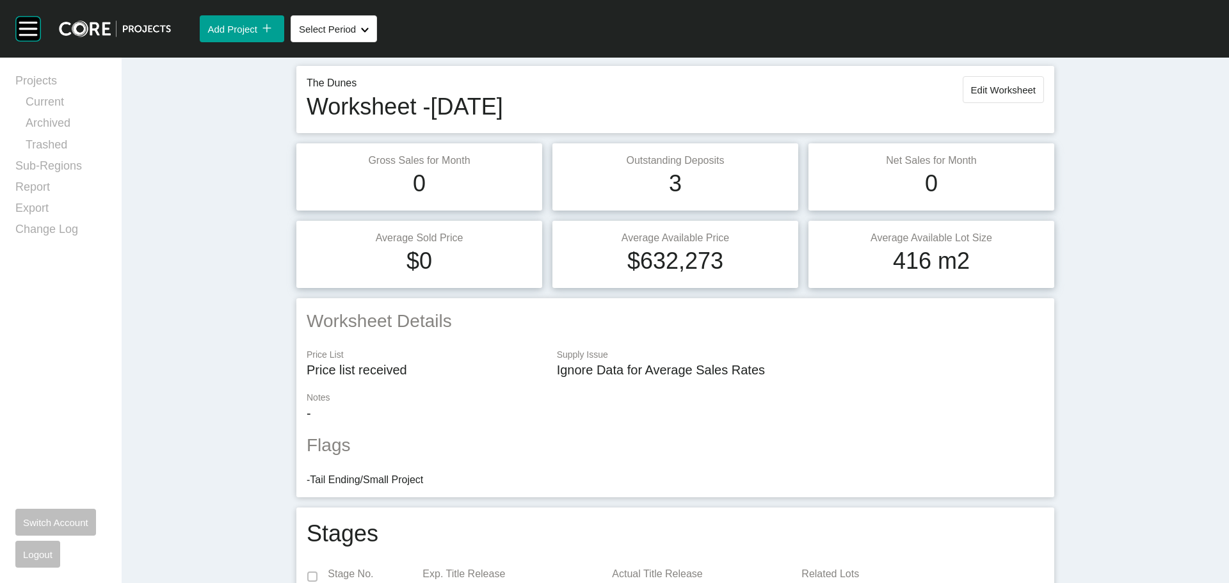
scroll to position [0, 0]
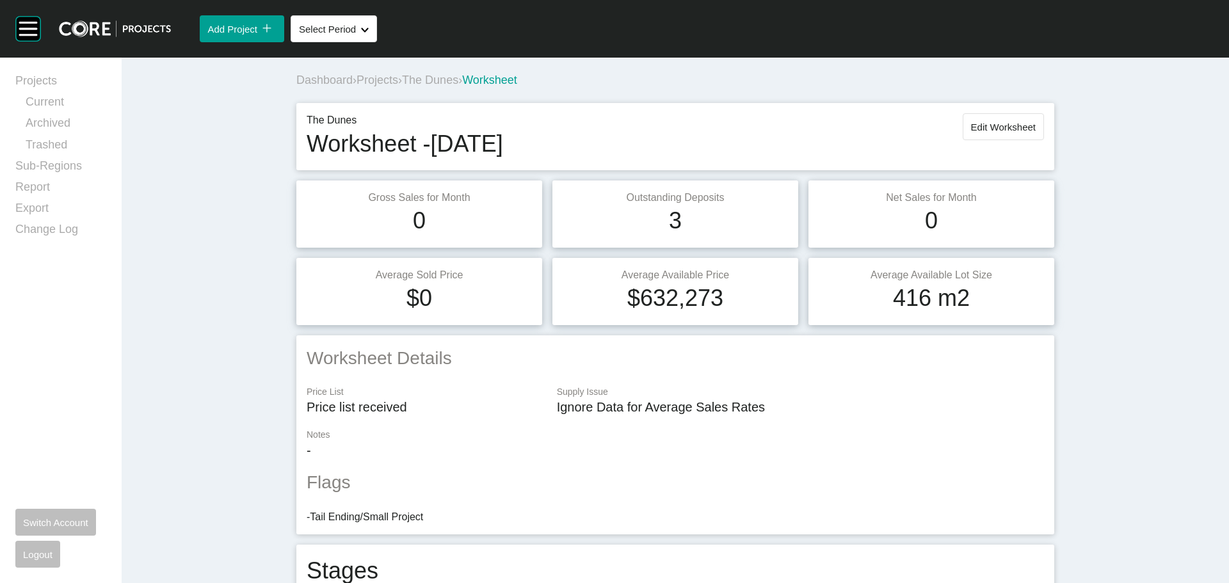
click at [447, 77] on span "The Dunes" at bounding box center [430, 80] width 56 height 13
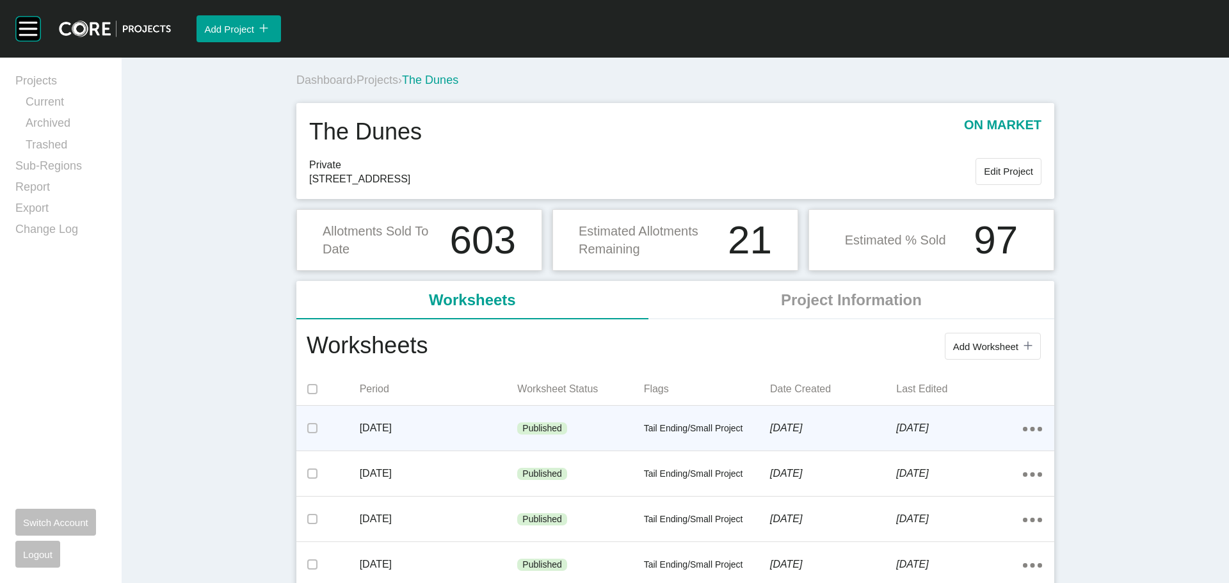
click at [677, 427] on p "Tail Ending/Small Project" at bounding box center [707, 429] width 126 height 13
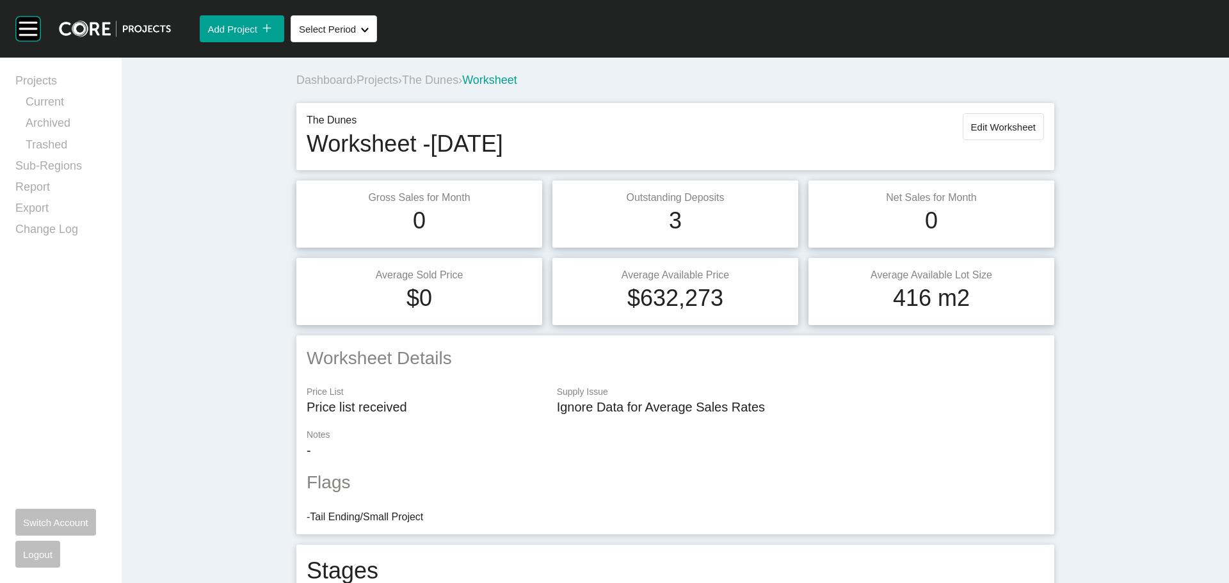
click at [435, 82] on span "The Dunes" at bounding box center [430, 80] width 56 height 13
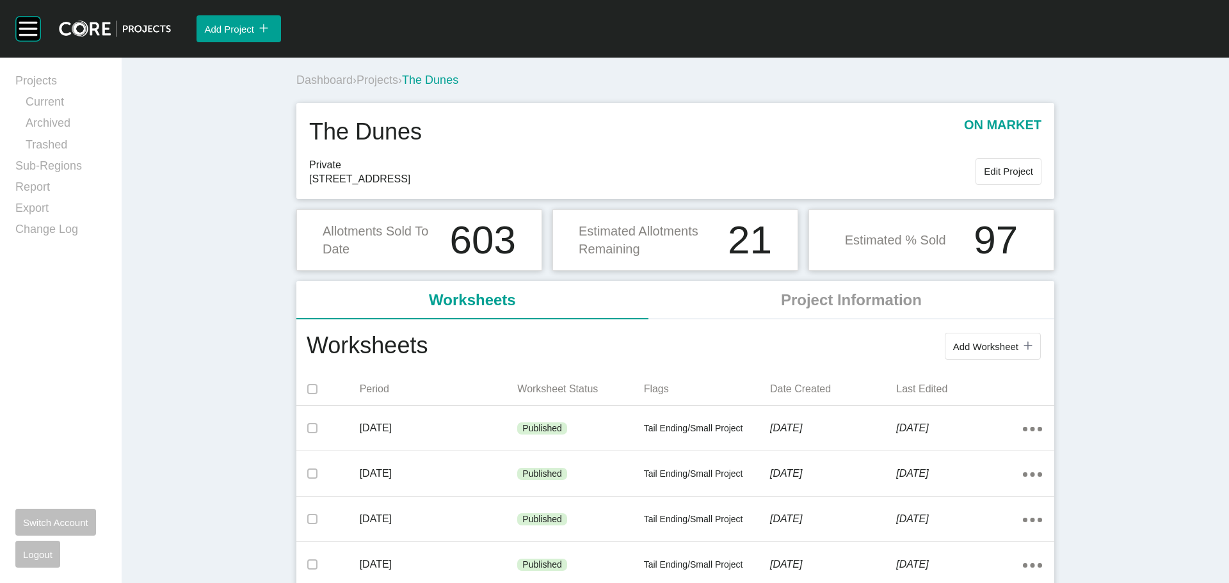
click at [381, 68] on div "Dashboard › Projects › The Dunes" at bounding box center [677, 80] width 763 height 35
click at [381, 76] on span "Projects" at bounding box center [378, 80] width 42 height 13
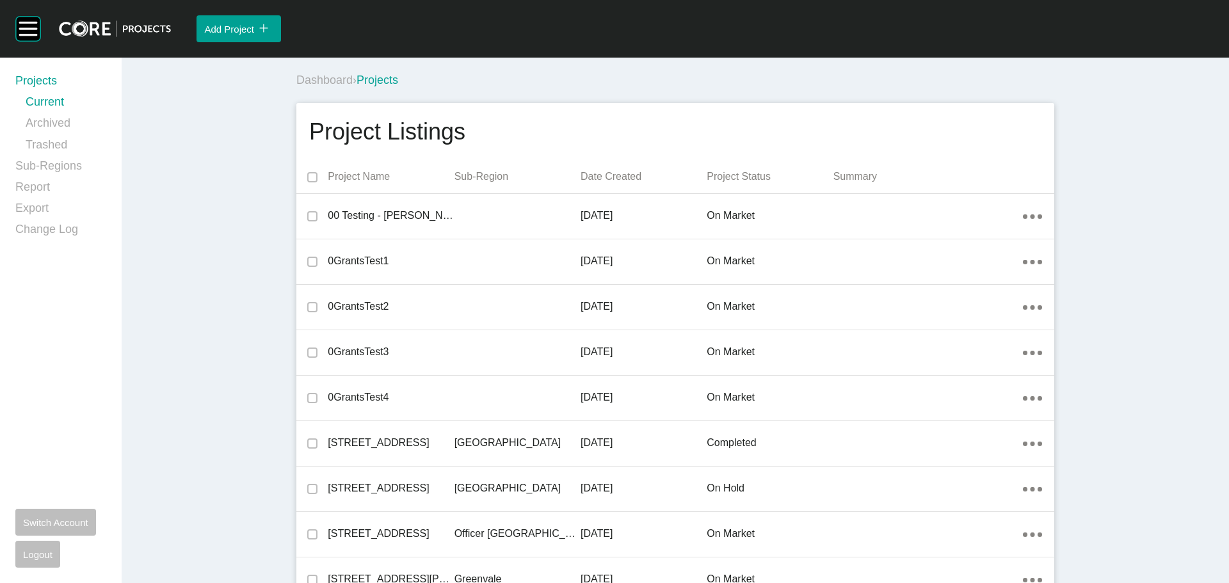
scroll to position [25792, 0]
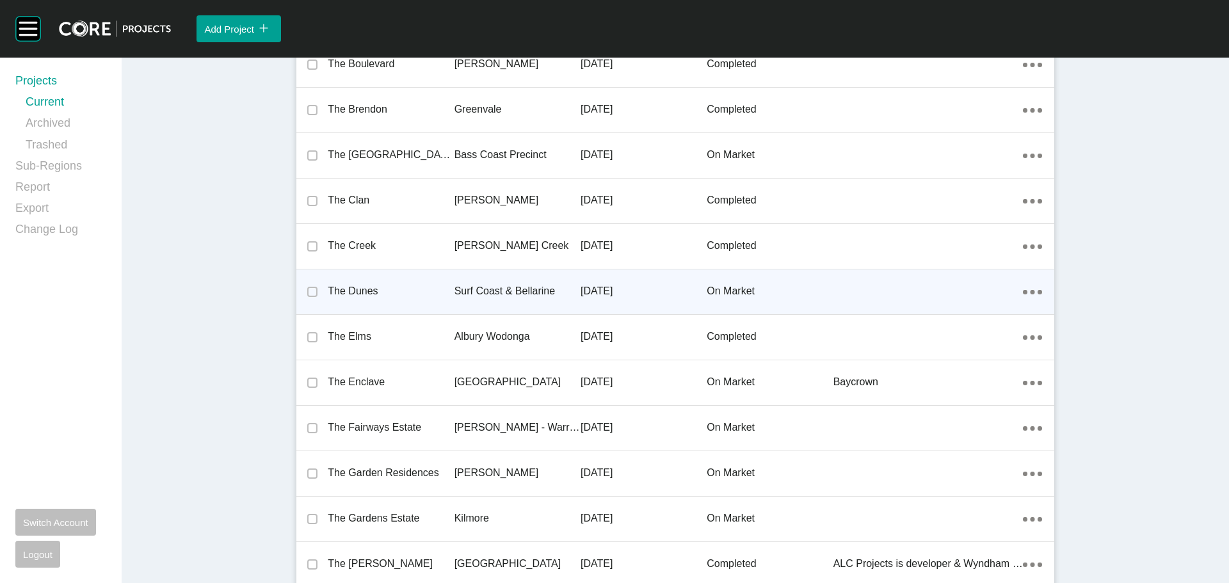
click at [353, 287] on p "The Dunes" at bounding box center [391, 291] width 126 height 14
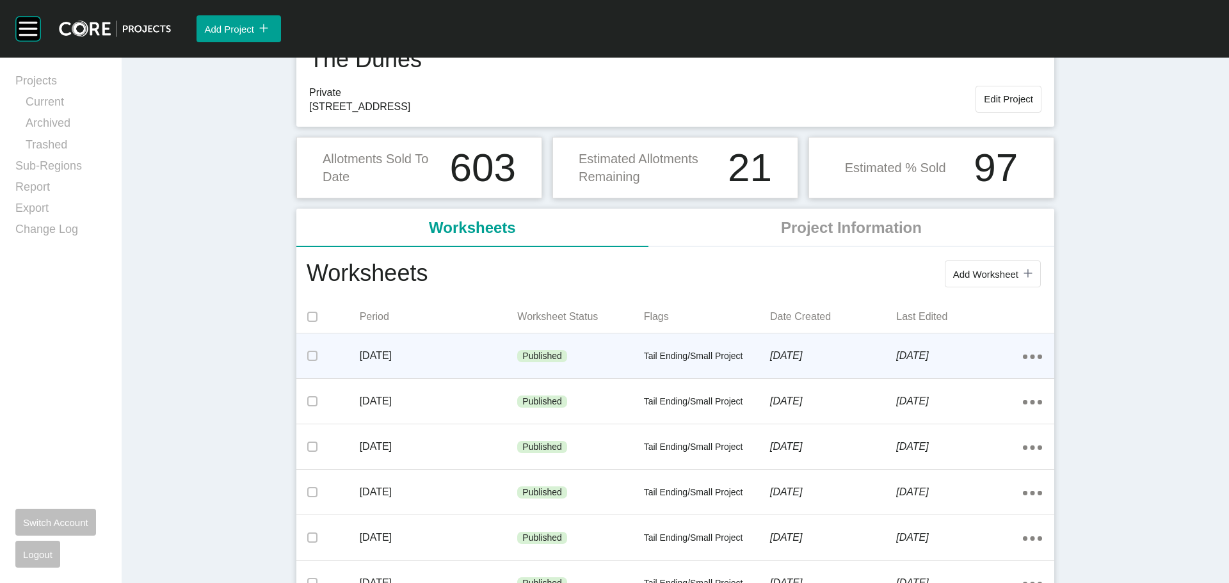
scroll to position [128, 0]
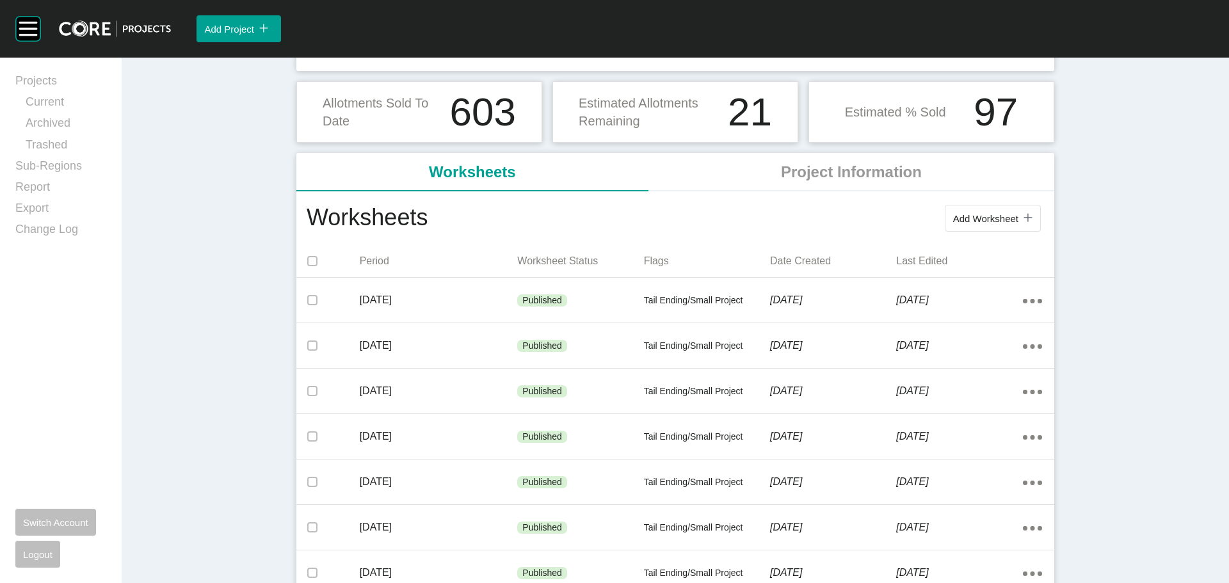
click at [686, 272] on div "Flags" at bounding box center [707, 261] width 126 height 27
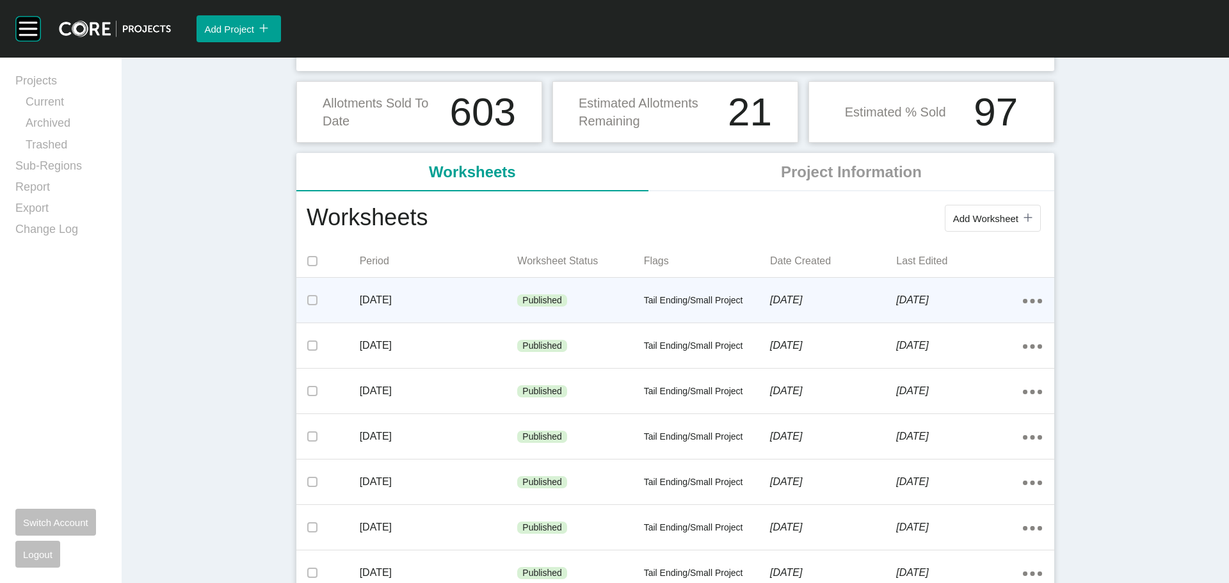
click at [679, 287] on div "Tail Ending/Small Project" at bounding box center [707, 301] width 126 height 38
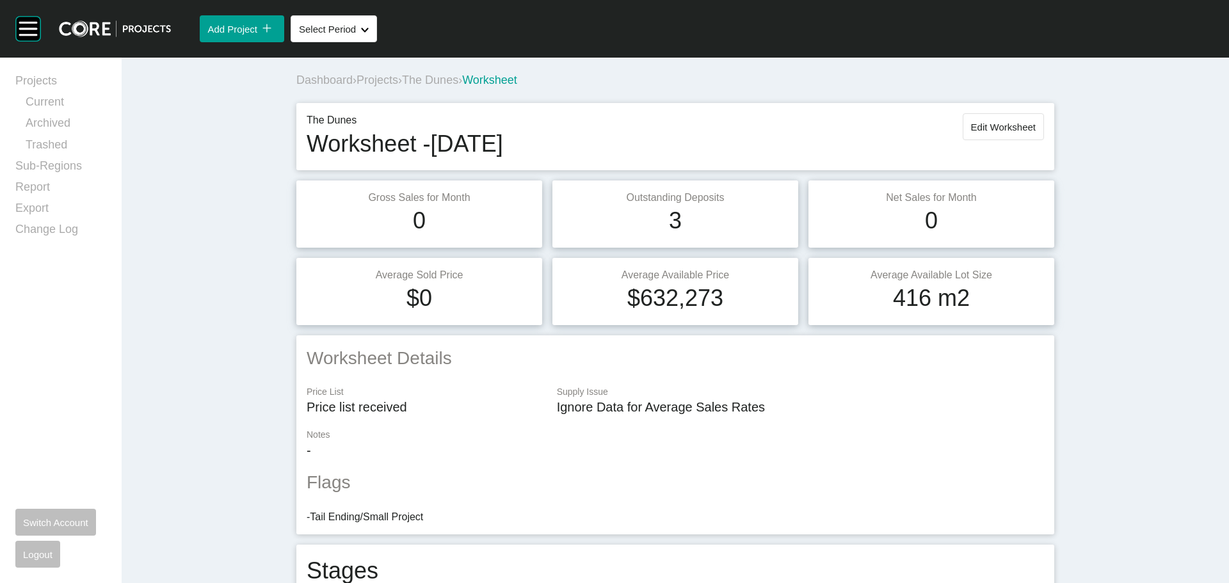
click at [434, 75] on span "The Dunes" at bounding box center [430, 80] width 56 height 13
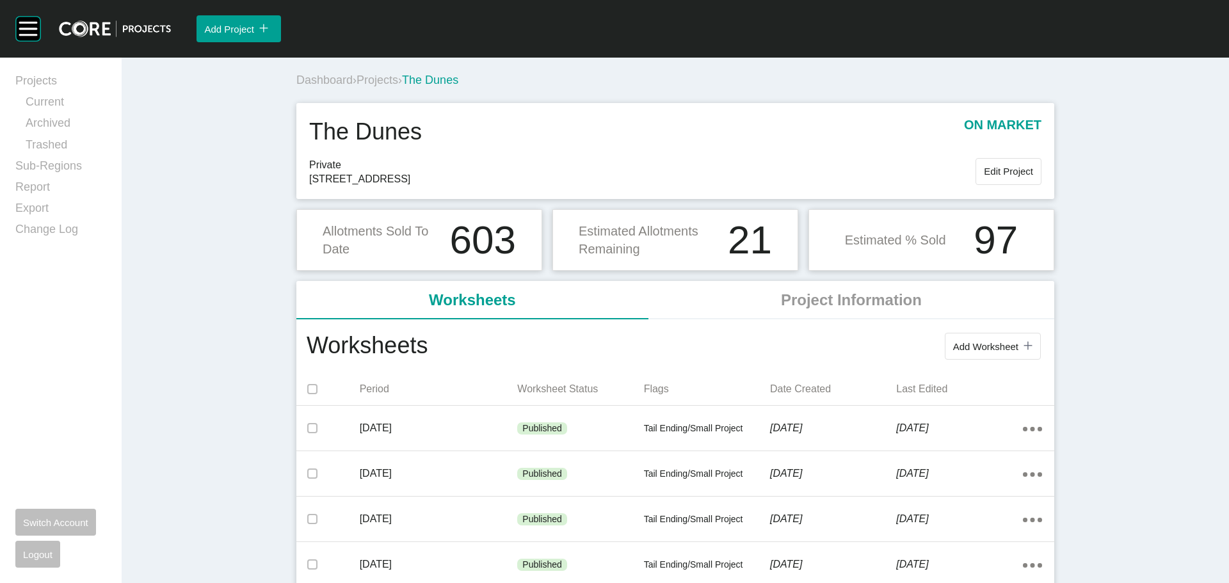
click at [368, 82] on span "Projects" at bounding box center [378, 80] width 42 height 13
